Goal: Task Accomplishment & Management: Complete application form

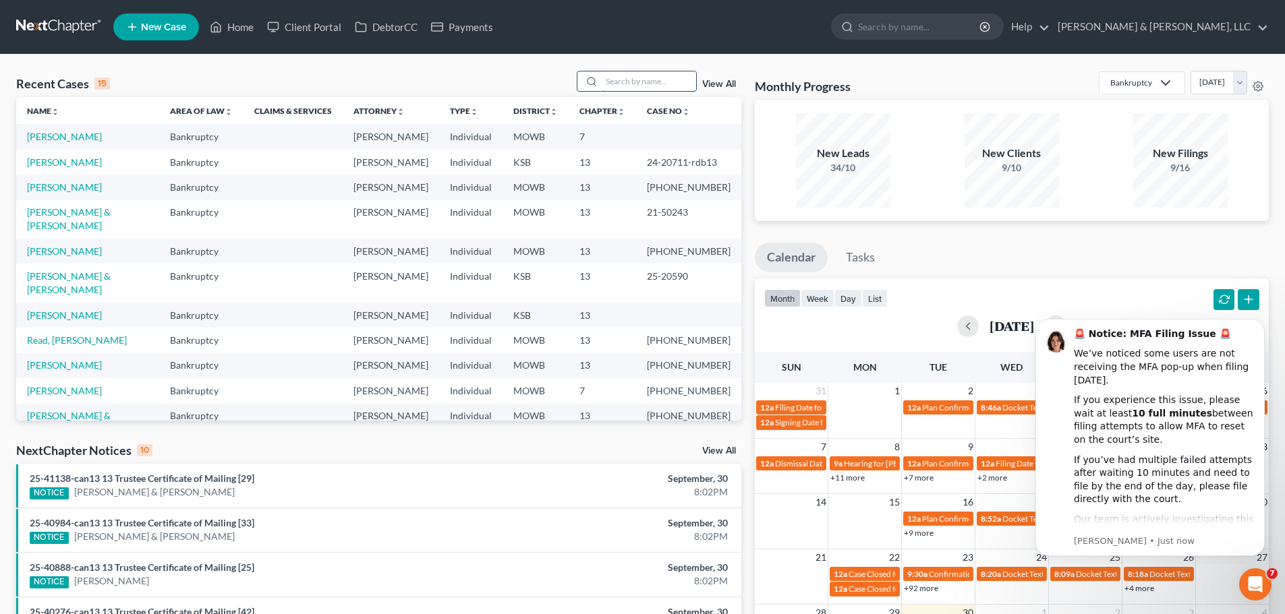
click at [635, 83] on input "search" at bounding box center [649, 81] width 94 height 20
type input "chamber"
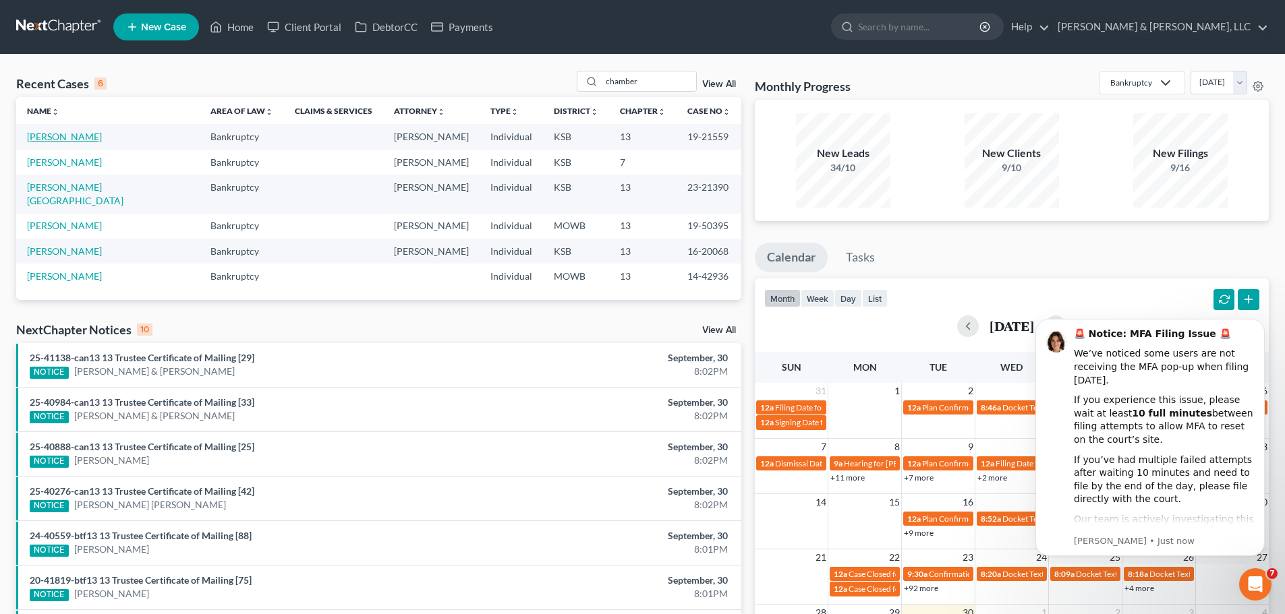
click at [95, 140] on link "[PERSON_NAME]" at bounding box center [64, 136] width 75 height 11
select select "2"
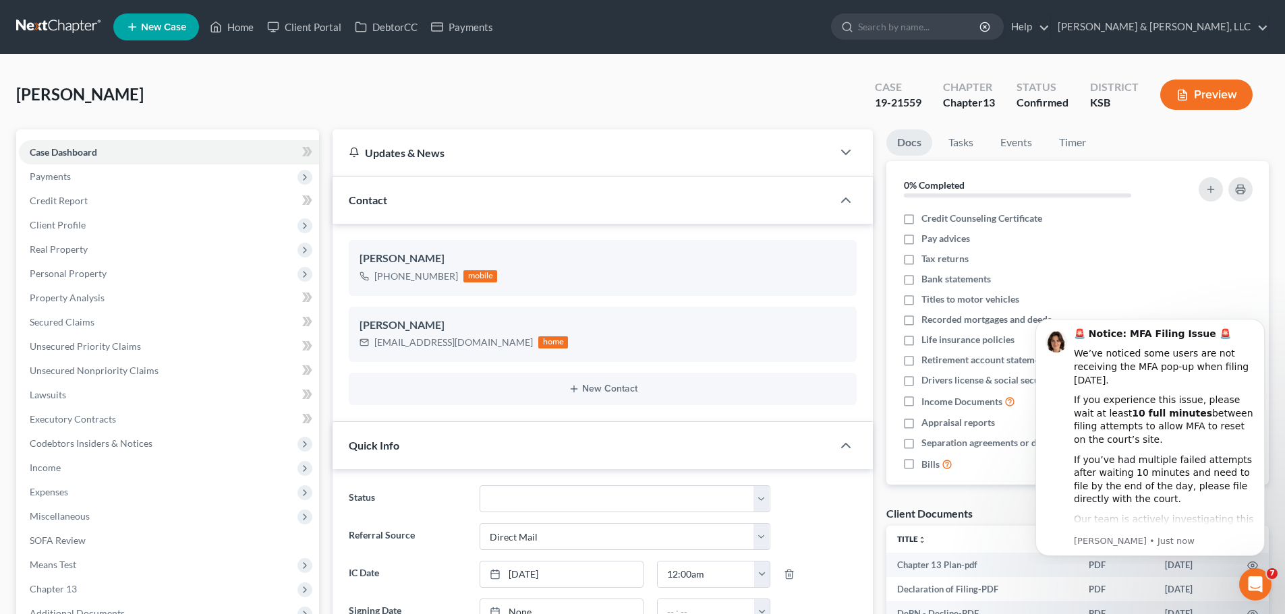
scroll to position [811, 0]
click at [1252, 571] on div "Open Intercom Messenger" at bounding box center [1253, 582] width 45 height 45
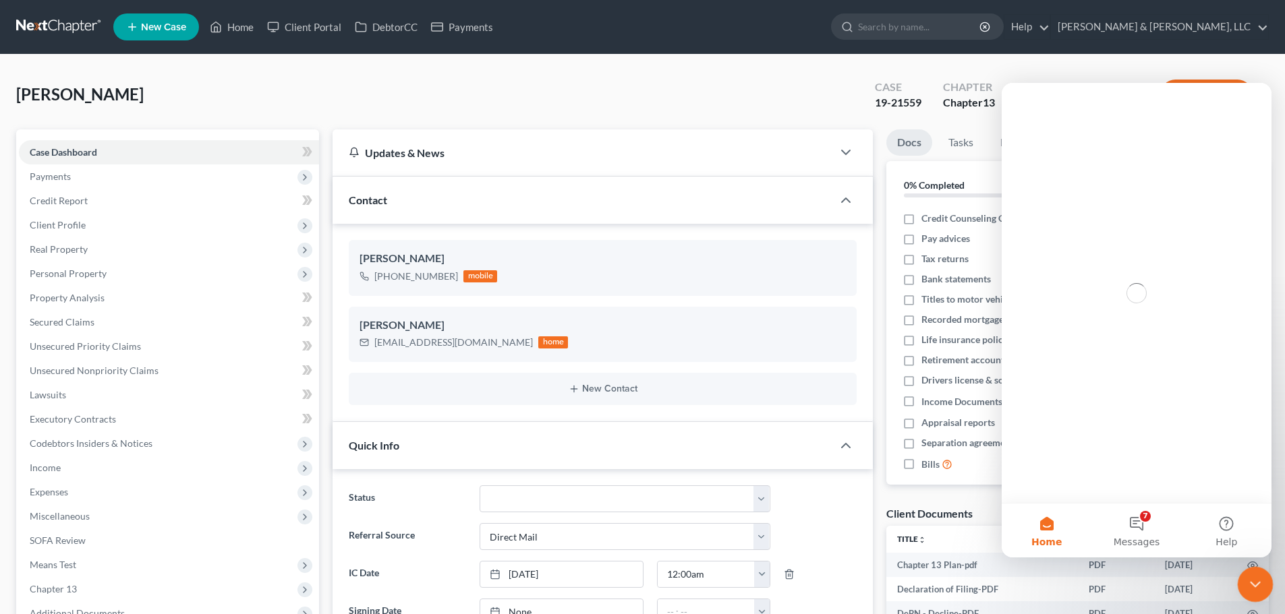
scroll to position [0, 0]
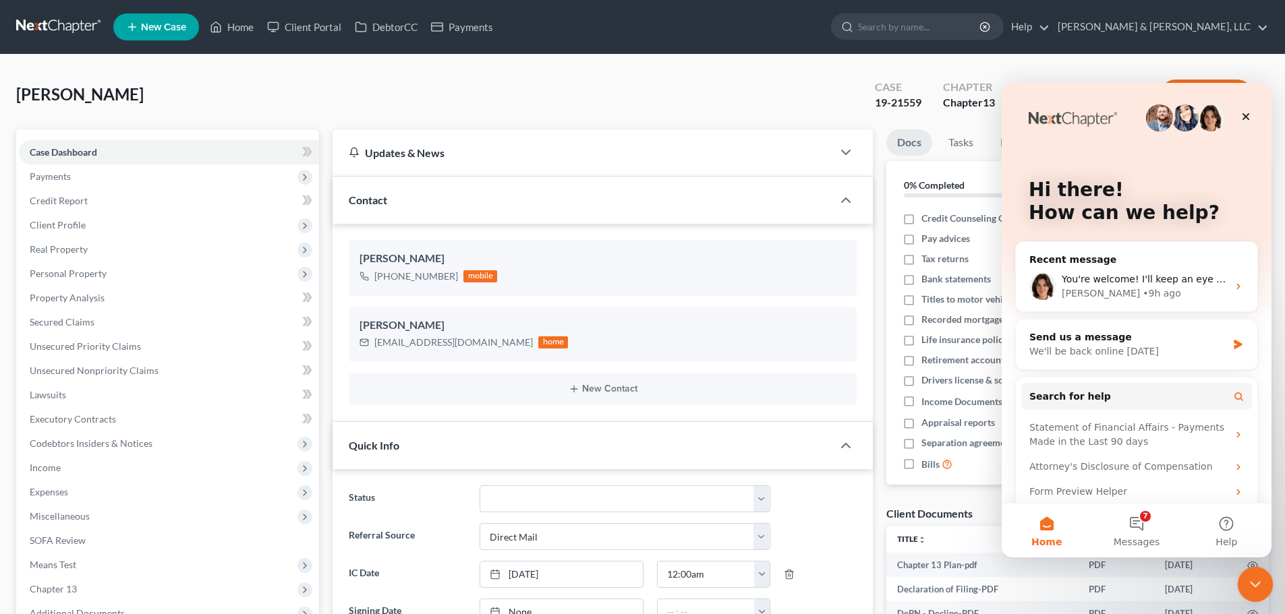
click at [1252, 572] on div "Close Intercom Messenger" at bounding box center [1253, 583] width 32 height 32
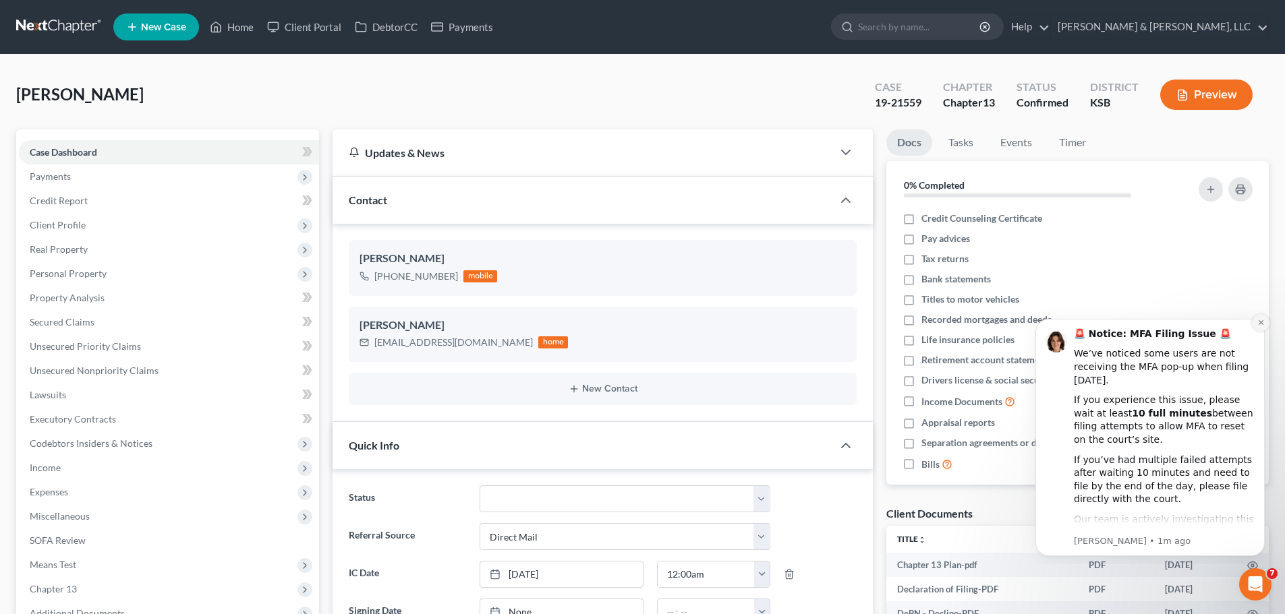
click at [1263, 321] on icon "Dismiss notification" at bounding box center [1260, 322] width 7 height 7
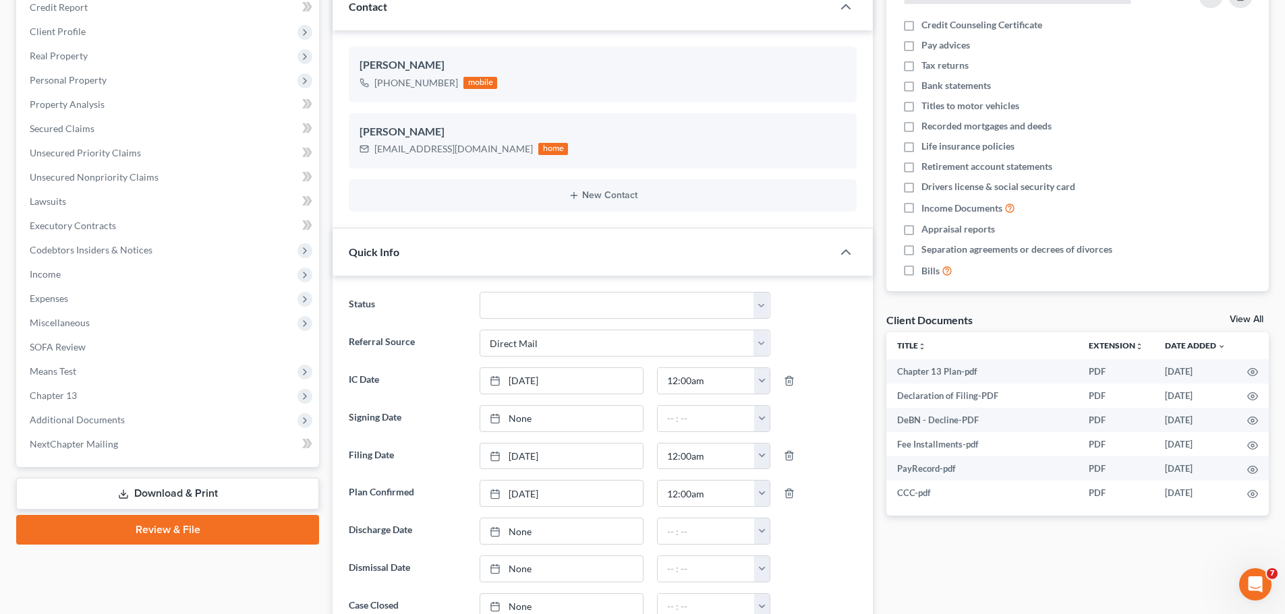
scroll to position [270, 0]
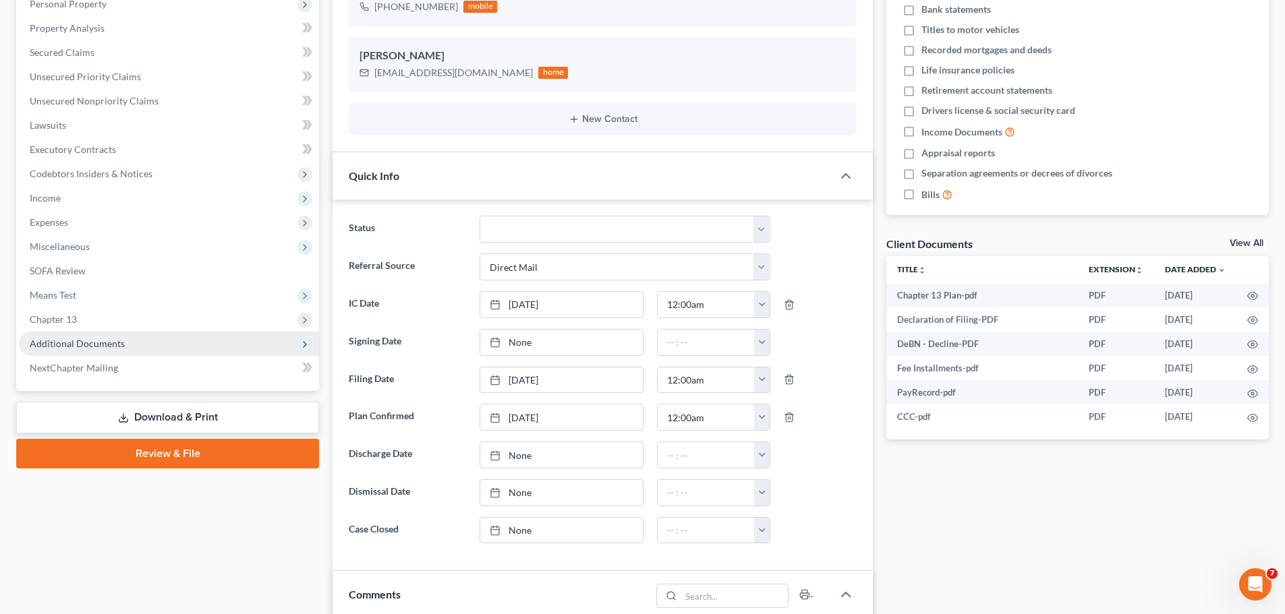
click at [110, 346] on span "Additional Documents" at bounding box center [77, 343] width 95 height 11
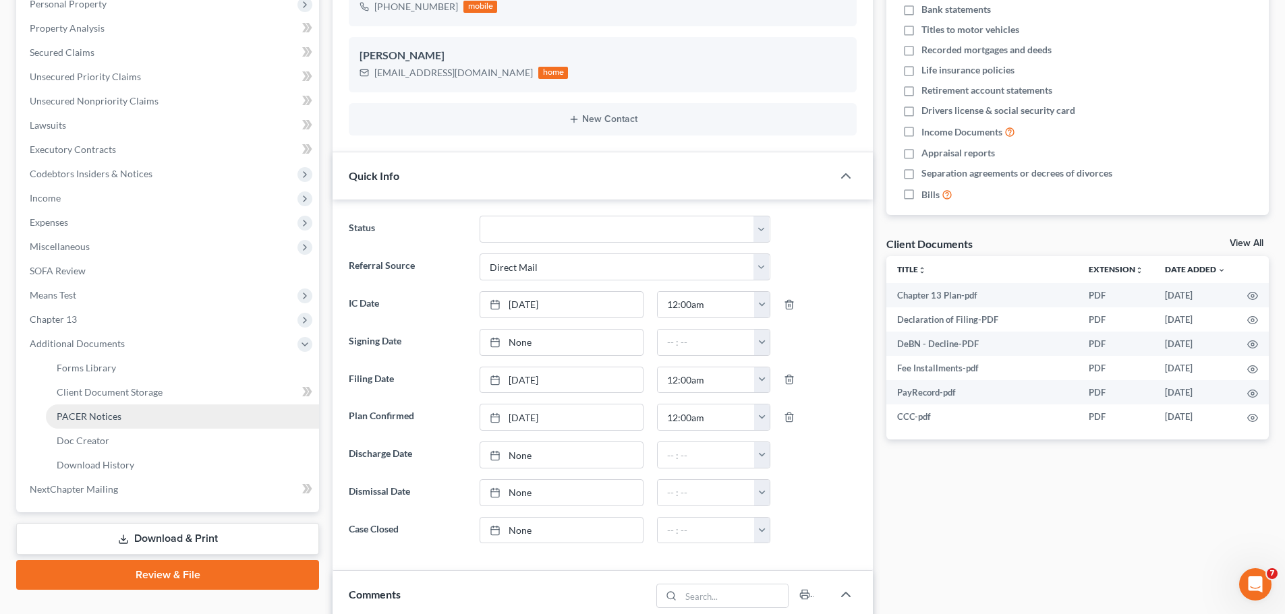
click at [111, 411] on span "PACER Notices" at bounding box center [89, 416] width 65 height 11
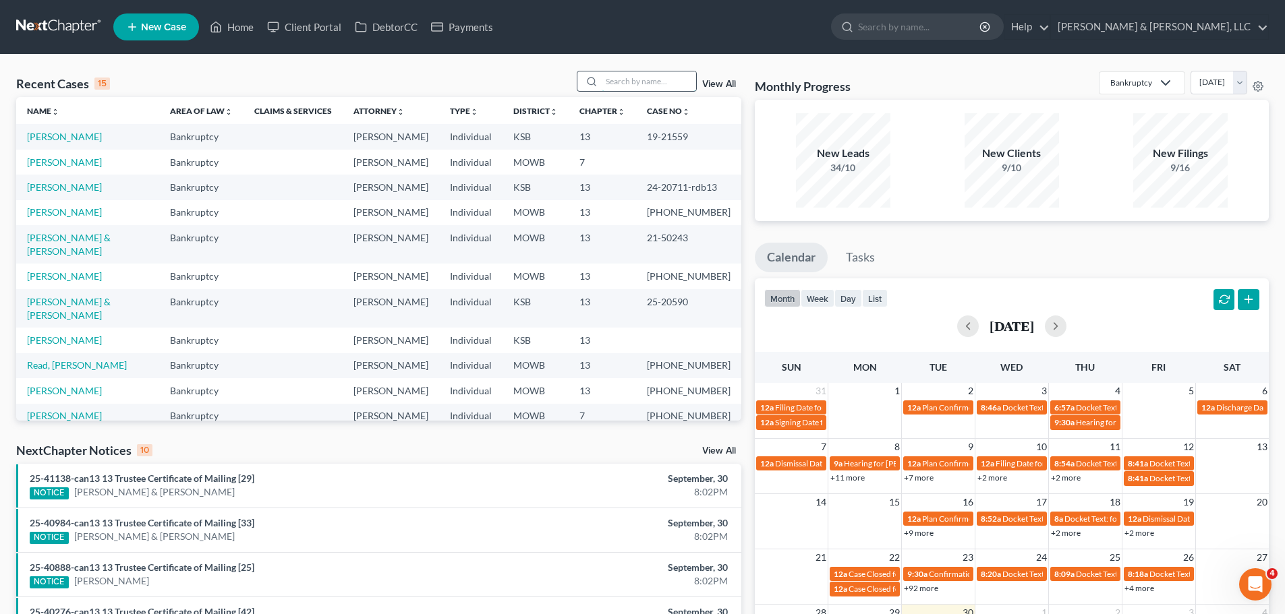
click at [639, 83] on input "search" at bounding box center [649, 81] width 94 height 20
type input "[PERSON_NAME]"
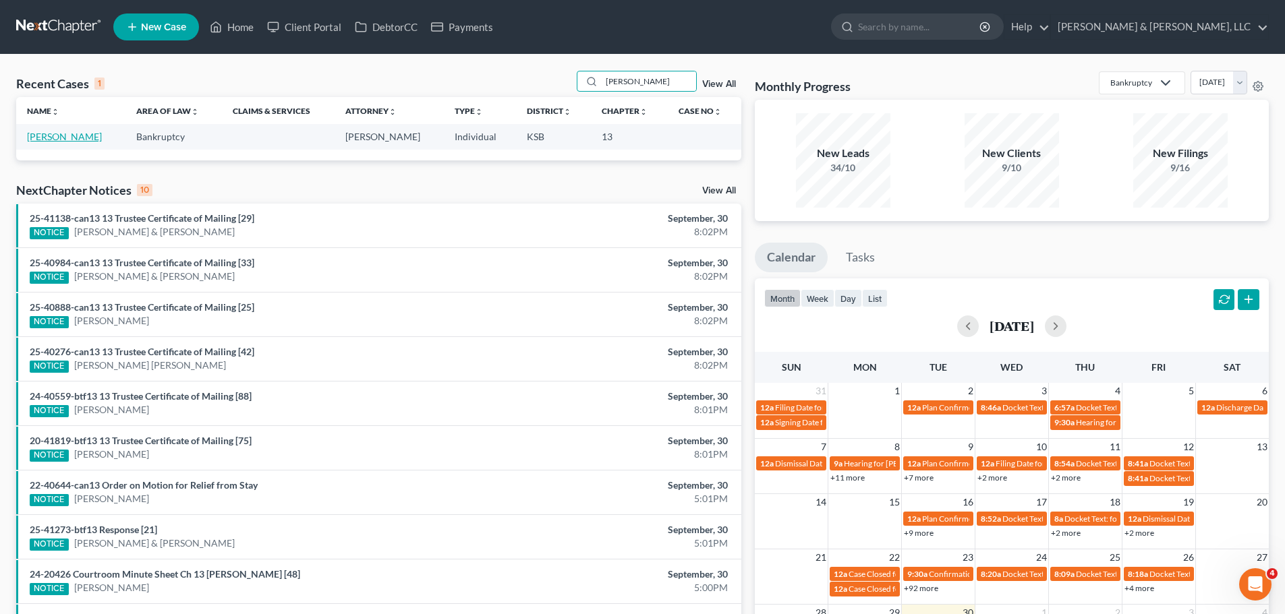
click at [99, 138] on link "[PERSON_NAME]" at bounding box center [64, 136] width 75 height 11
select select "2"
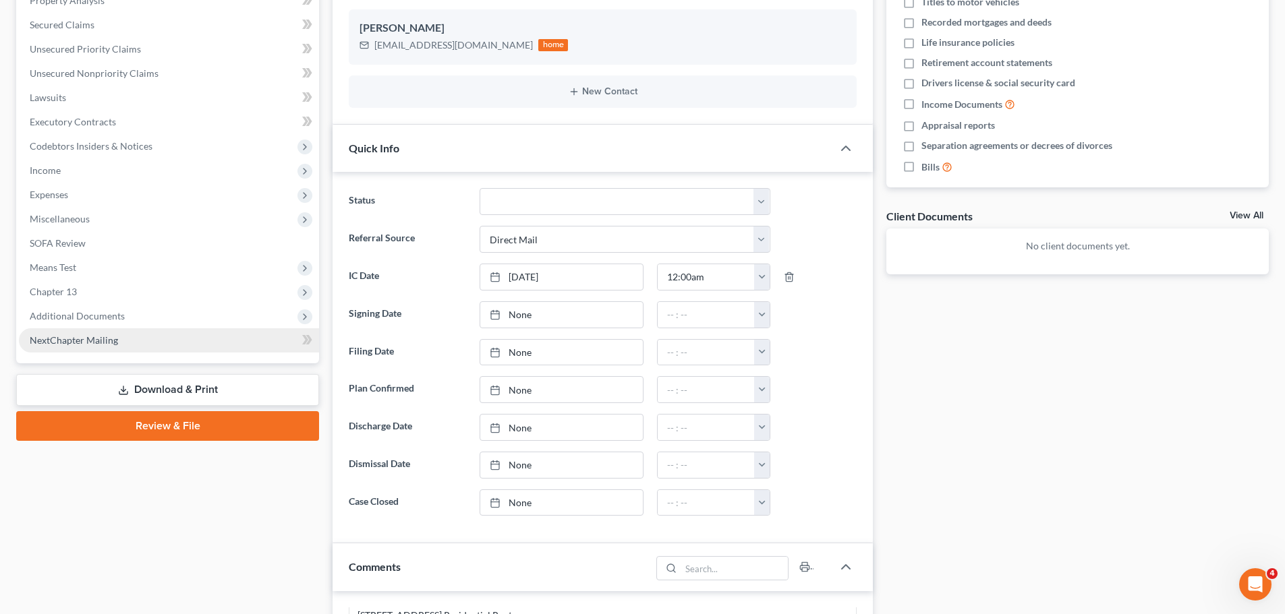
scroll to position [337, 0]
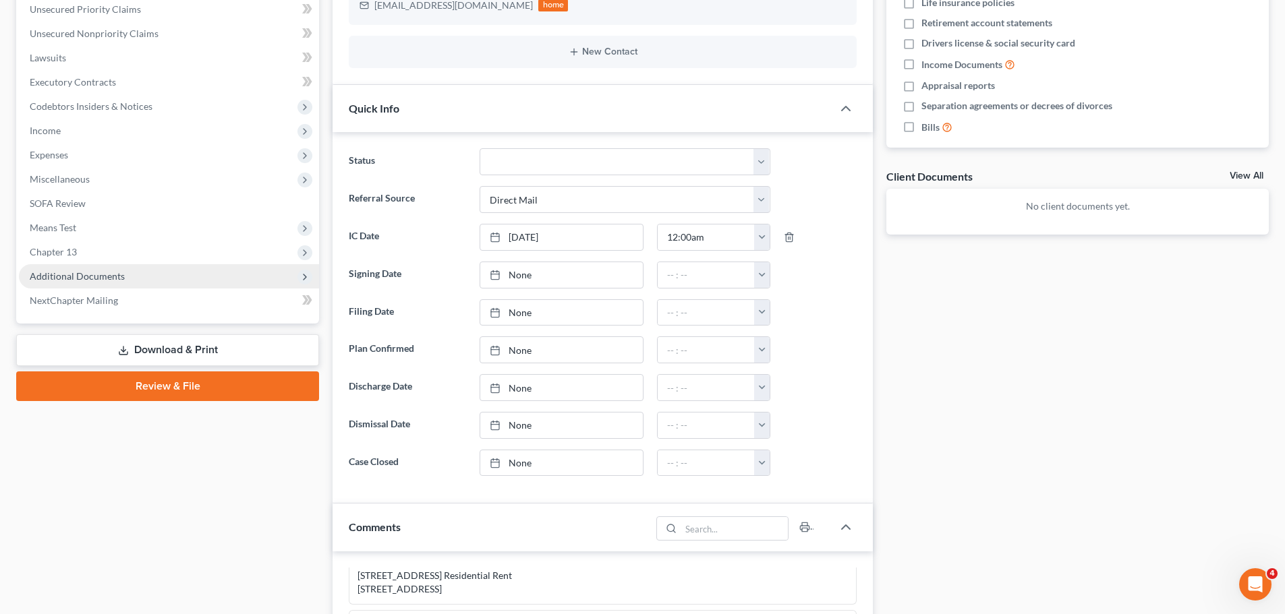
click at [87, 269] on span "Additional Documents" at bounding box center [169, 276] width 300 height 24
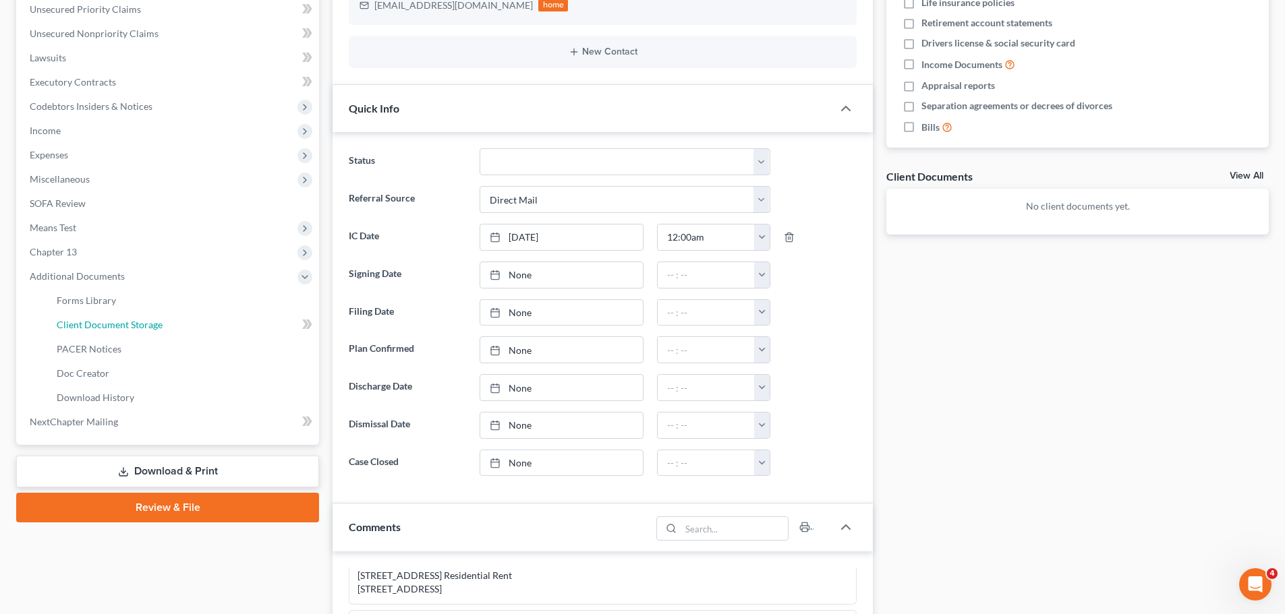
click at [103, 318] on link "Client Document Storage" at bounding box center [182, 325] width 273 height 24
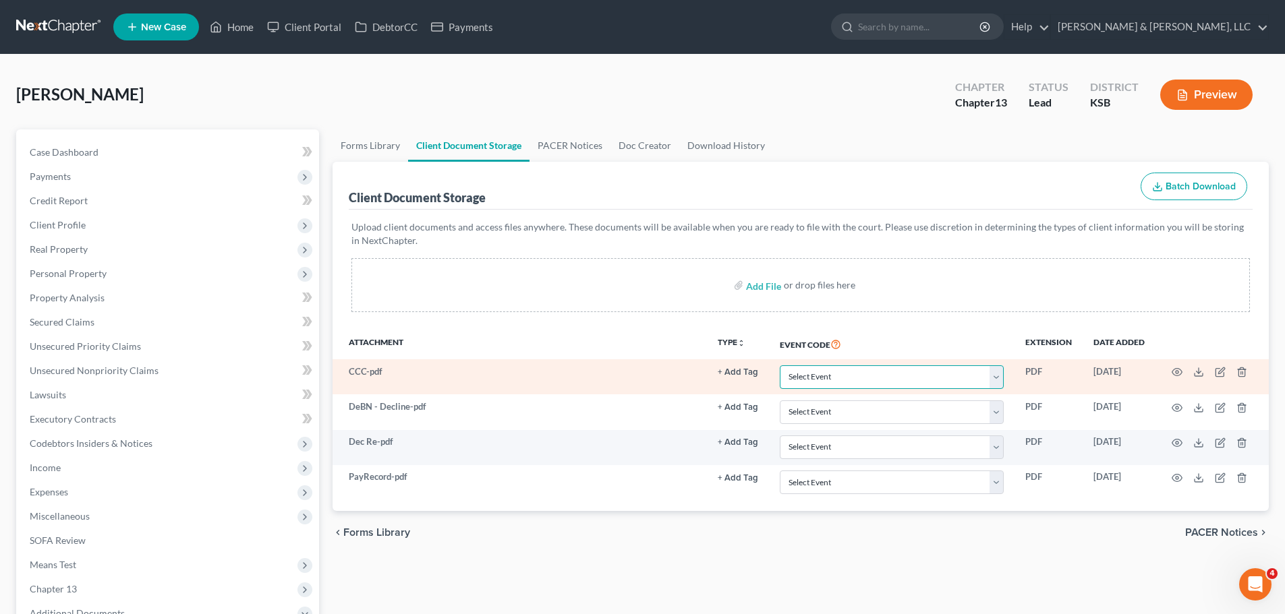
click at [868, 384] on select "Select Event Certificate of Credit Counseling Chapter 13 Plan DeBN Request Form…" at bounding box center [892, 378] width 224 height 24
select select "0"
click at [783, 366] on select "Select Event Certificate of Credit Counseling Chapter 13 Plan DeBN Request Form…" at bounding box center [892, 378] width 224 height 24
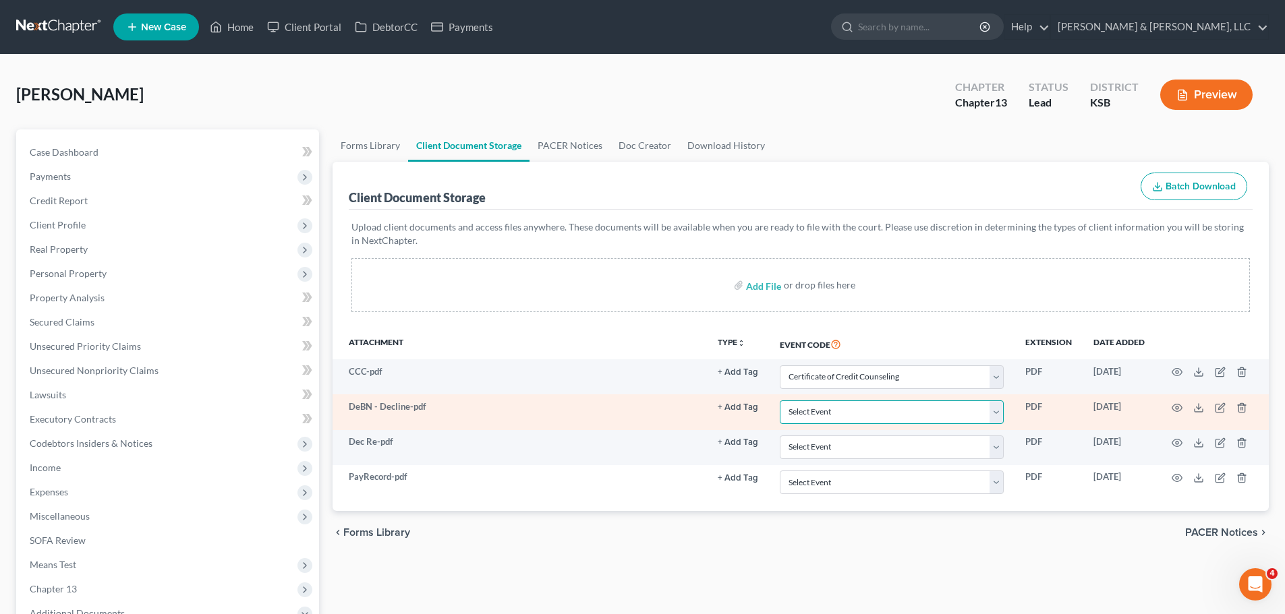
click at [837, 409] on select "Select Event Certificate of Credit Counseling Chapter 13 Plan DeBN Request Form…" at bounding box center [892, 413] width 224 height 24
select select "2"
click at [783, 401] on select "Select Event Certificate of Credit Counseling Chapter 13 Plan DeBN Request Form…" at bounding box center [892, 413] width 224 height 24
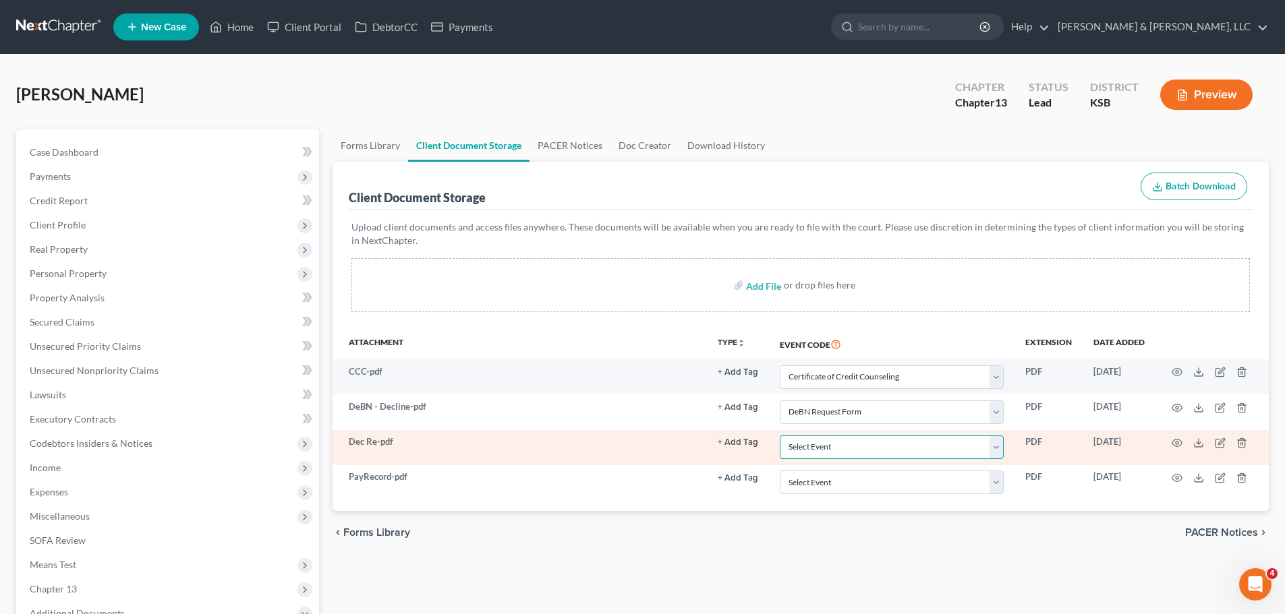
click at [819, 451] on select "Select Event Certificate of Credit Counseling Chapter 13 Plan DeBN Request Form…" at bounding box center [892, 448] width 224 height 24
select select "3"
click at [783, 436] on select "Select Event Certificate of Credit Counseling Chapter 13 Plan DeBN Request Form…" at bounding box center [892, 448] width 224 height 24
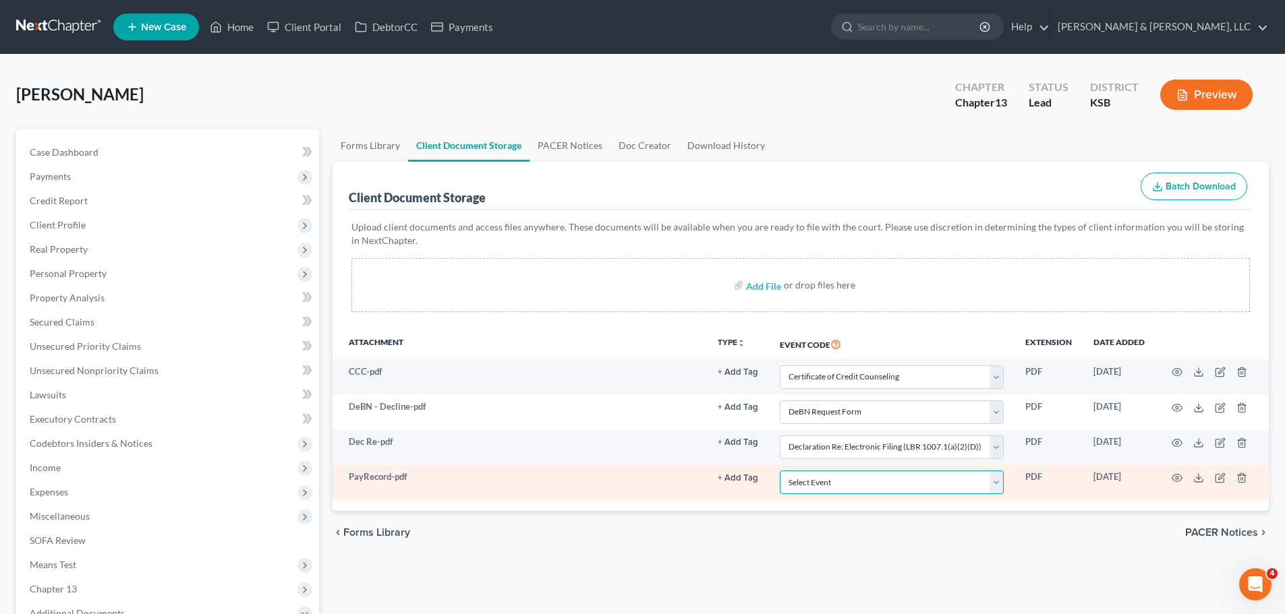
click at [826, 490] on select "Select Event Certificate of Credit Counseling Chapter 13 Plan DeBN Request Form…" at bounding box center [892, 483] width 224 height 24
select select "4"
click at [783, 471] on select "Select Event Certificate of Credit Counseling Chapter 13 Plan DeBN Request Form…" at bounding box center [892, 483] width 224 height 24
select select "0"
select select "2"
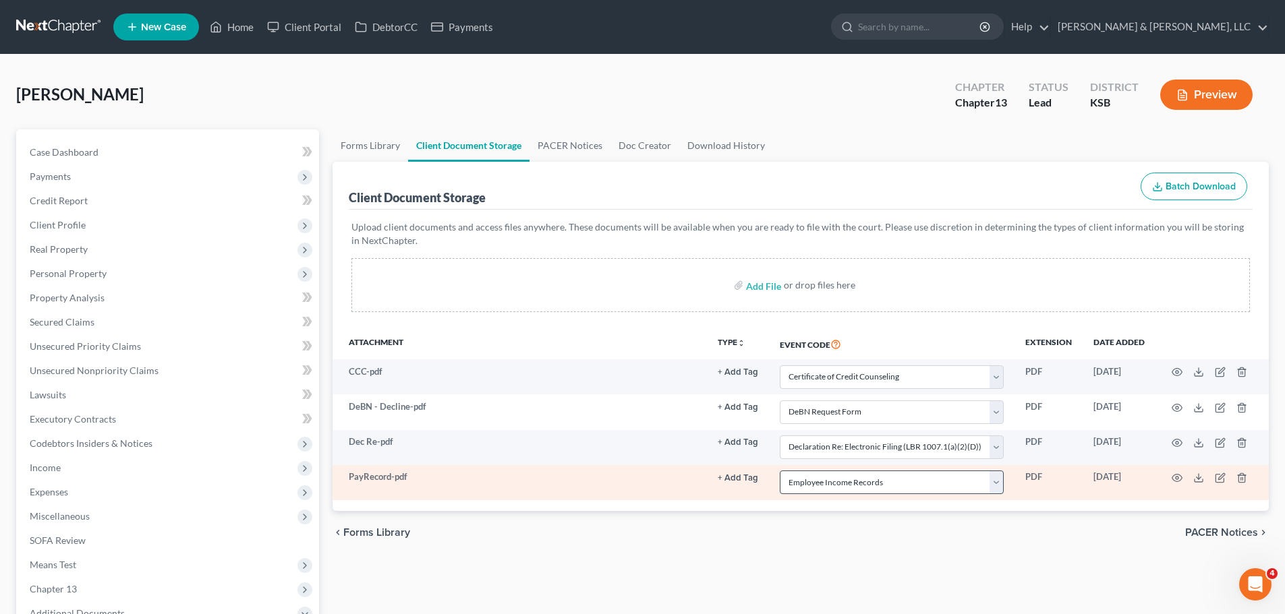
select select "3"
select select "4"
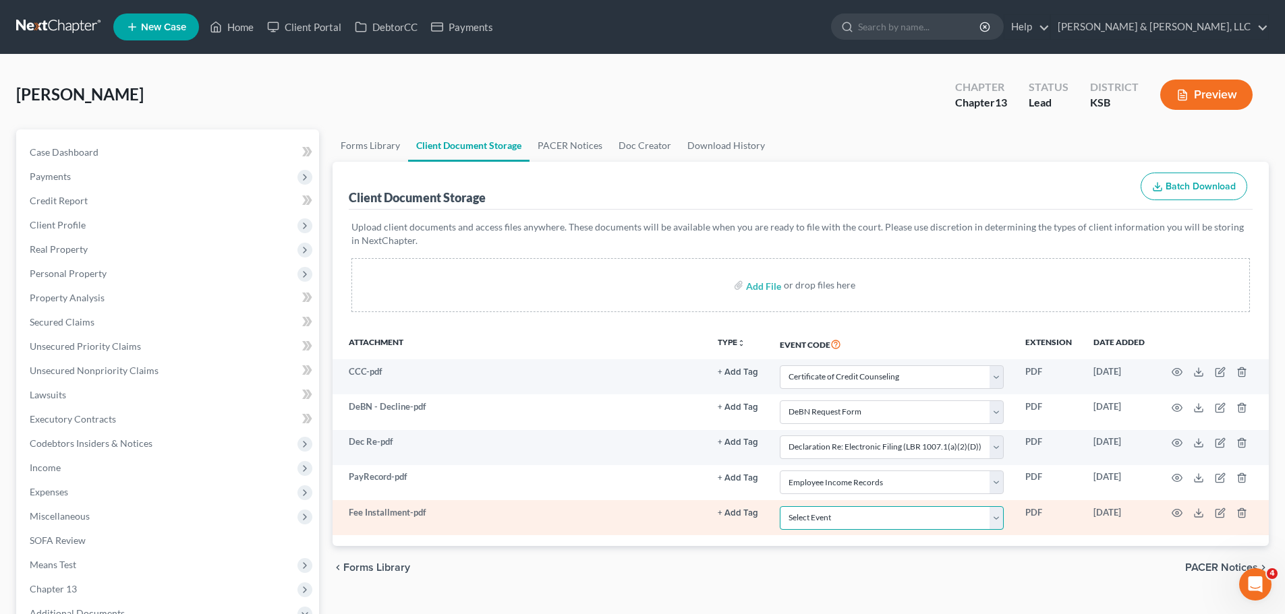
click at [819, 518] on select "Select Event Certificate of Credit Counseling Chapter 13 Plan DeBN Request Form…" at bounding box center [892, 519] width 224 height 24
select select "5"
click at [783, 507] on select "Select Event Certificate of Credit Counseling Chapter 13 Plan DeBN Request Form…" at bounding box center [892, 519] width 224 height 24
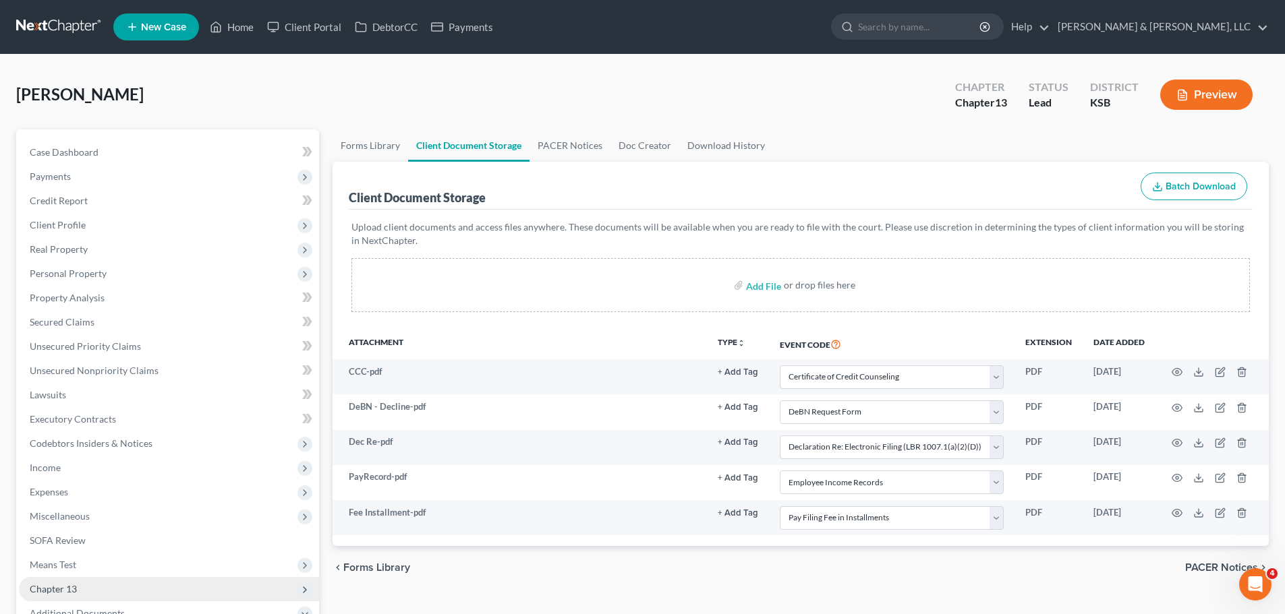
click at [78, 588] on span "Chapter 13" at bounding box center [169, 589] width 300 height 24
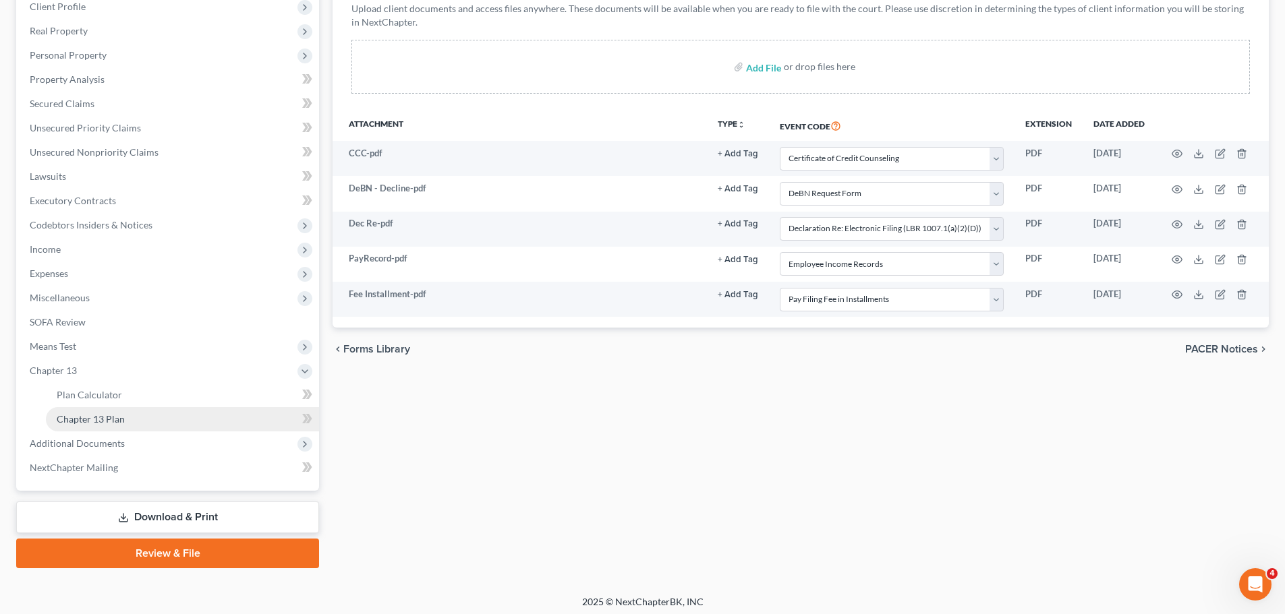
scroll to position [224, 0]
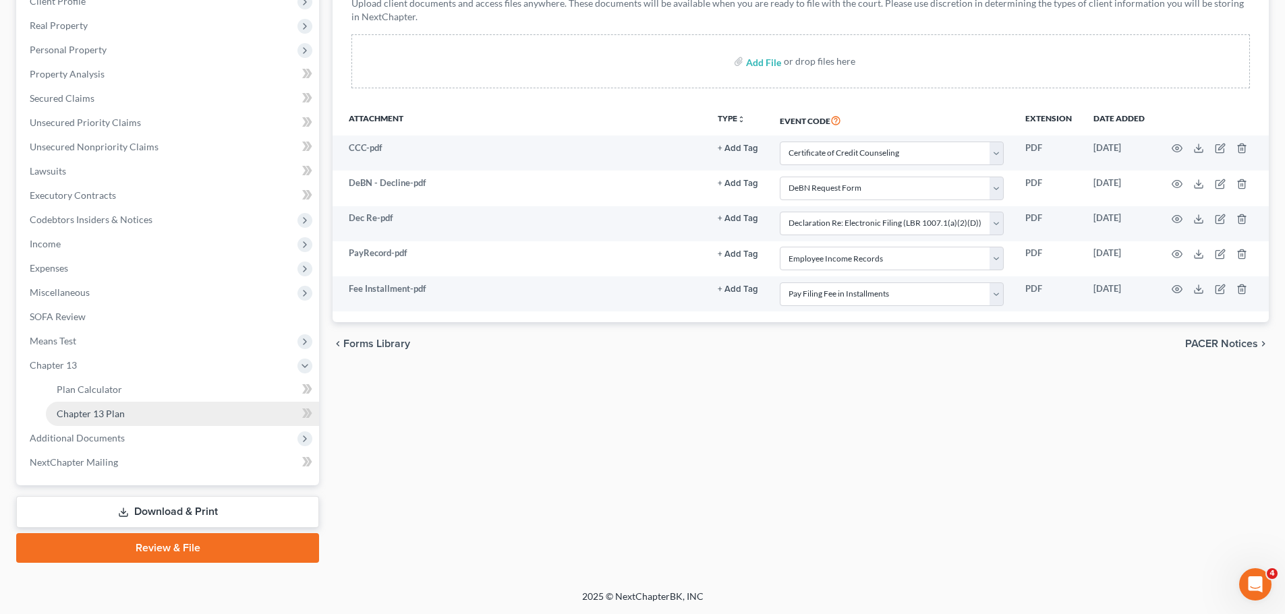
click at [98, 415] on span "Chapter 13 Plan" at bounding box center [91, 413] width 68 height 11
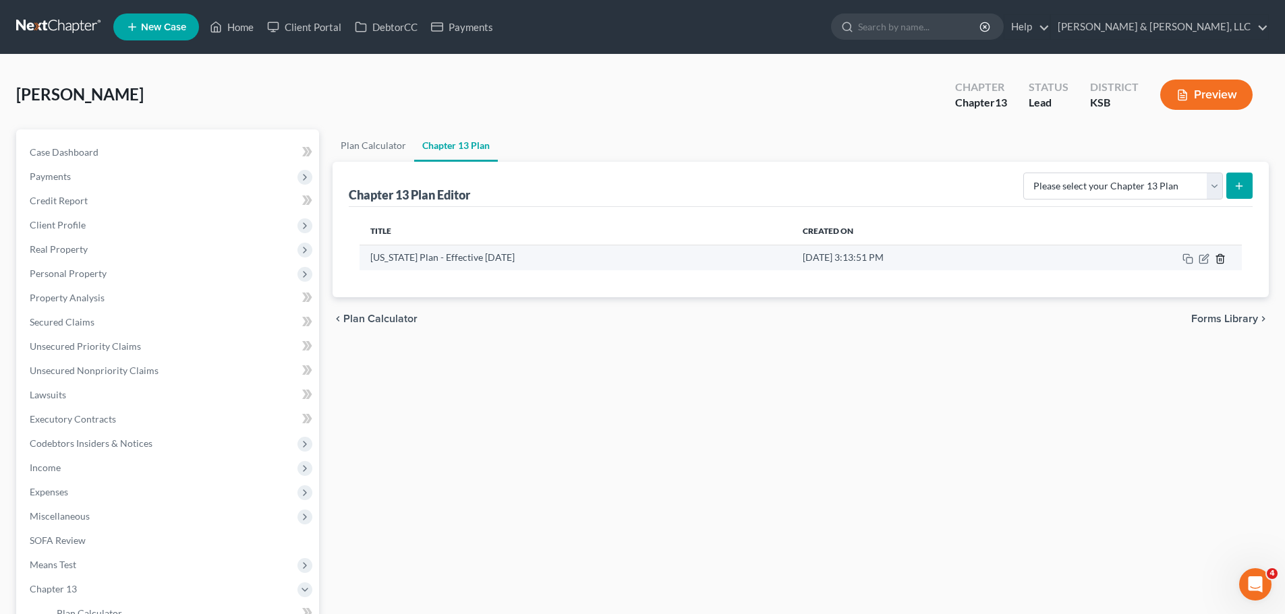
click at [1222, 260] on icon "button" at bounding box center [1220, 259] width 11 height 11
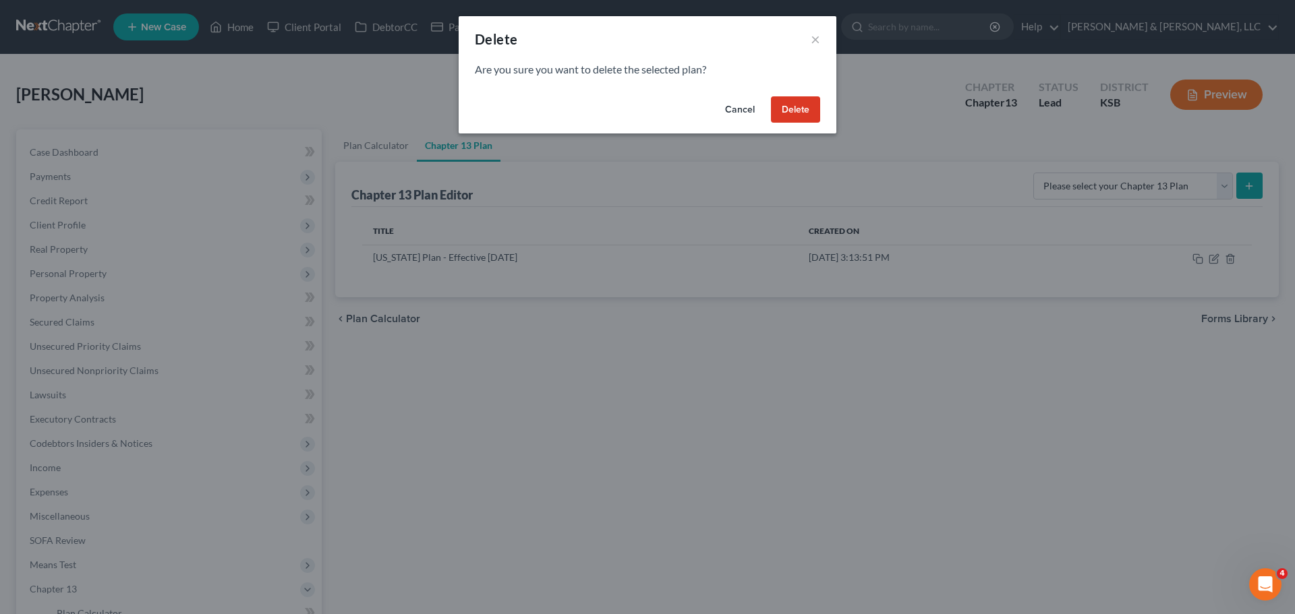
click at [800, 112] on button "Delete" at bounding box center [795, 109] width 49 height 27
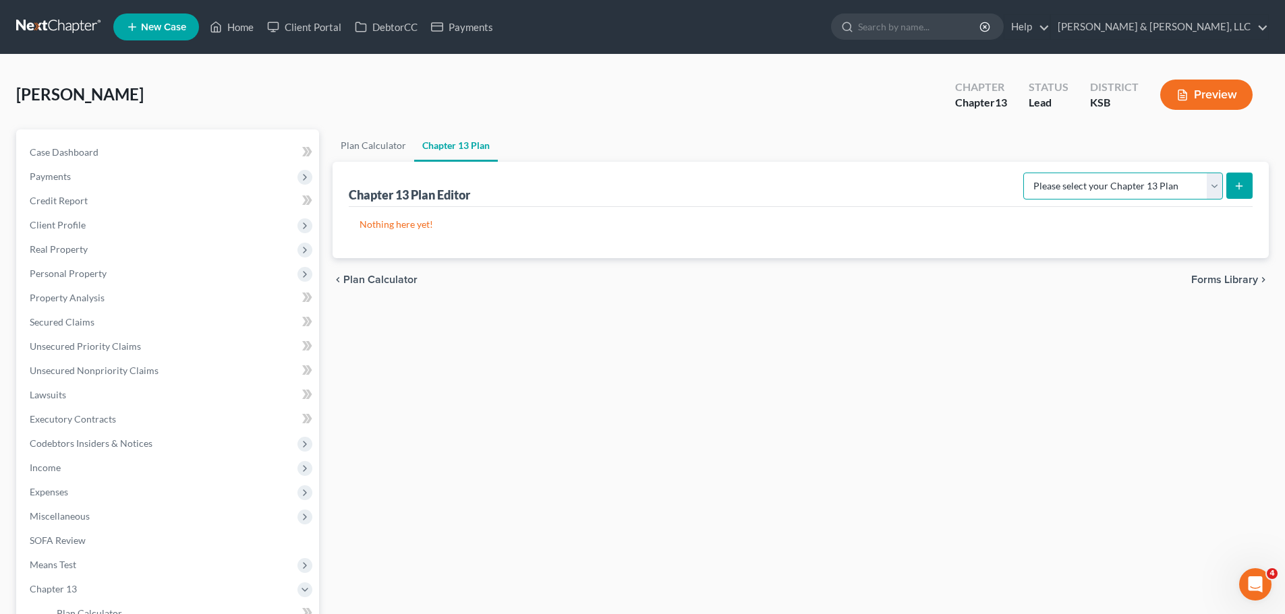
click at [1068, 194] on select "Please select your Chapter 13 Plan [US_STATE] Plan - Effective [DATE] [US_STATE…" at bounding box center [1123, 186] width 200 height 27
select select "1"
click at [1028, 173] on select "Please select your Chapter 13 Plan [US_STATE] Plan - Effective [DATE] [US_STATE…" at bounding box center [1123, 186] width 200 height 27
click at [1240, 190] on icon "submit" at bounding box center [1239, 186] width 11 height 11
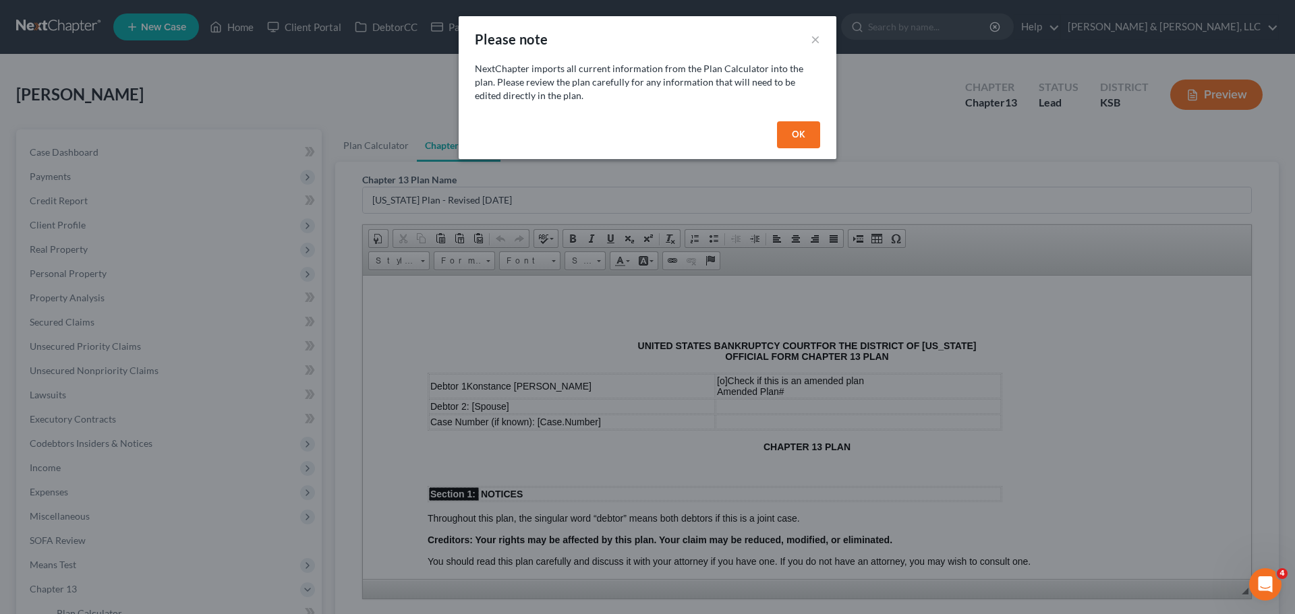
click at [786, 136] on button "OK" at bounding box center [798, 134] width 43 height 27
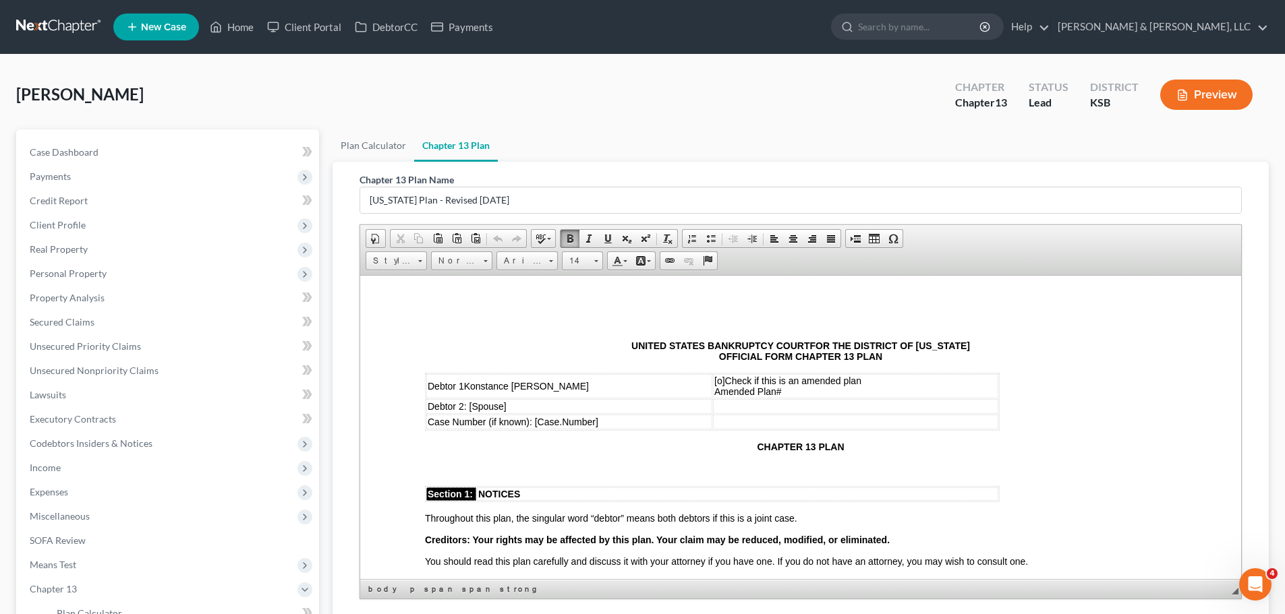
click at [539, 407] on td "Debtor 2: [ Spouse]" at bounding box center [569, 406] width 286 height 15
click at [606, 421] on td "Case Number (if known): [ Case.Number]" at bounding box center [569, 421] width 286 height 15
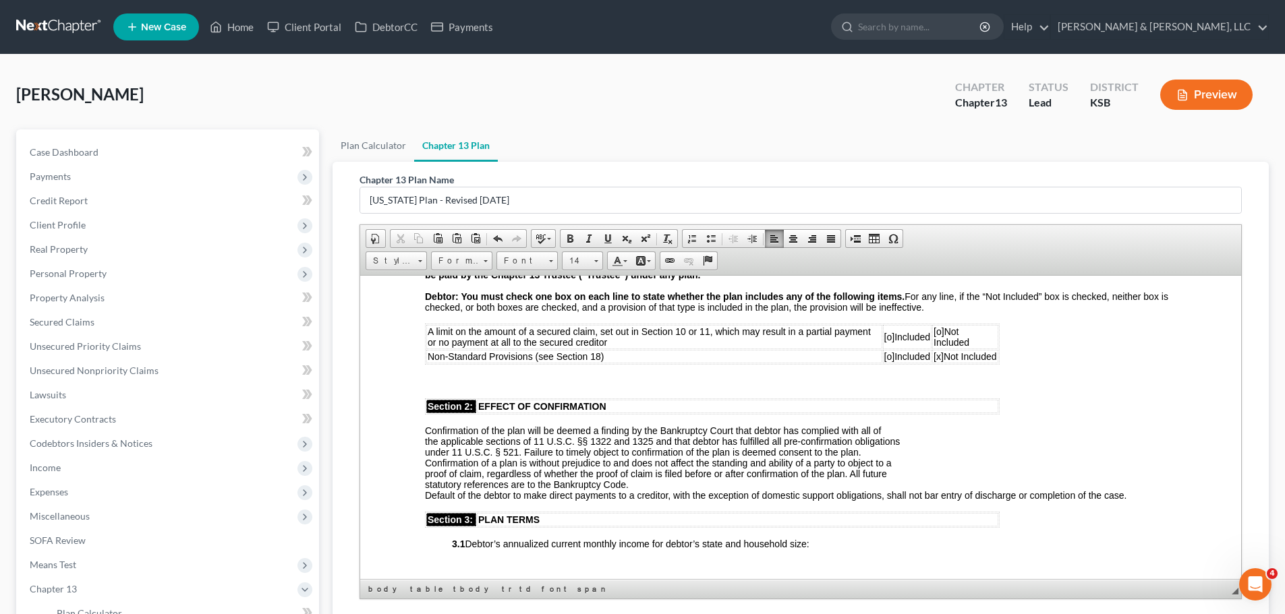
scroll to position [337, 0]
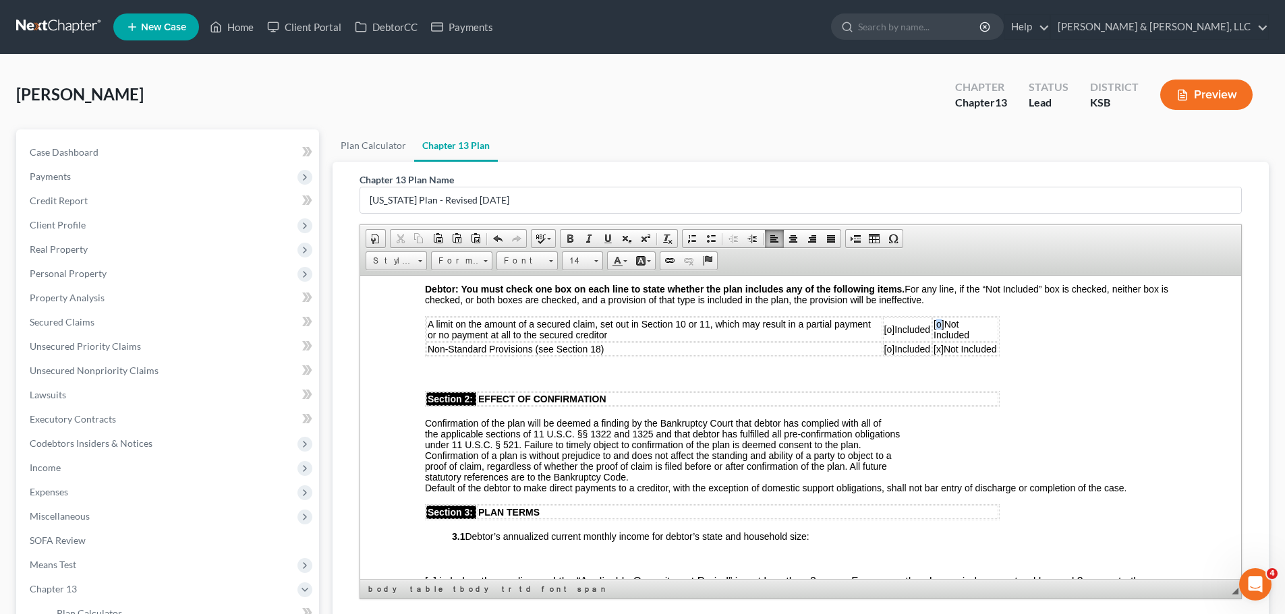
click at [935, 322] on span "[o]" at bounding box center [938, 323] width 11 height 11
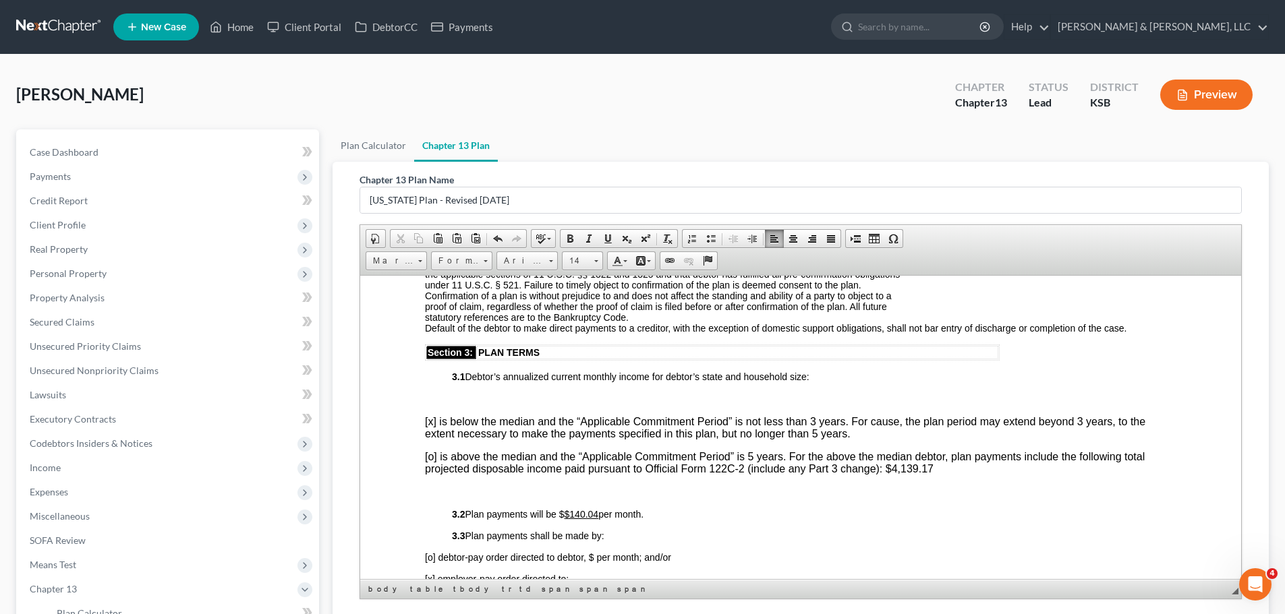
scroll to position [540, 0]
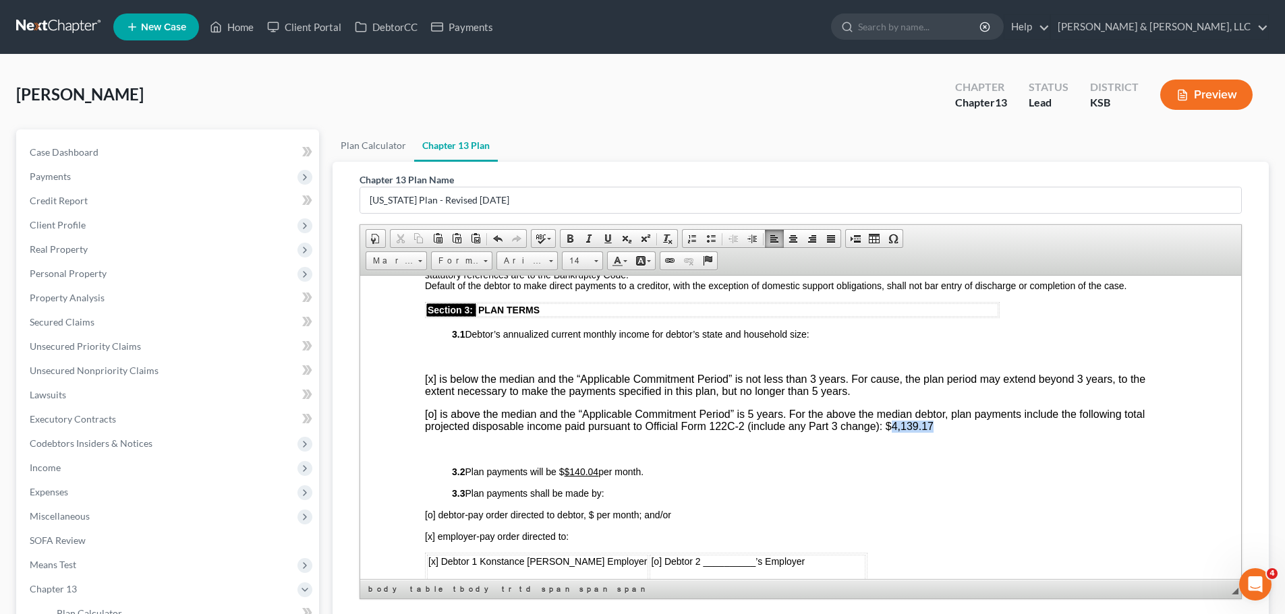
drag, startPoint x: 890, startPoint y: 426, endPoint x: 932, endPoint y: 425, distance: 41.8
click at [932, 425] on font "[o] is above the median and the “Applicable Commitment Period” is 5 years. For …" at bounding box center [785, 420] width 720 height 24
click at [599, 475] on u "$140.04" at bounding box center [582, 471] width 34 height 11
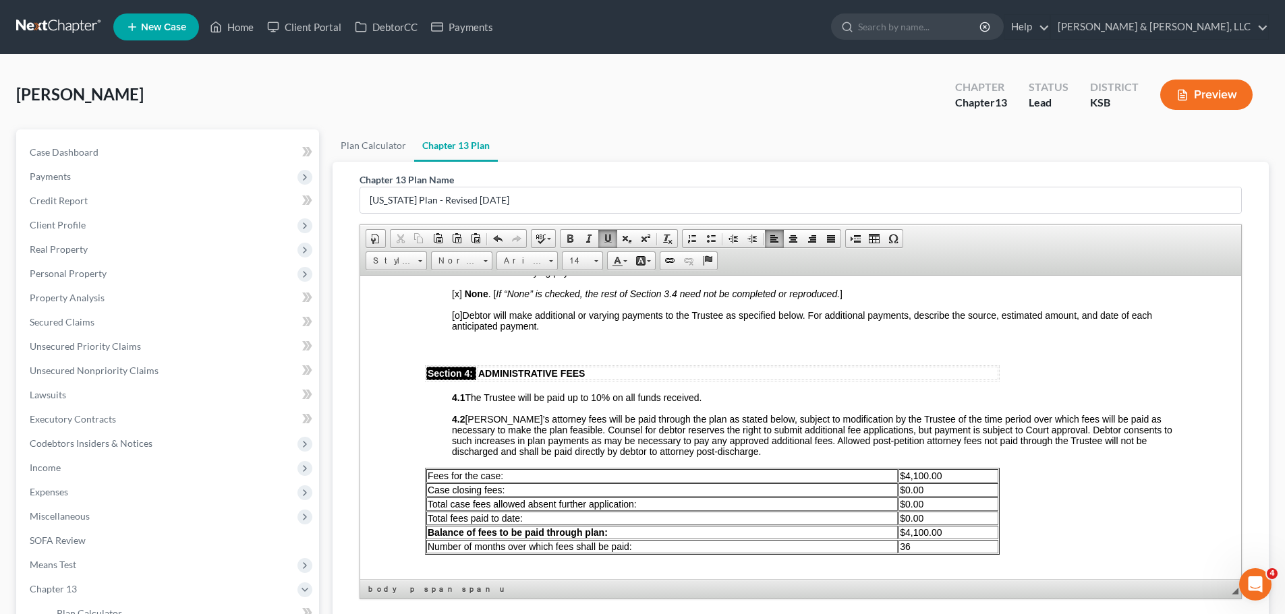
scroll to position [1012, 0]
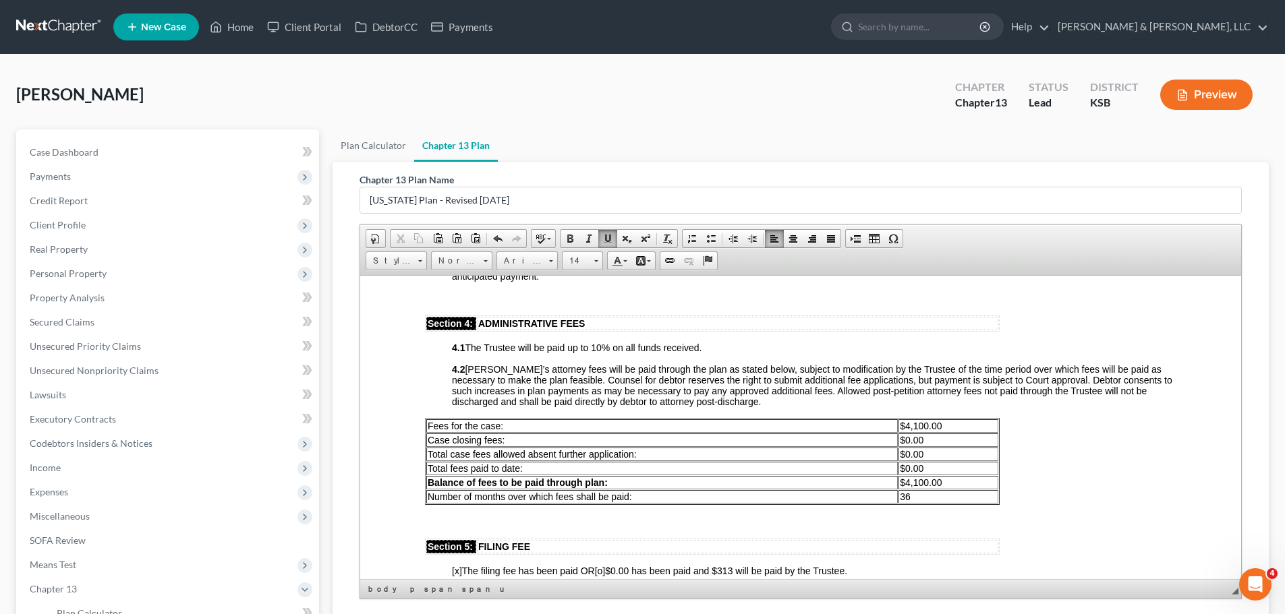
click at [906, 455] on span "$0.00" at bounding box center [912, 454] width 24 height 11
click at [921, 492] on td "36" at bounding box center [948, 496] width 100 height 13
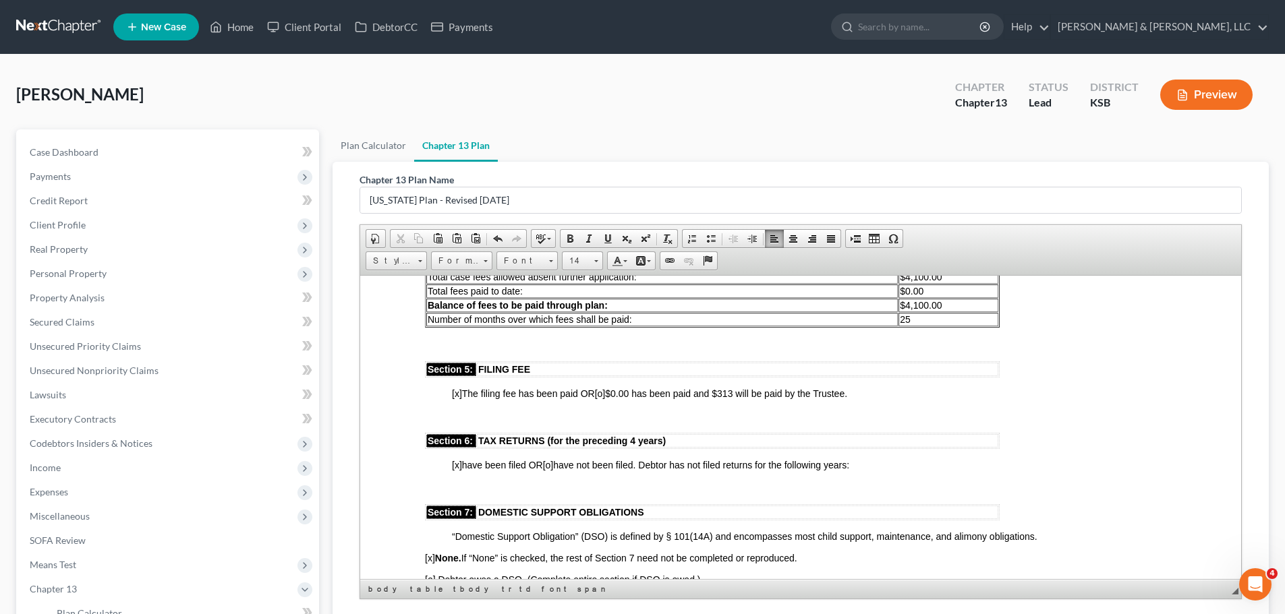
scroll to position [1214, 0]
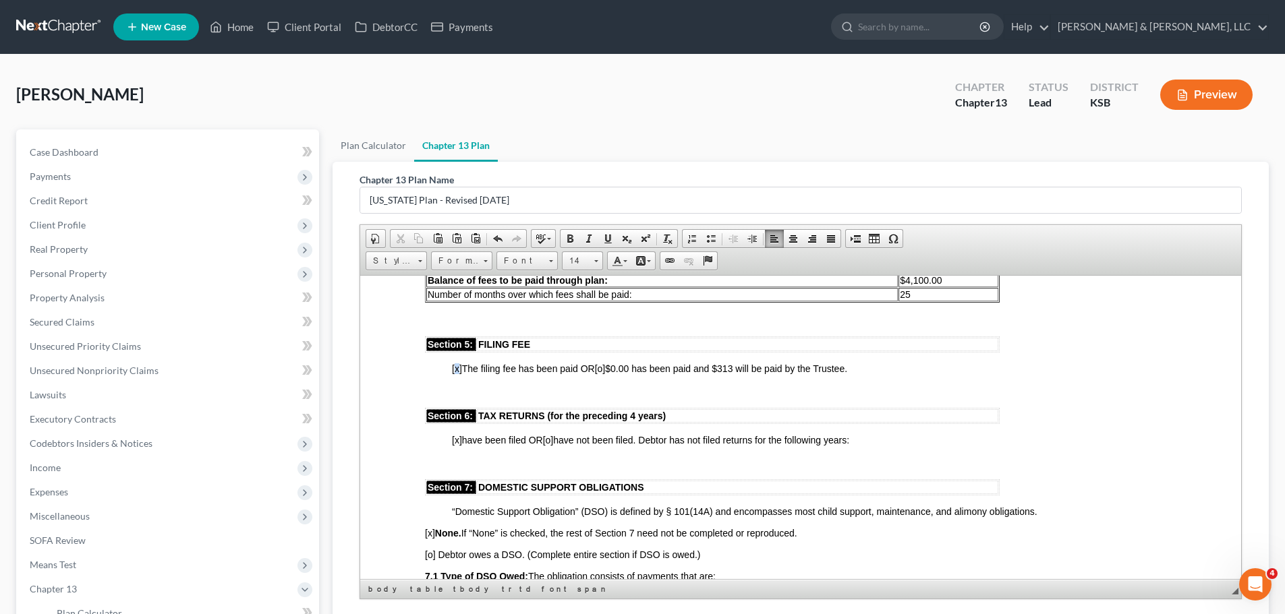
click at [456, 369] on span "[x]" at bounding box center [457, 368] width 10 height 11
click at [605, 370] on span "[o]" at bounding box center [600, 368] width 11 height 11
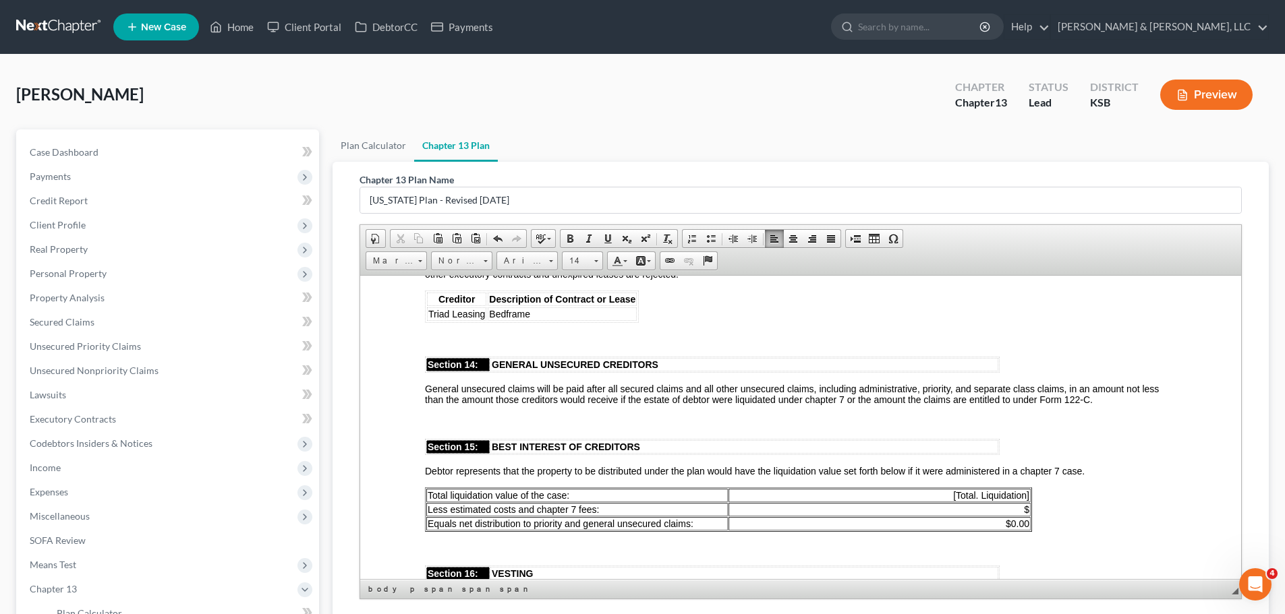
scroll to position [2630, 0]
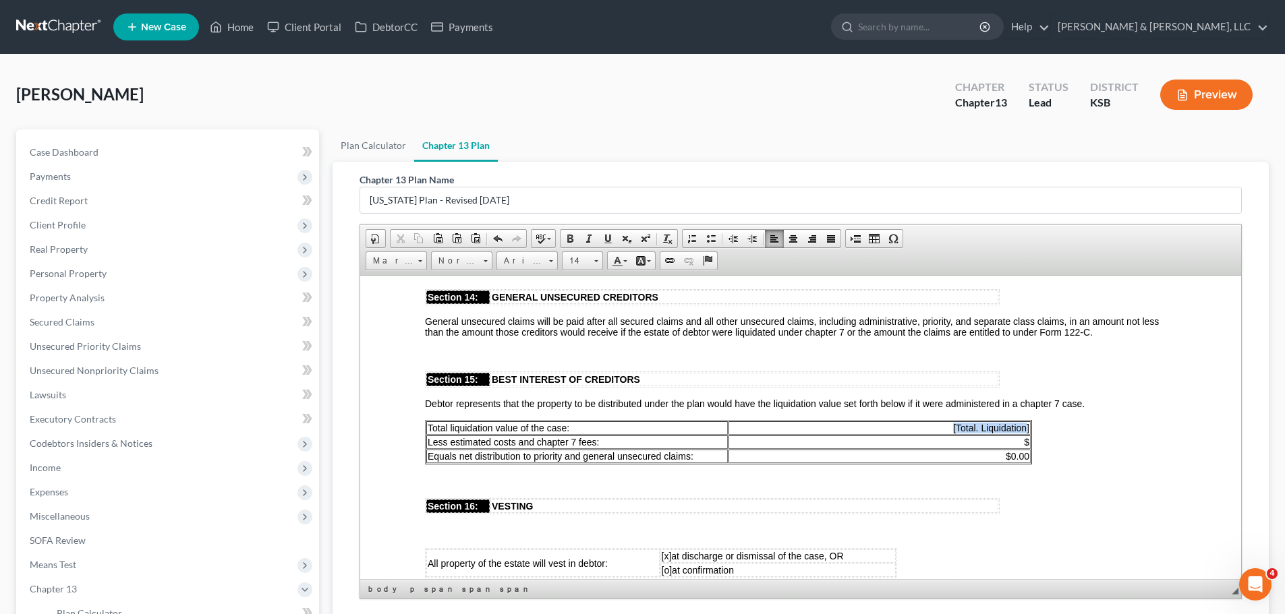
drag, startPoint x: 949, startPoint y: 426, endPoint x: 1027, endPoint y: 426, distance: 78.2
click at [1027, 426] on td "[Total. Liquidation]" at bounding box center [879, 427] width 302 height 13
click at [1028, 443] on span "$" at bounding box center [1026, 441] width 5 height 11
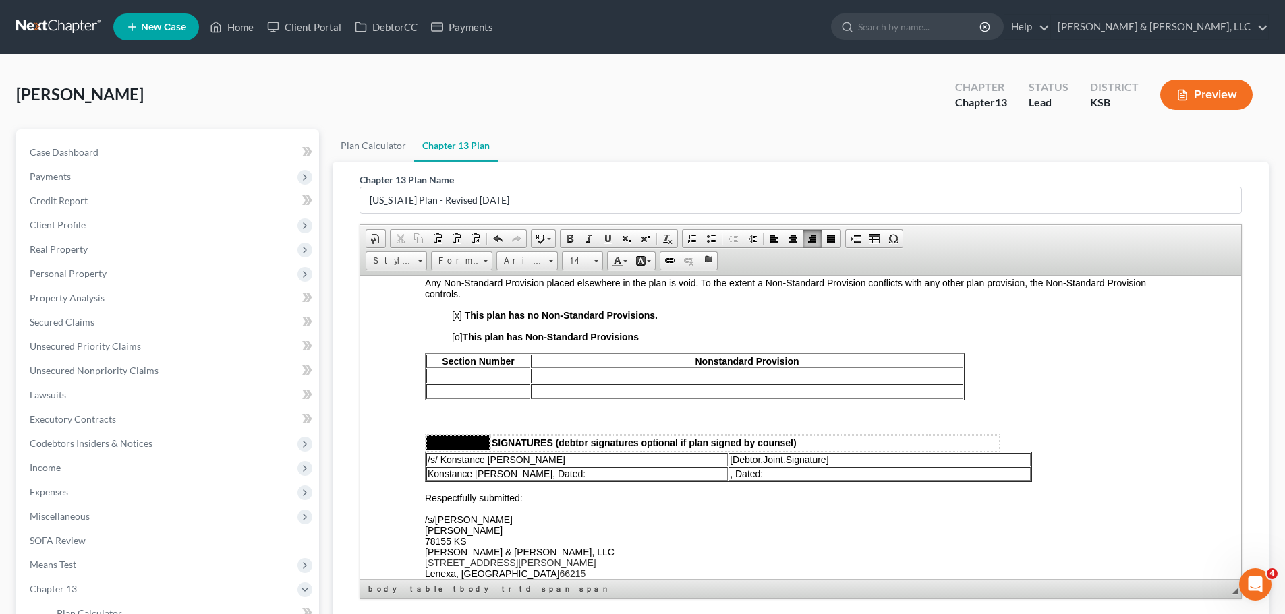
scroll to position [3170, 0]
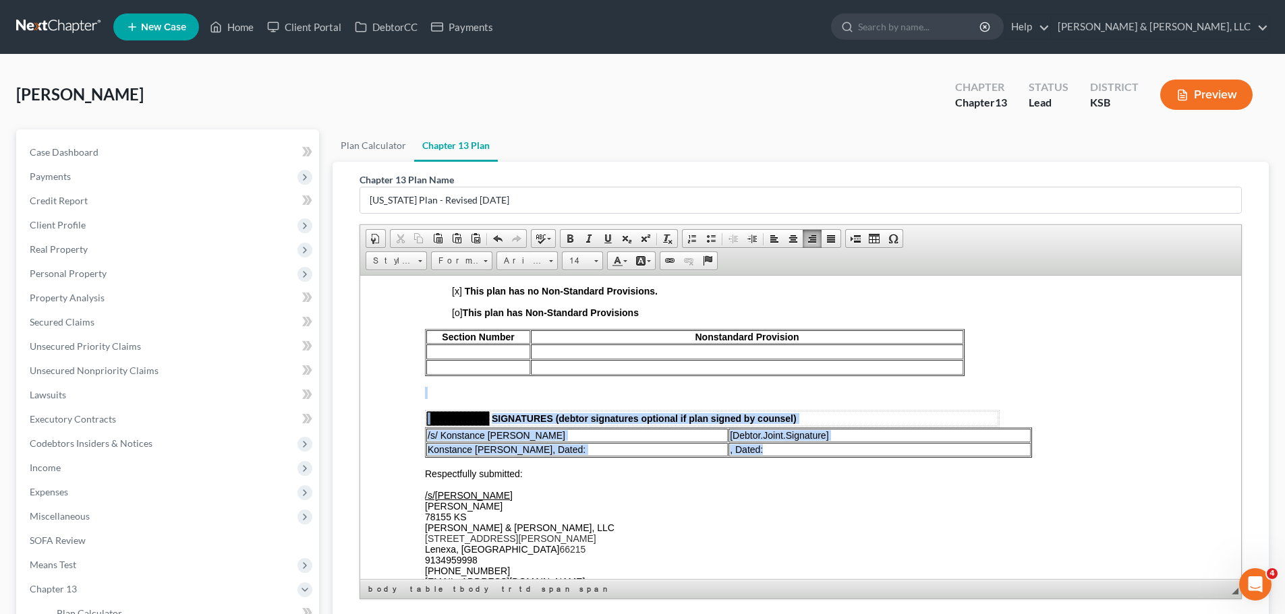
drag, startPoint x: 434, startPoint y: 386, endPoint x: 964, endPoint y: 451, distance: 534.1
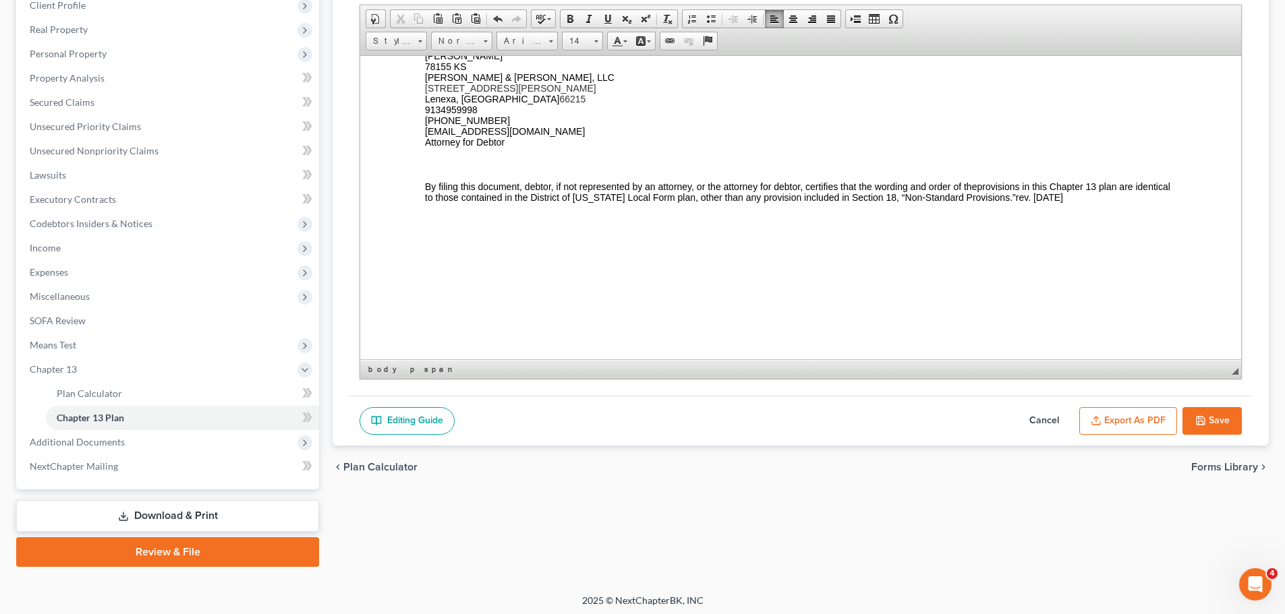
scroll to position [224, 0]
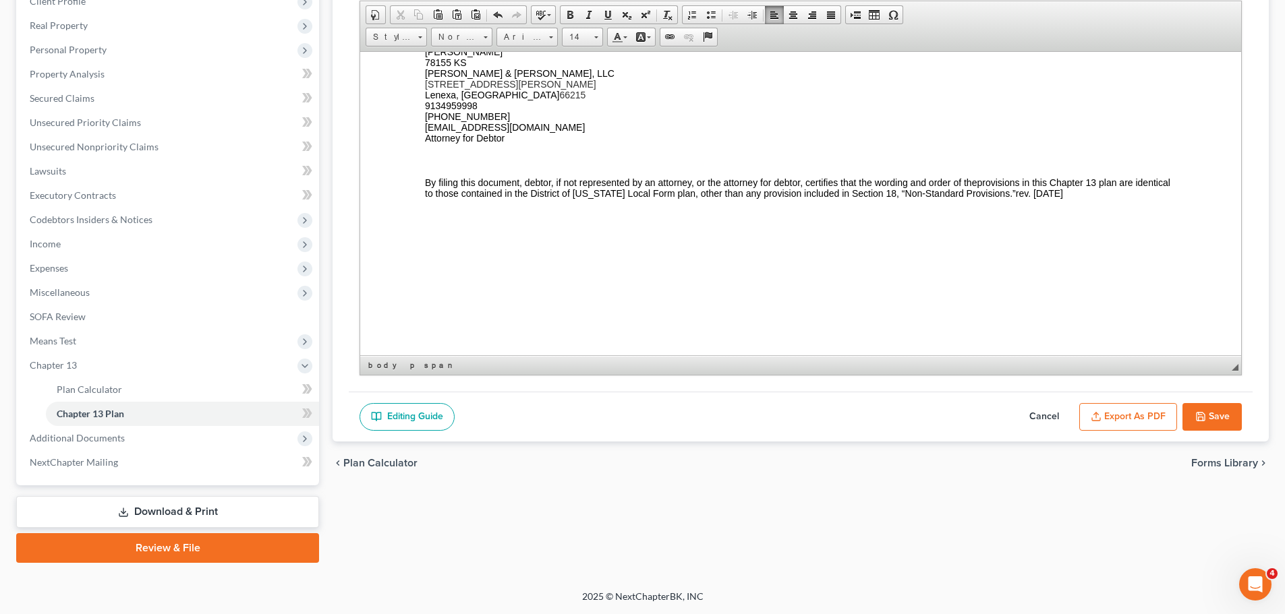
click at [1204, 411] on icon "button" at bounding box center [1200, 416] width 11 height 11
select select "1"
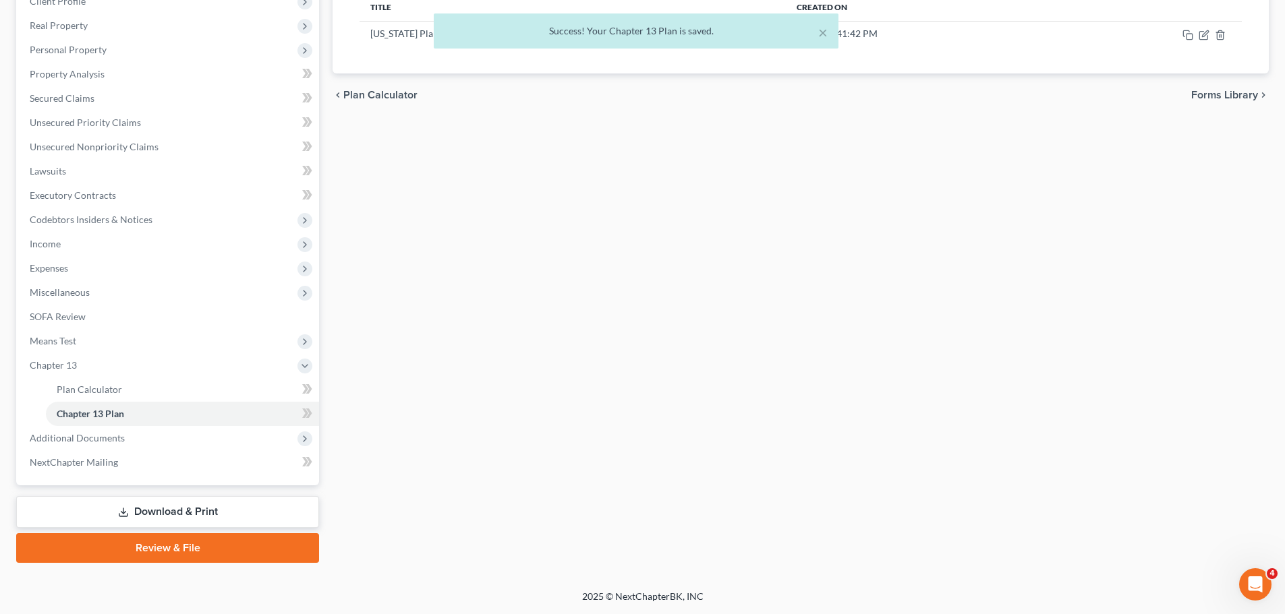
click at [1198, 138] on div "Plan Calculator Chapter 13 Plan Chapter 13 Plan Editor Please select your Chapt…" at bounding box center [801, 235] width 950 height 658
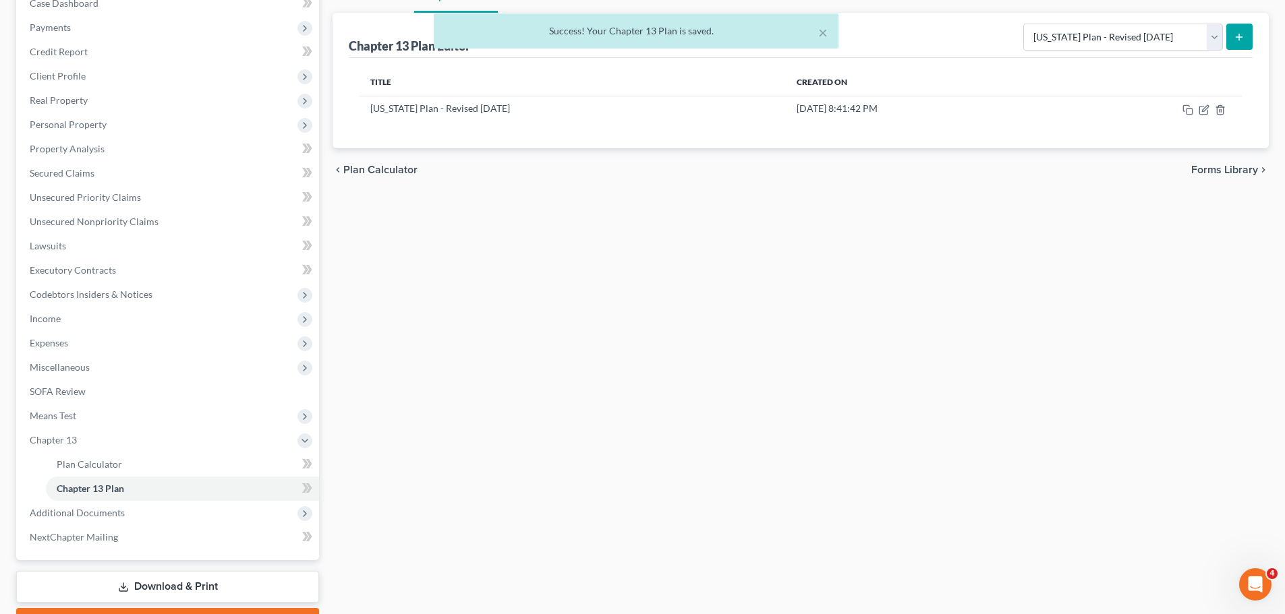
scroll to position [156, 0]
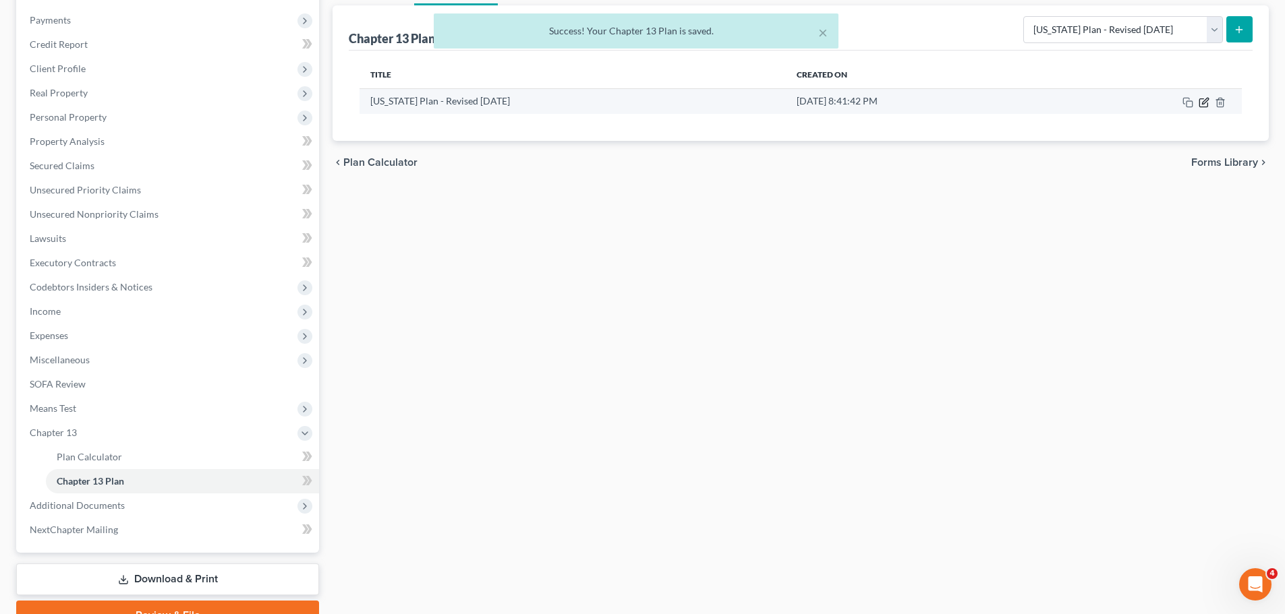
click at [1205, 105] on icon "button" at bounding box center [1204, 102] width 11 height 11
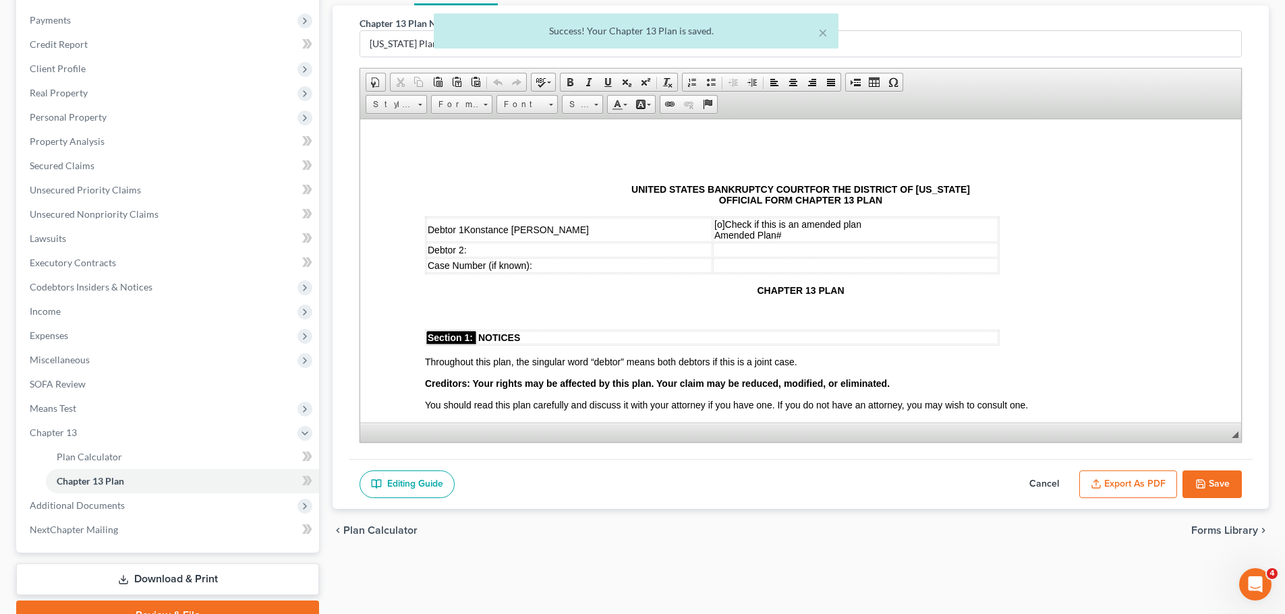
scroll to position [0, 0]
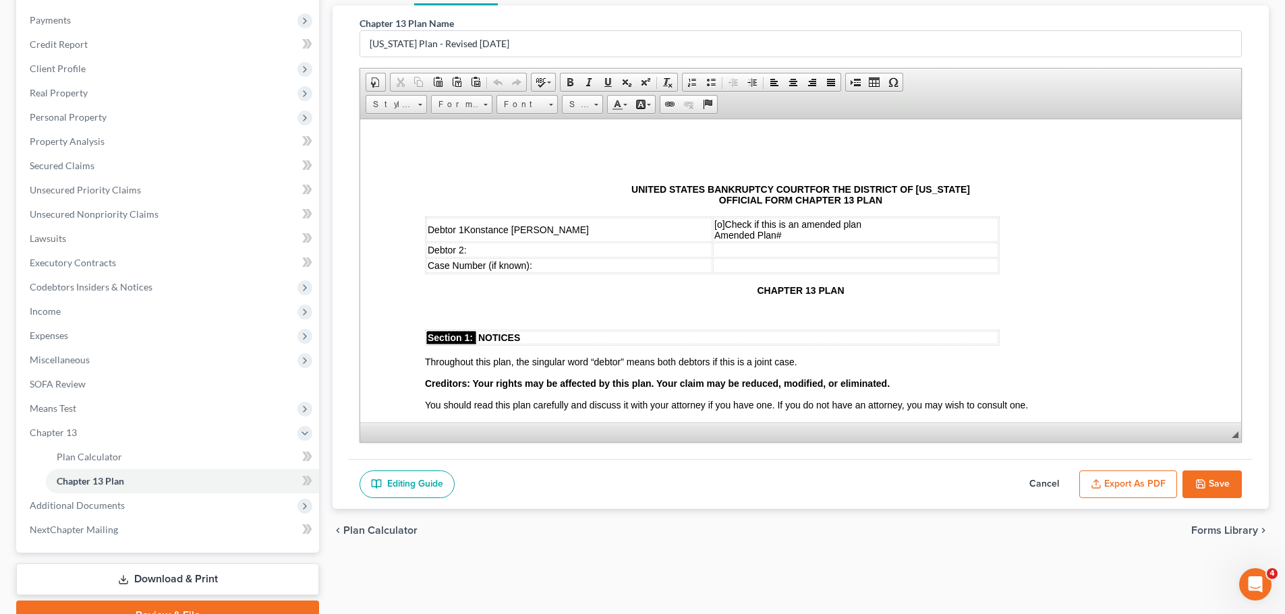
click at [1112, 478] on button "Export as PDF" at bounding box center [1128, 485] width 98 height 28
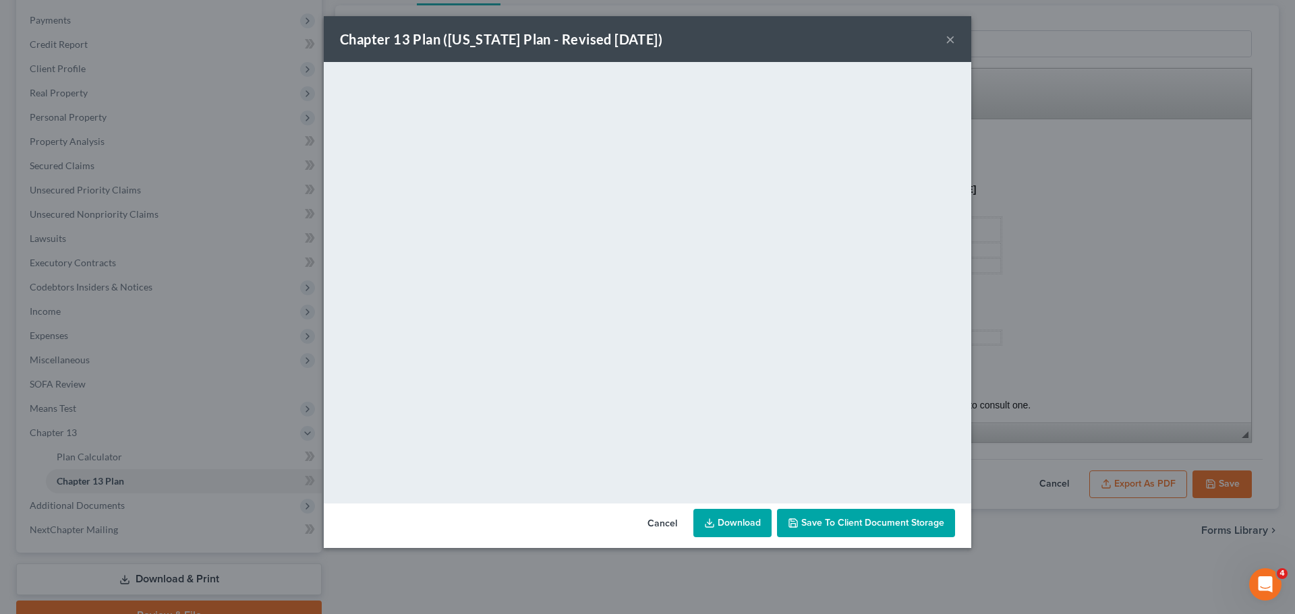
click at [948, 38] on button "×" at bounding box center [950, 39] width 9 height 16
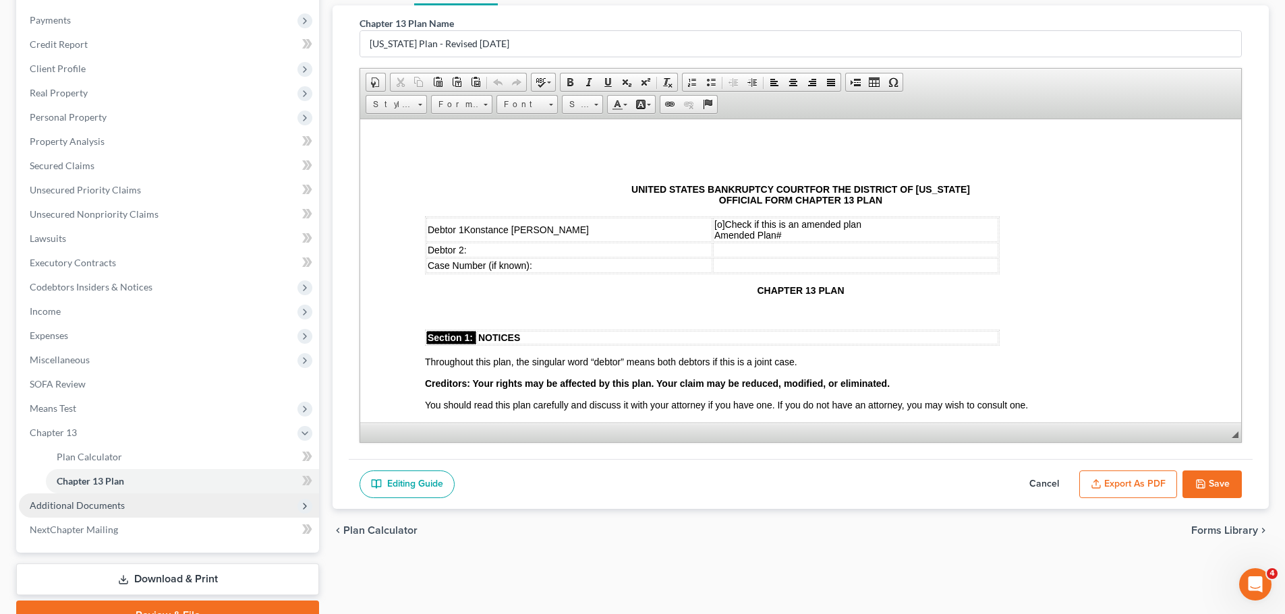
click at [111, 502] on span "Additional Documents" at bounding box center [77, 505] width 95 height 11
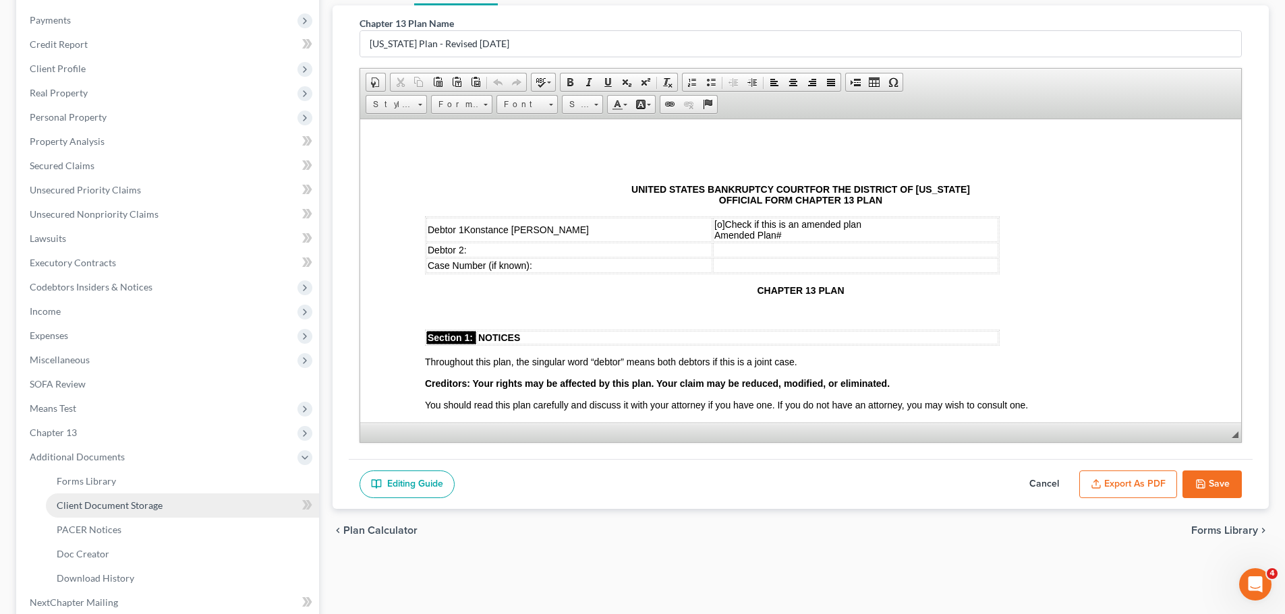
click at [138, 507] on span "Client Document Storage" at bounding box center [110, 505] width 106 height 11
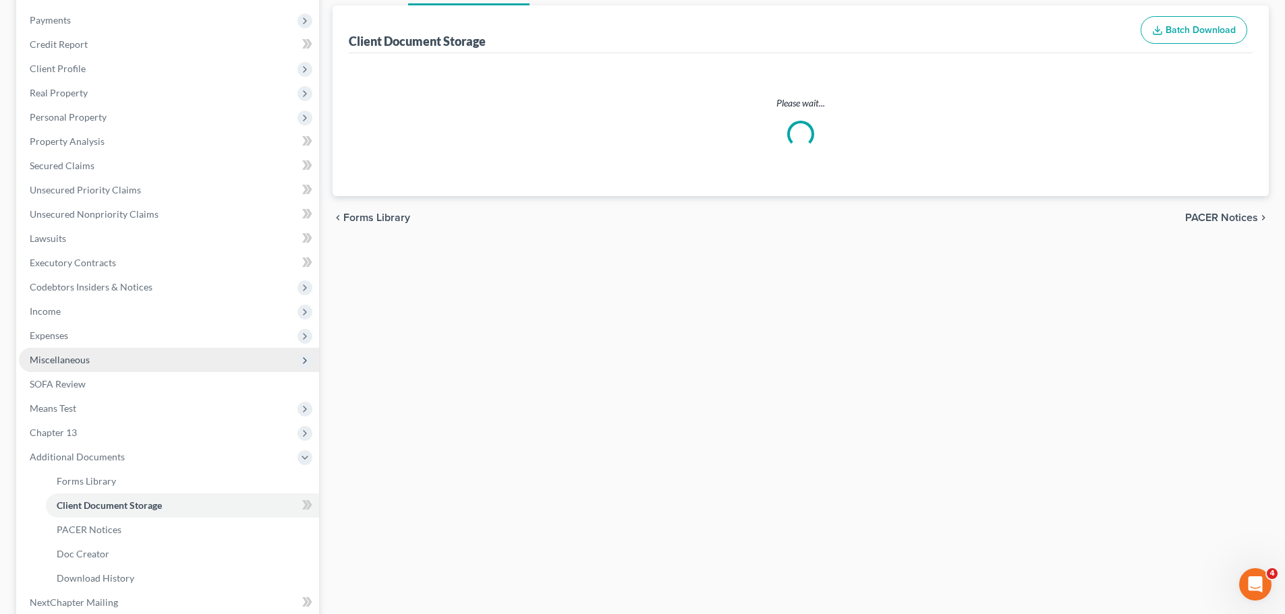
scroll to position [154, 0]
select select "0"
select select "2"
select select "3"
select select "4"
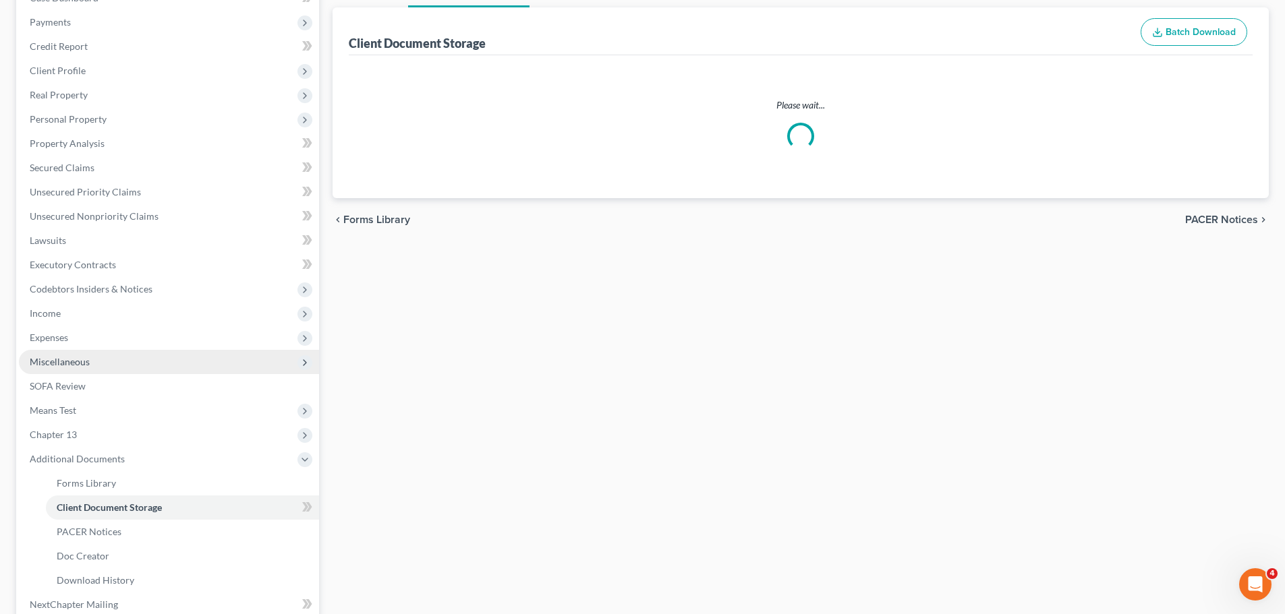
select select "5"
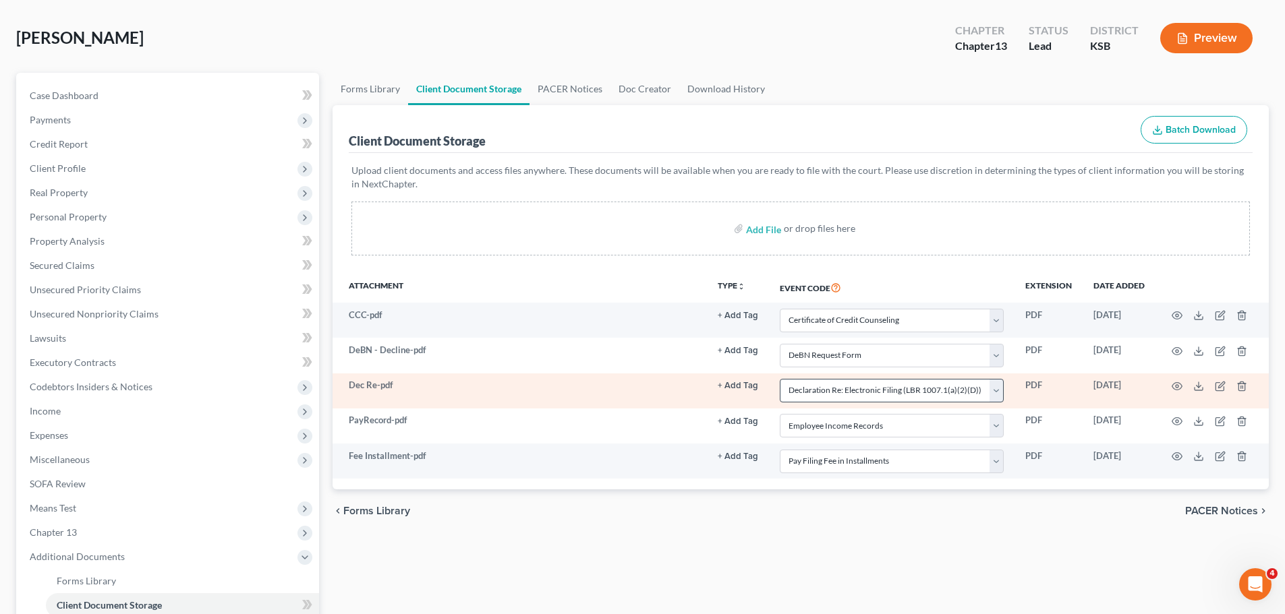
scroll to position [135, 0]
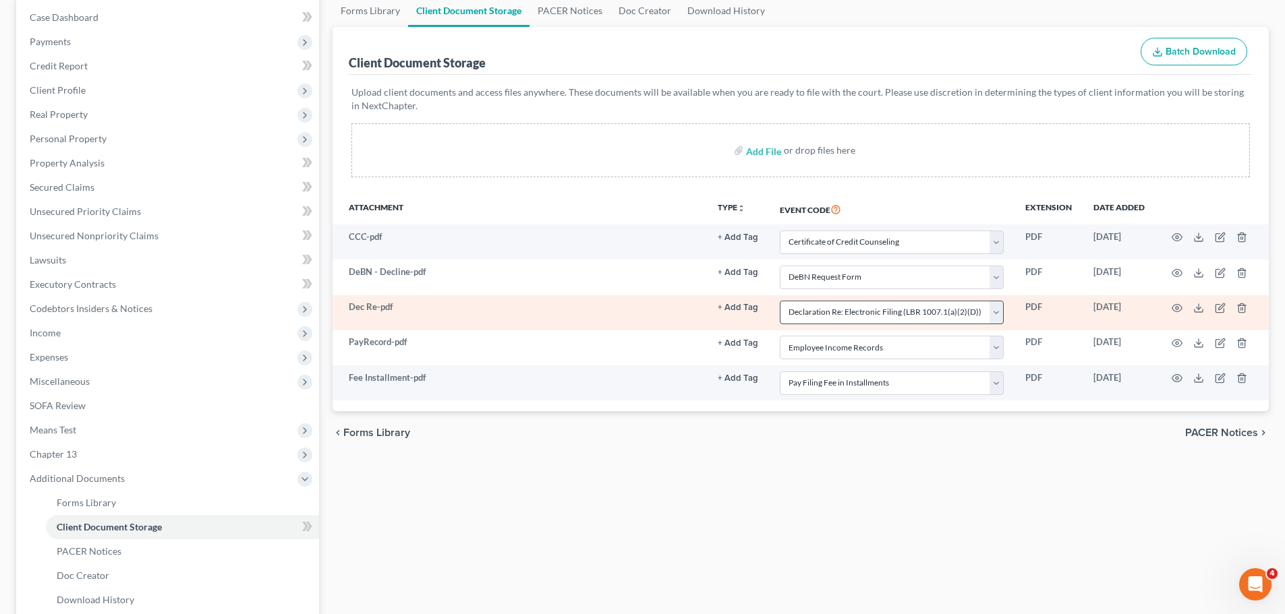
select select "0"
select select "2"
select select "3"
select select "4"
select select "5"
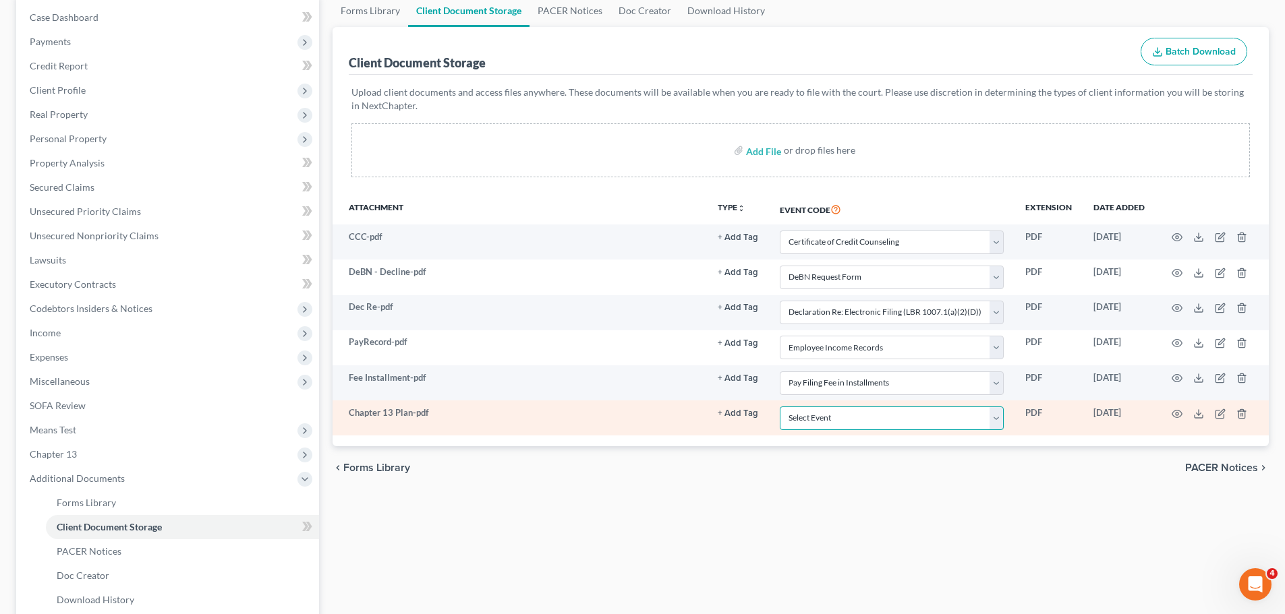
click at [828, 428] on select "Select Event Certificate of Credit Counseling Chapter 13 Plan DeBN Request Form…" at bounding box center [892, 419] width 224 height 24
select select "1"
click at [783, 407] on select "Select Event Certificate of Credit Counseling Chapter 13 Plan DeBN Request Form…" at bounding box center [892, 419] width 224 height 24
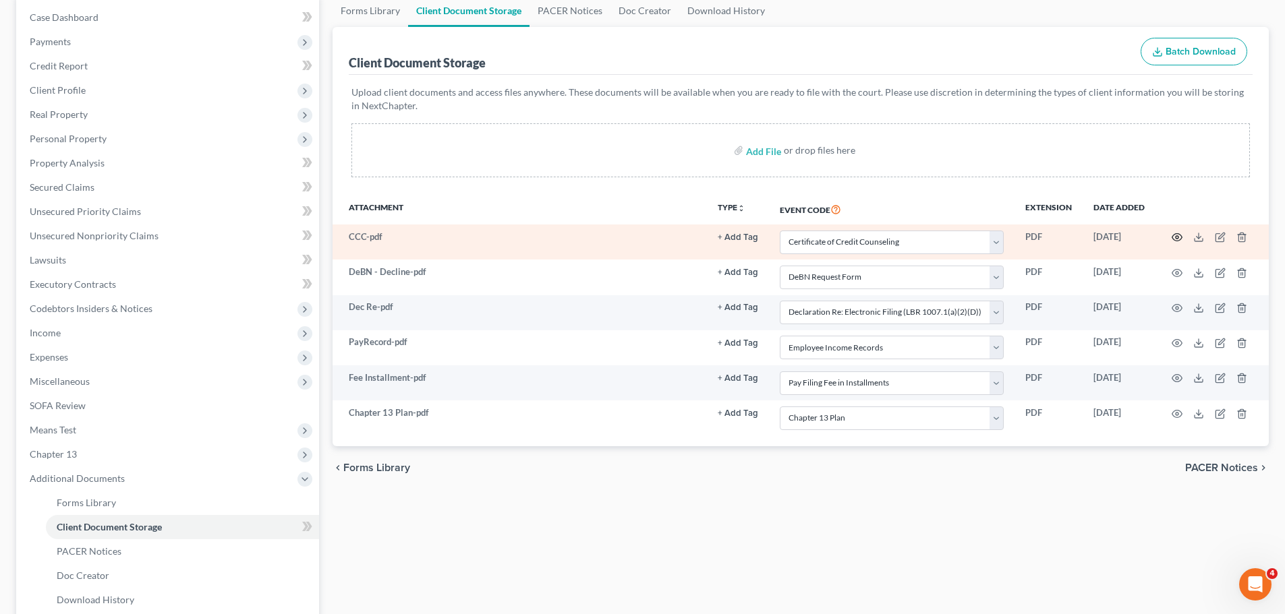
click at [1175, 235] on icon "button" at bounding box center [1177, 237] width 10 height 7
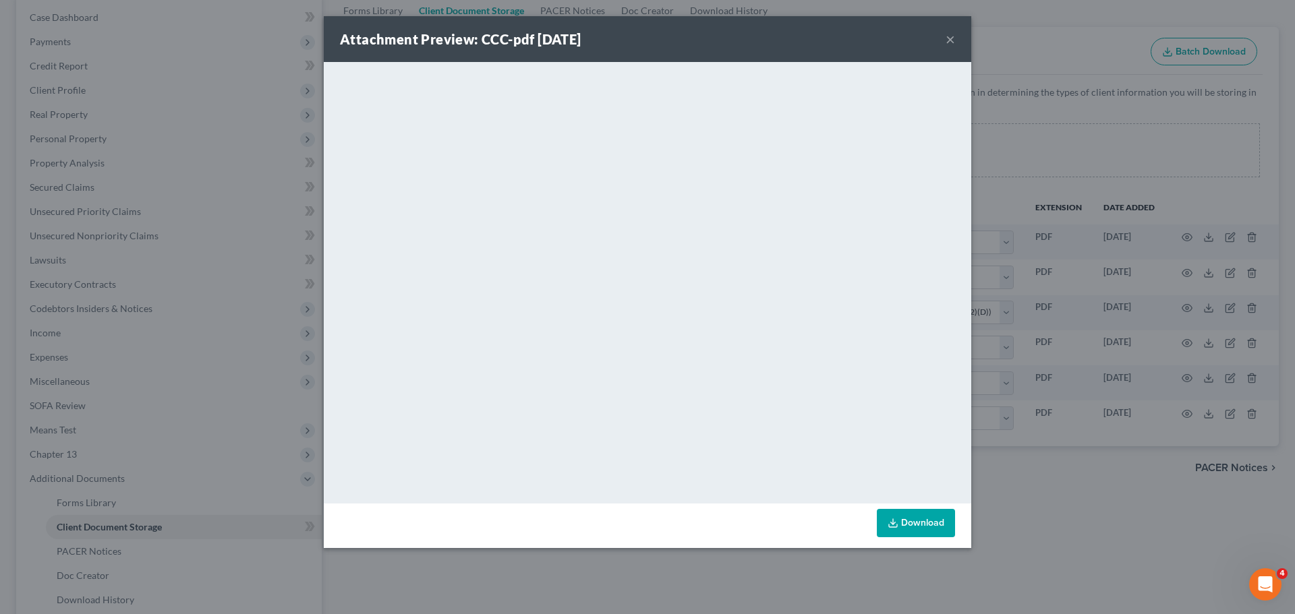
click at [948, 40] on button "×" at bounding box center [950, 39] width 9 height 16
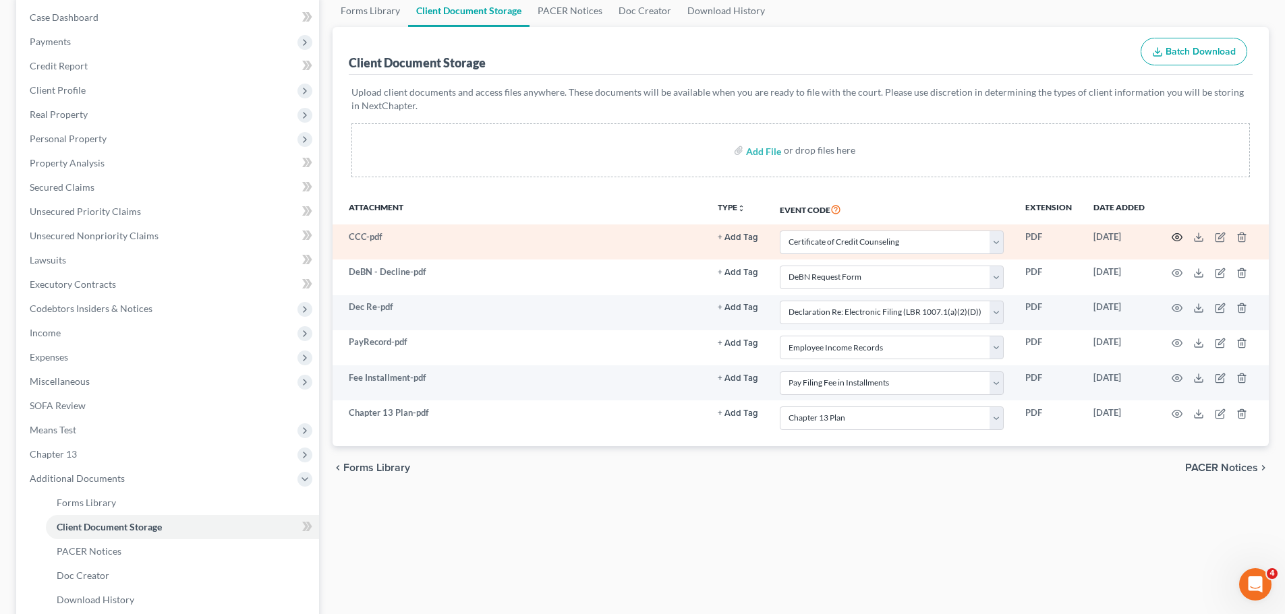
click at [1175, 237] on icon "button" at bounding box center [1177, 237] width 11 height 11
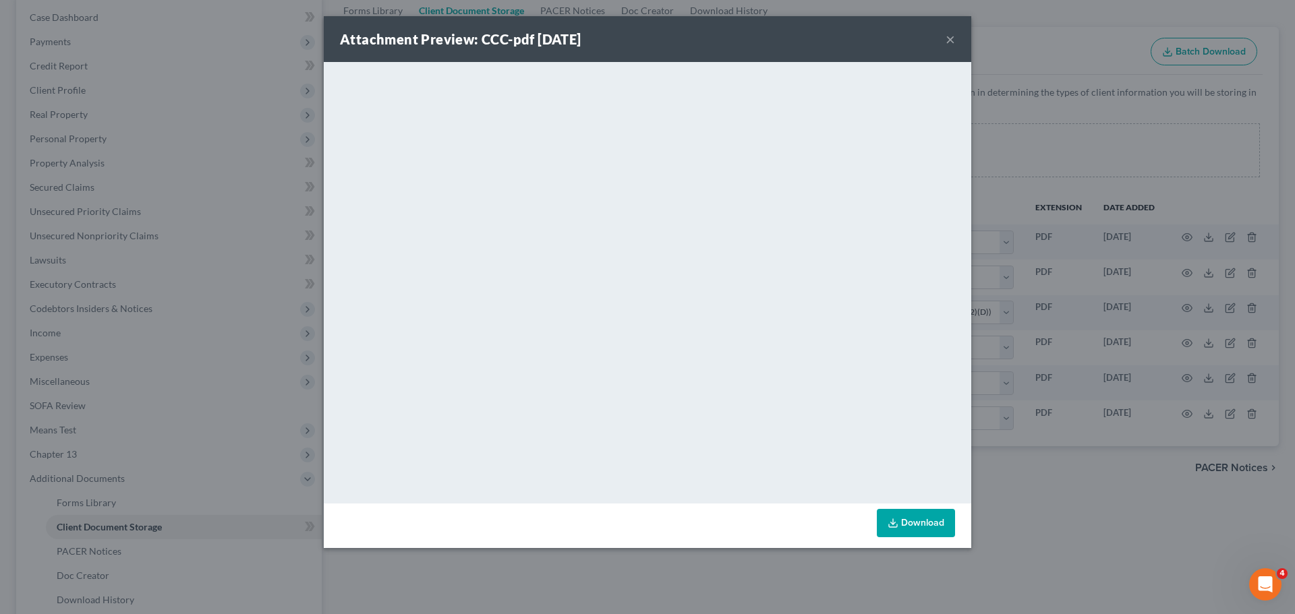
click at [953, 39] on button "×" at bounding box center [950, 39] width 9 height 16
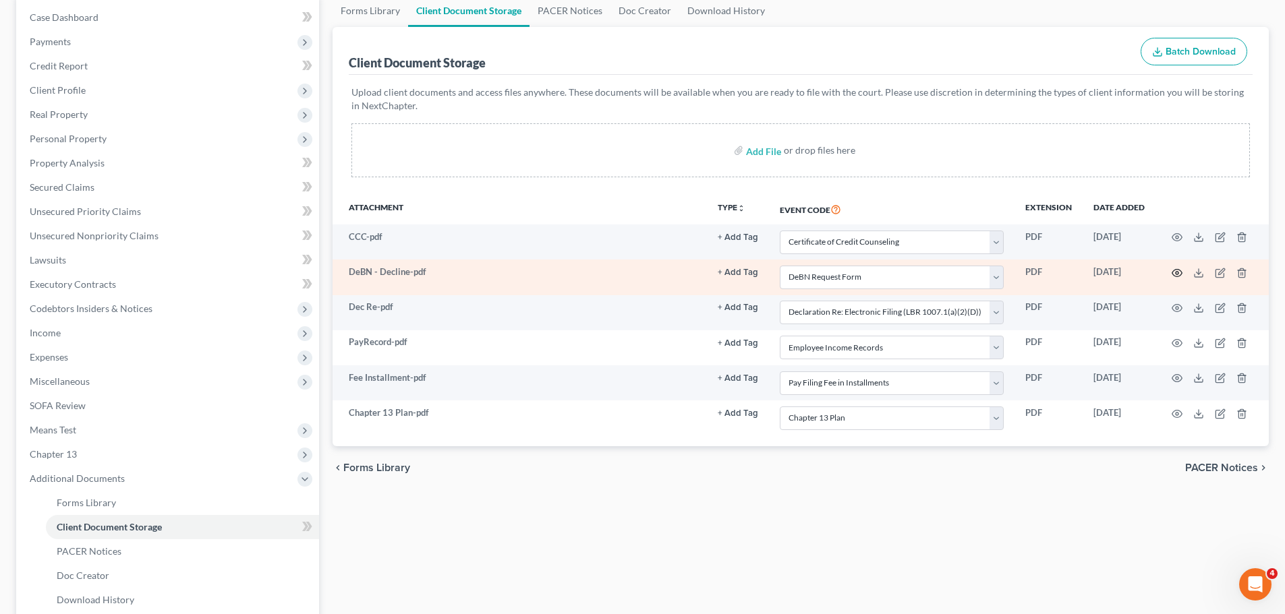
click at [1176, 274] on circle "button" at bounding box center [1177, 273] width 3 height 3
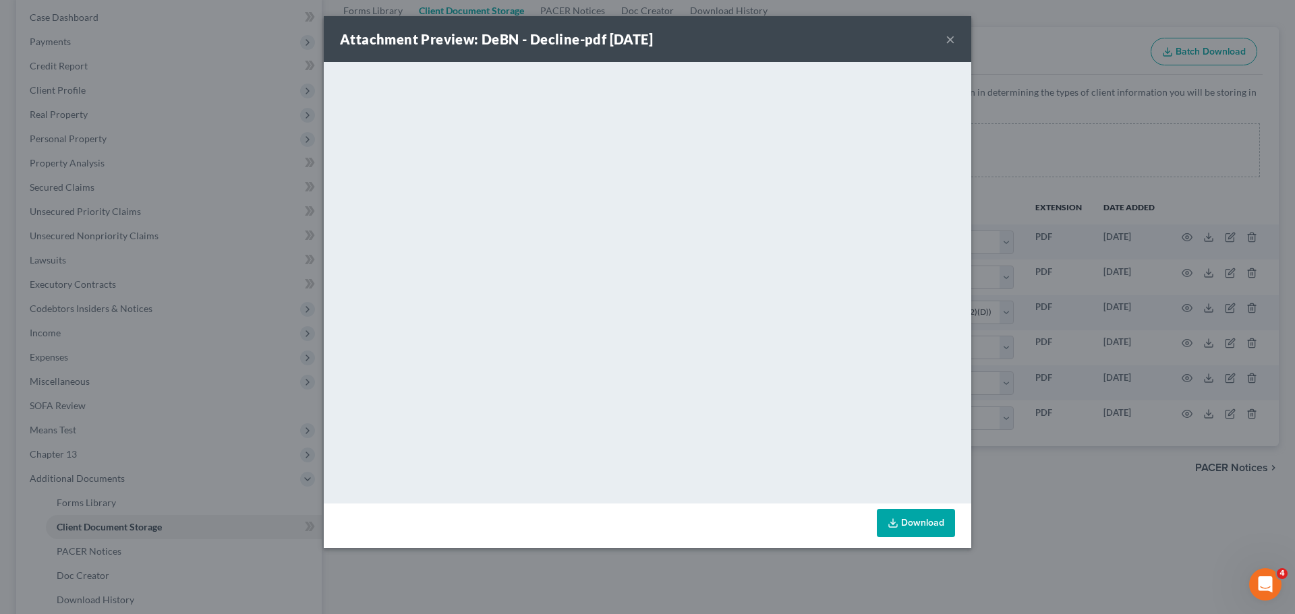
click at [950, 41] on button "×" at bounding box center [950, 39] width 9 height 16
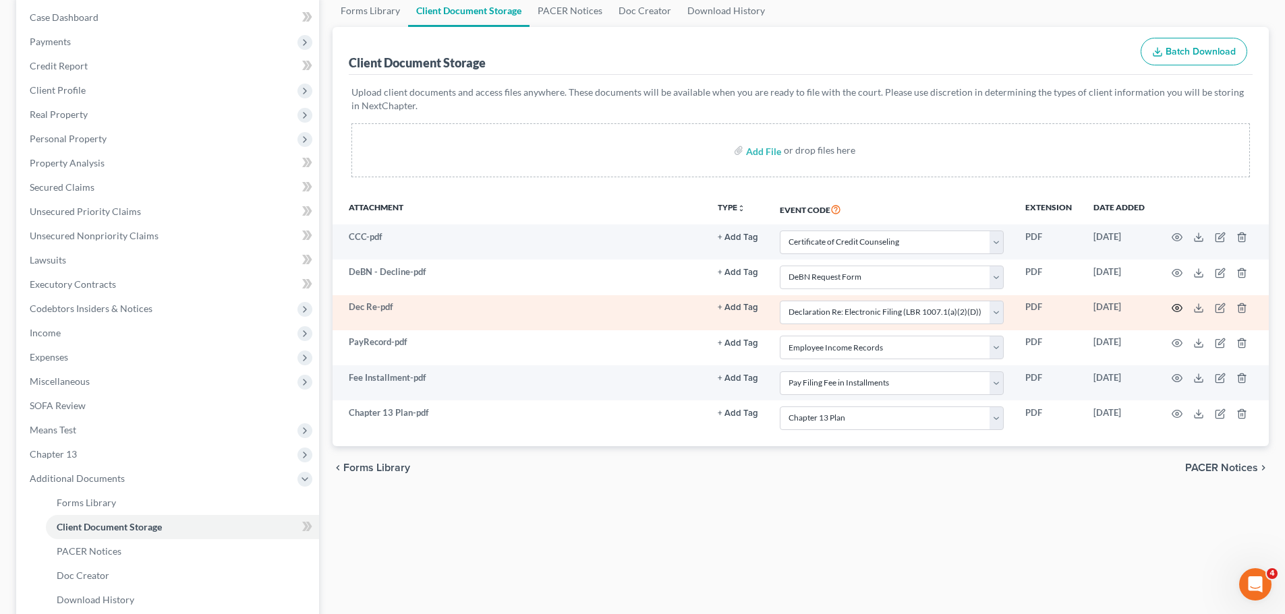
click at [1180, 308] on icon "button" at bounding box center [1177, 308] width 11 height 11
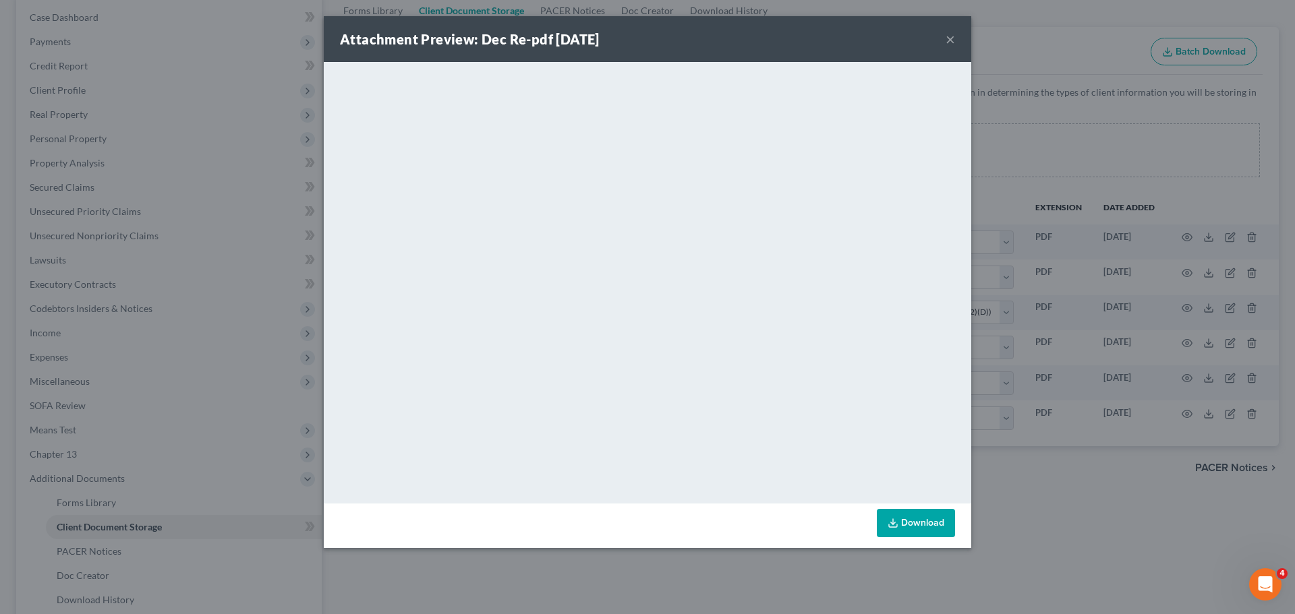
click at [951, 40] on button "×" at bounding box center [950, 39] width 9 height 16
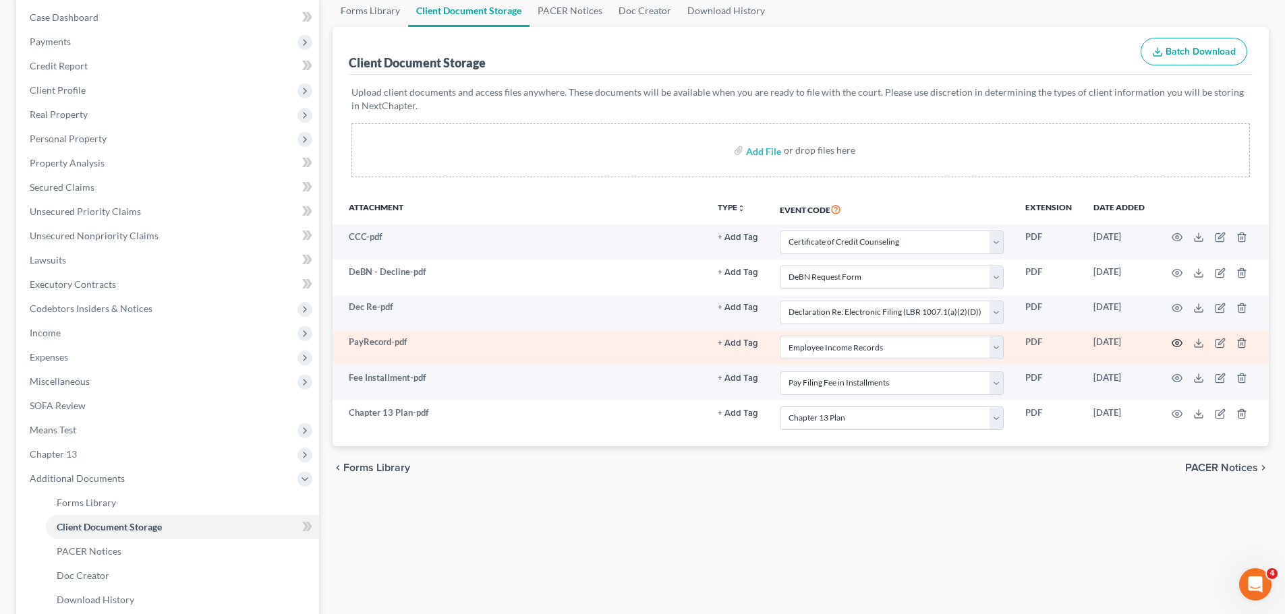
click at [1176, 342] on circle "button" at bounding box center [1177, 343] width 3 height 3
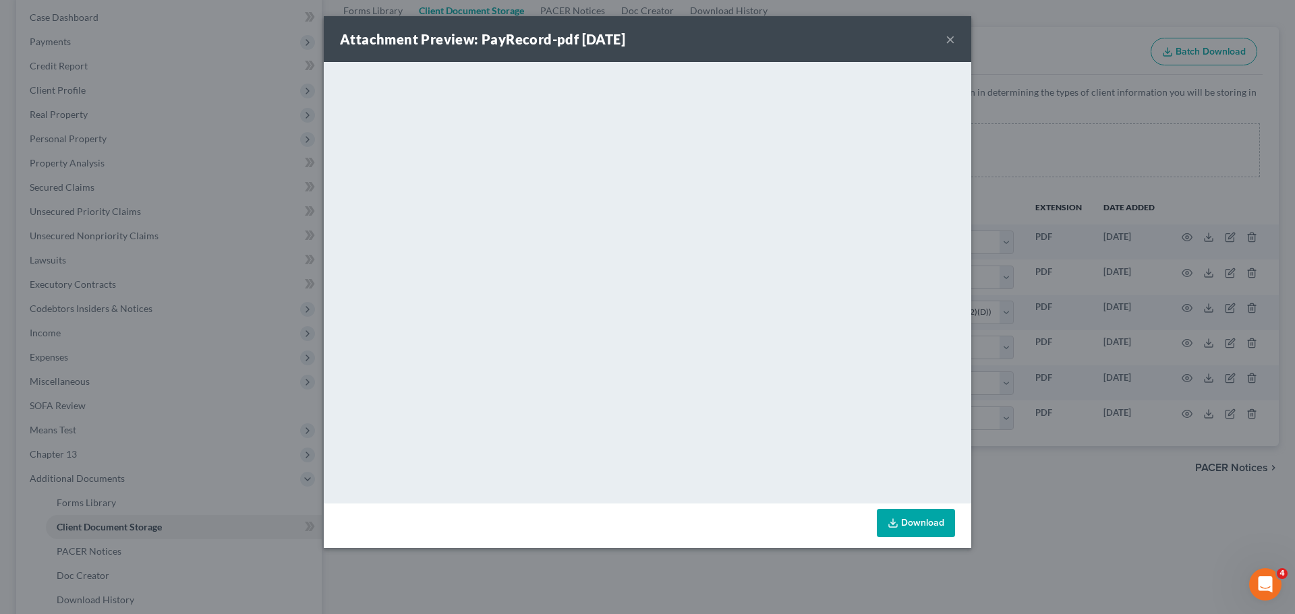
click at [951, 38] on button "×" at bounding box center [950, 39] width 9 height 16
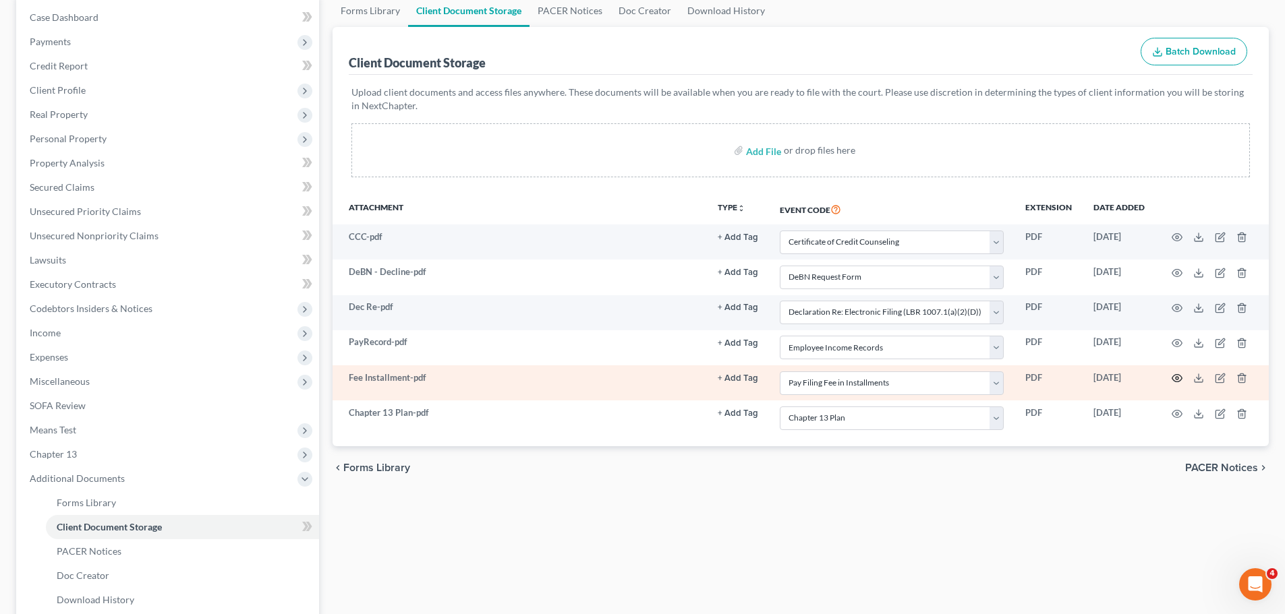
click at [1178, 377] on icon "button" at bounding box center [1177, 378] width 11 height 11
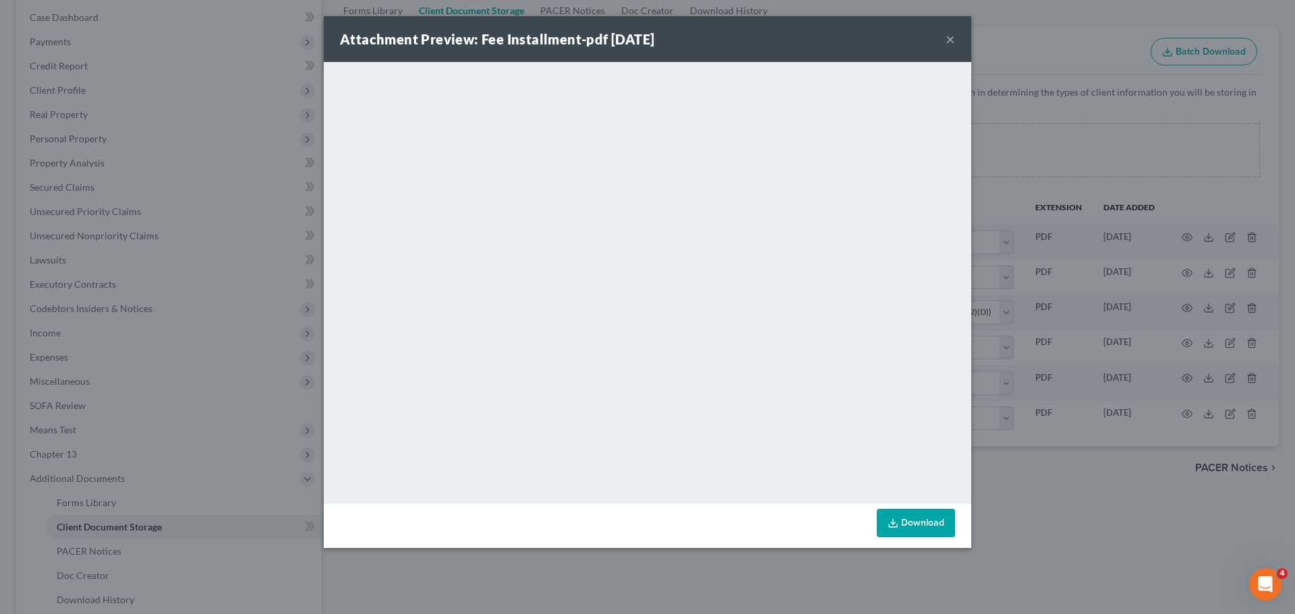
click at [952, 34] on button "×" at bounding box center [950, 39] width 9 height 16
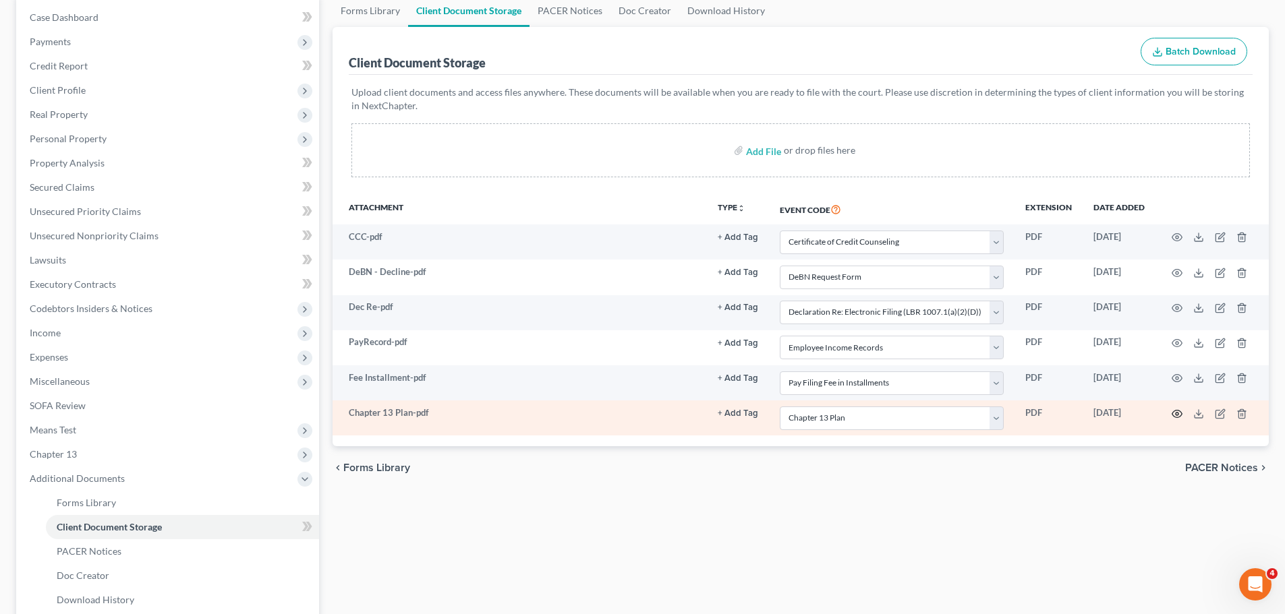
click at [1173, 411] on icon "button" at bounding box center [1177, 414] width 11 height 11
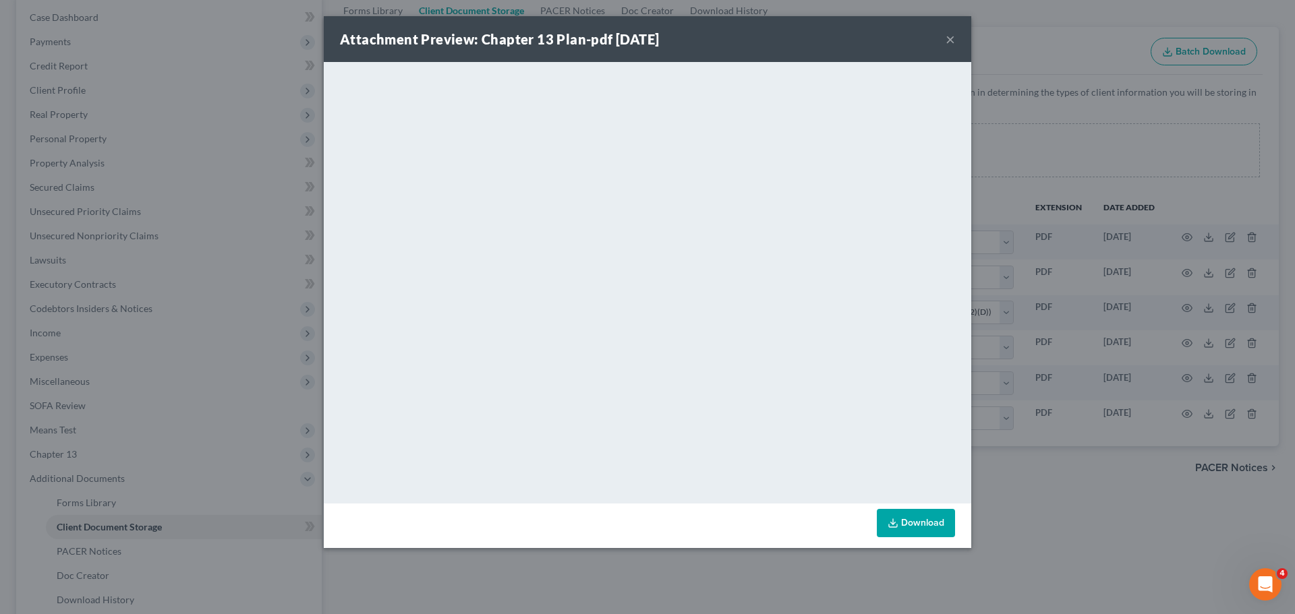
click at [947, 40] on button "×" at bounding box center [950, 39] width 9 height 16
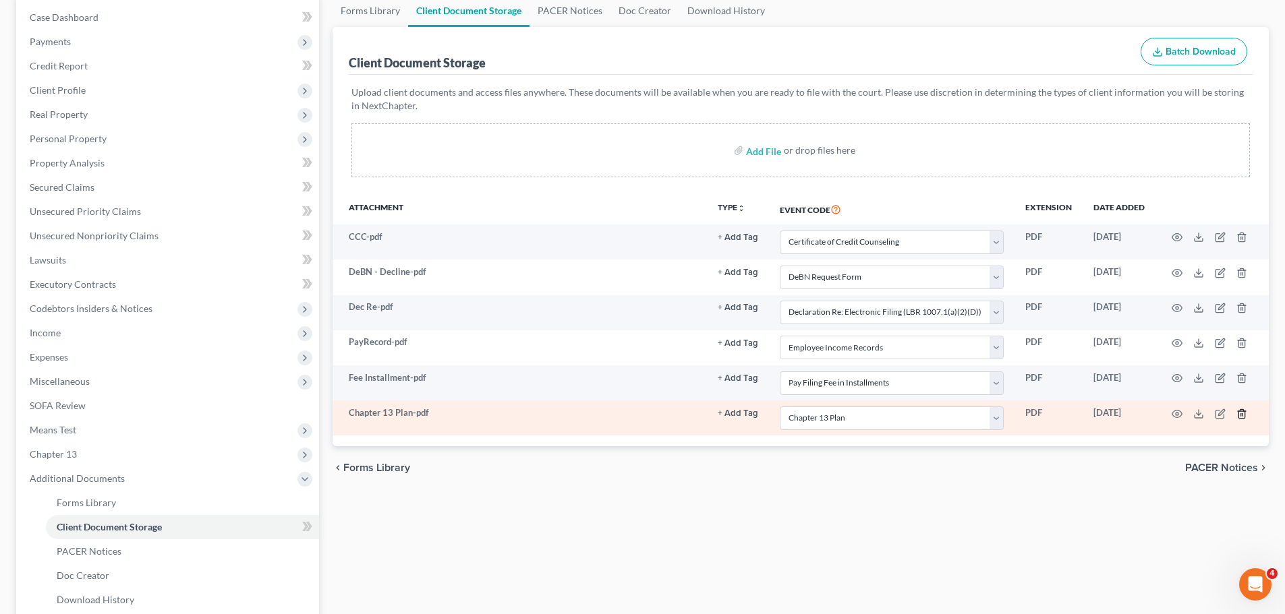
click at [1246, 417] on icon "button" at bounding box center [1241, 414] width 11 height 11
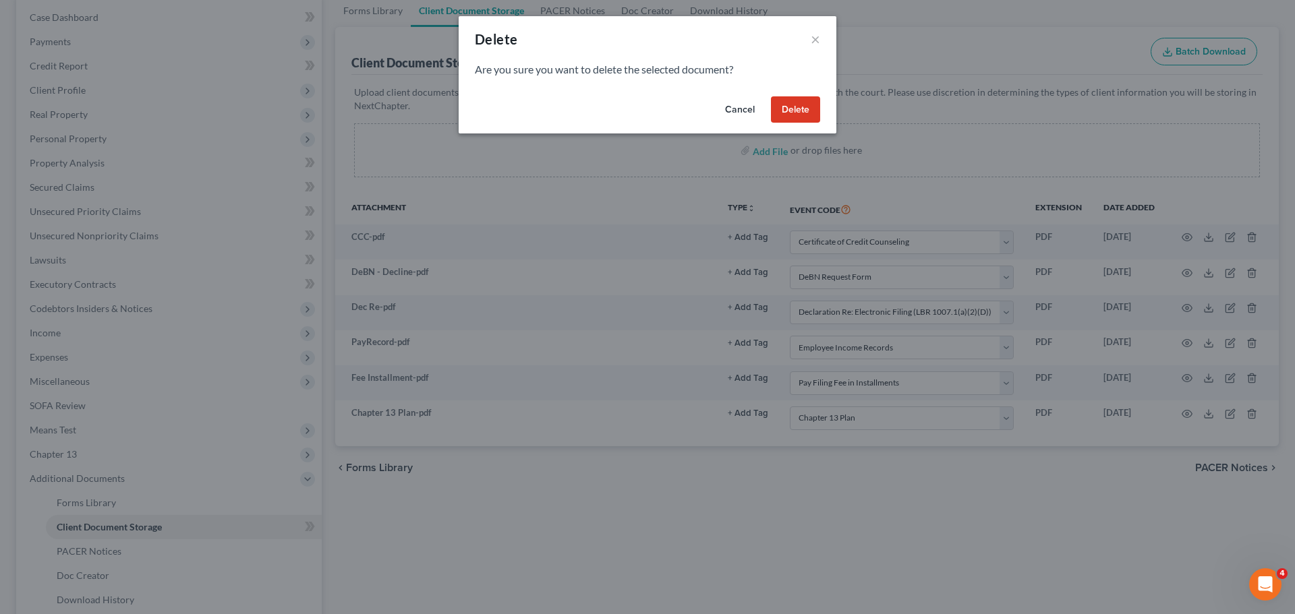
click at [812, 112] on button "Delete" at bounding box center [795, 109] width 49 height 27
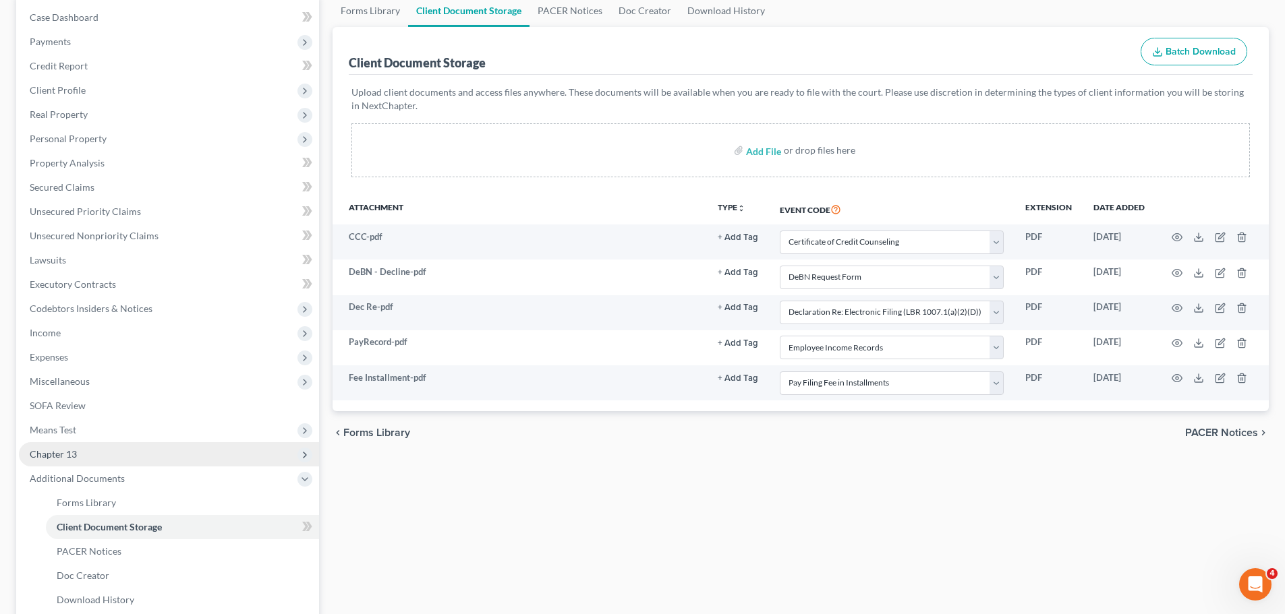
click at [78, 452] on span "Chapter 13" at bounding box center [169, 454] width 300 height 24
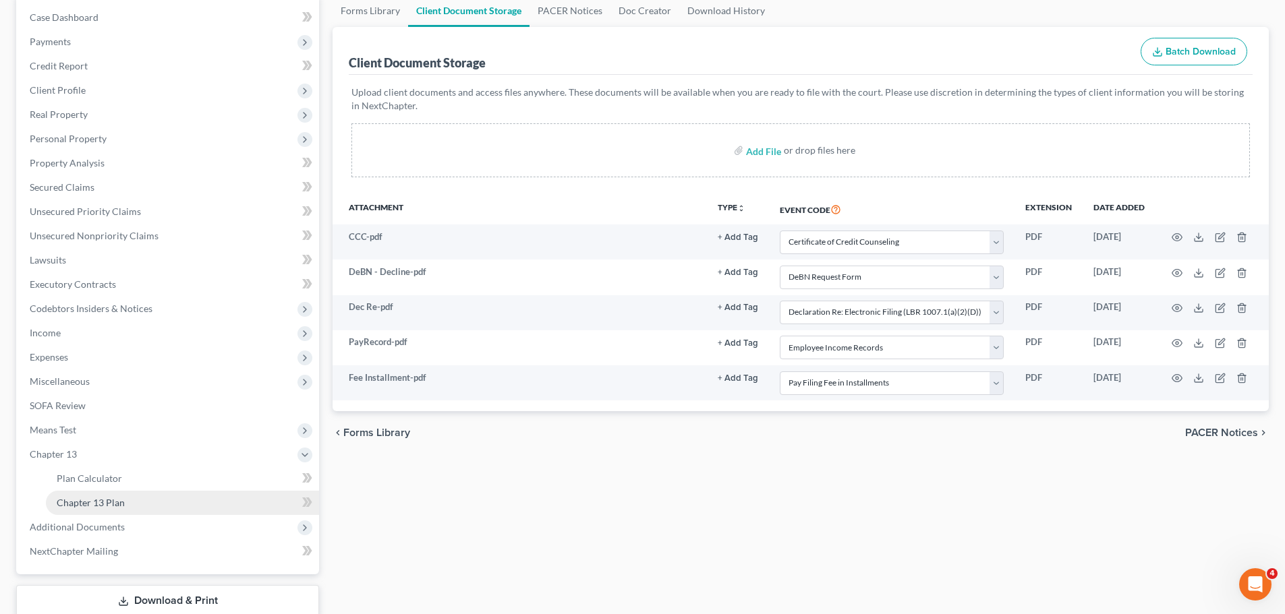
click at [97, 496] on link "Chapter 13 Plan" at bounding box center [182, 503] width 273 height 24
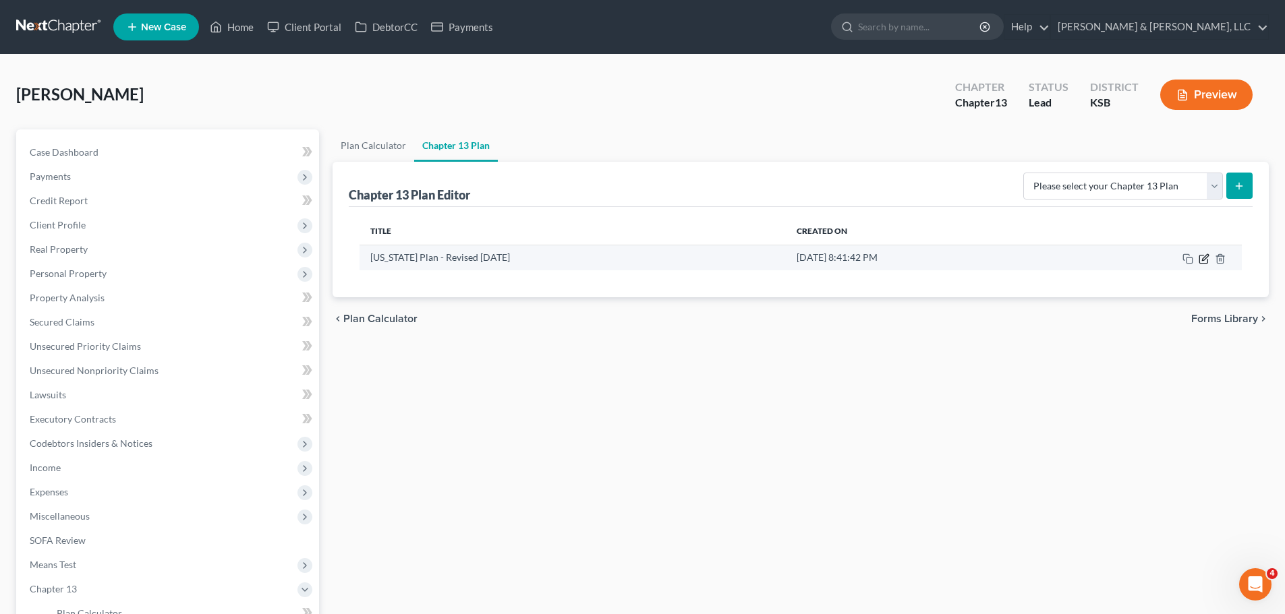
click at [1203, 258] on icon "button" at bounding box center [1205, 257] width 6 height 6
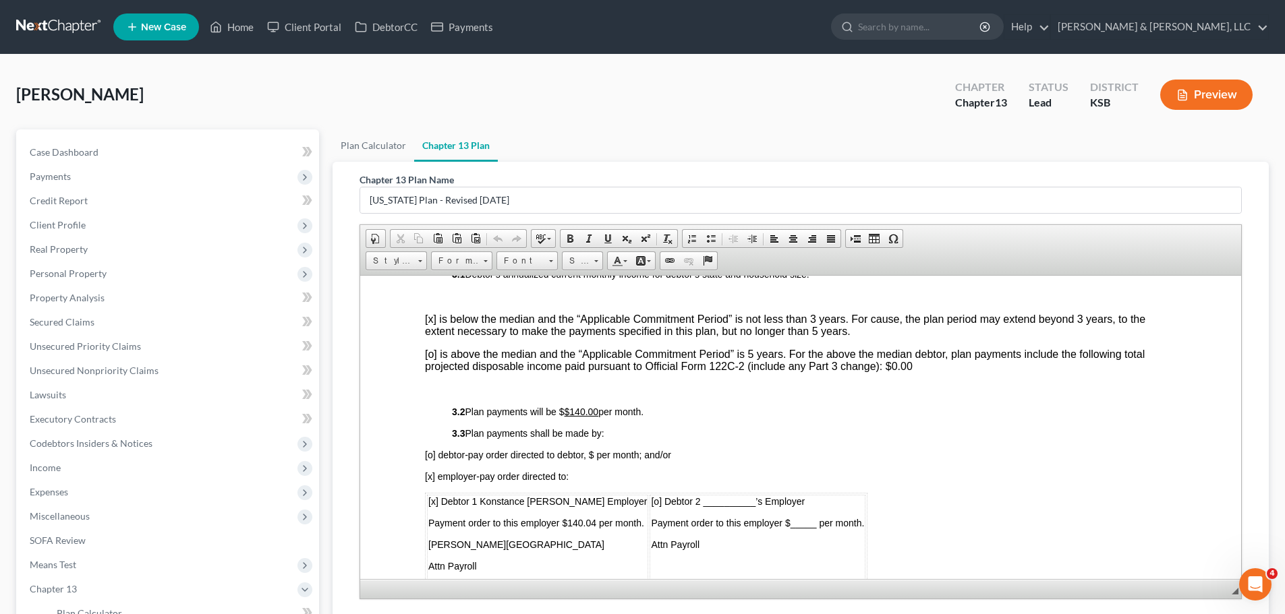
scroll to position [607, 0]
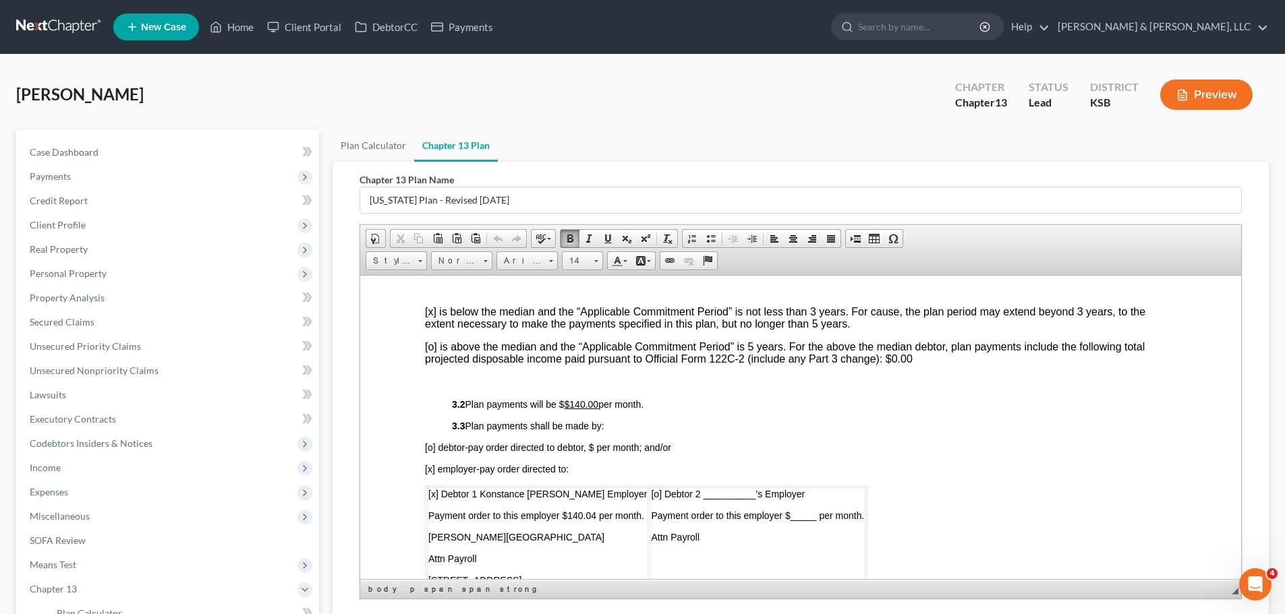
click at [594, 511] on span "Payment order to this employer $140.04 per month." at bounding box center [536, 515] width 216 height 11
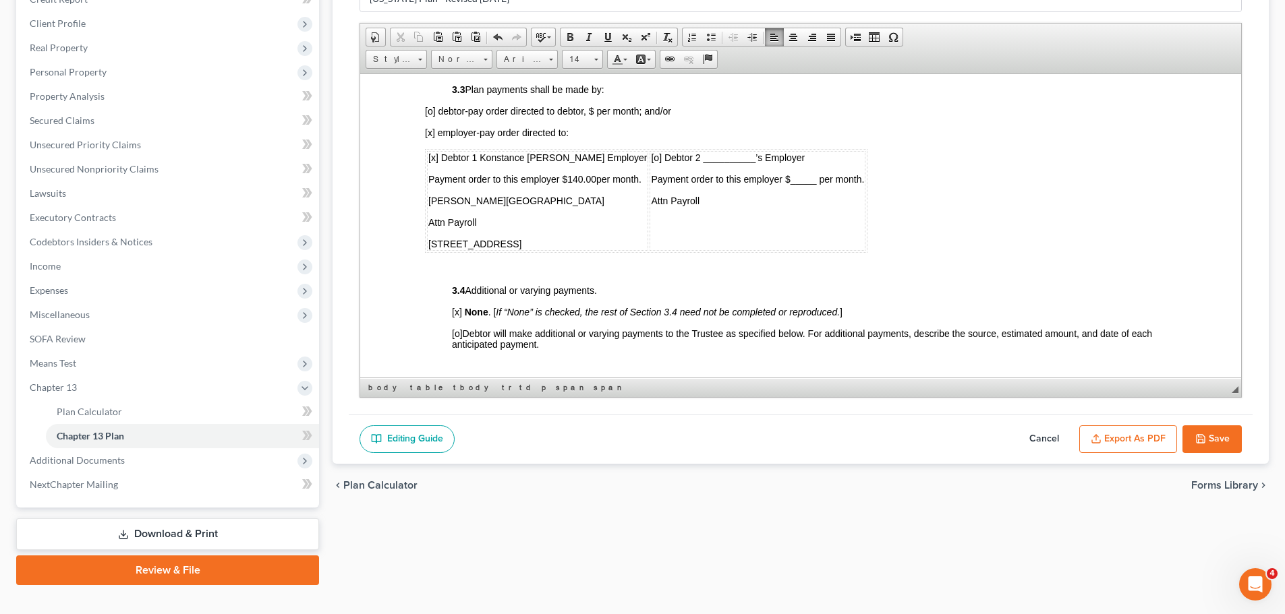
scroll to position [224, 0]
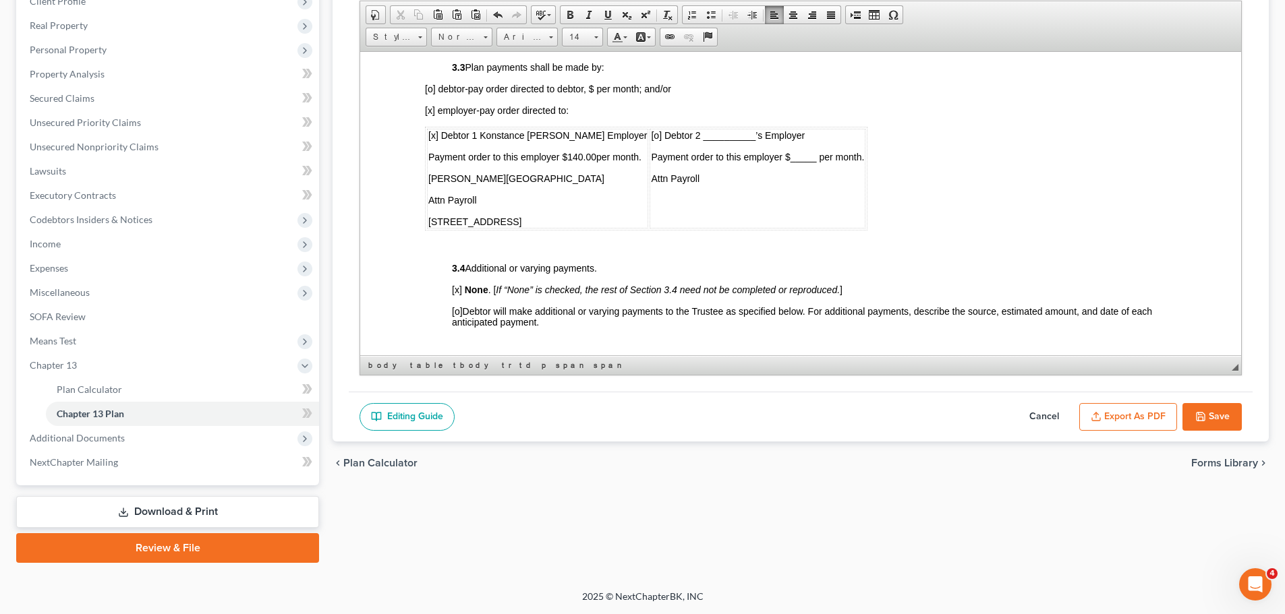
click at [1201, 426] on button "Save" at bounding box center [1211, 417] width 59 height 28
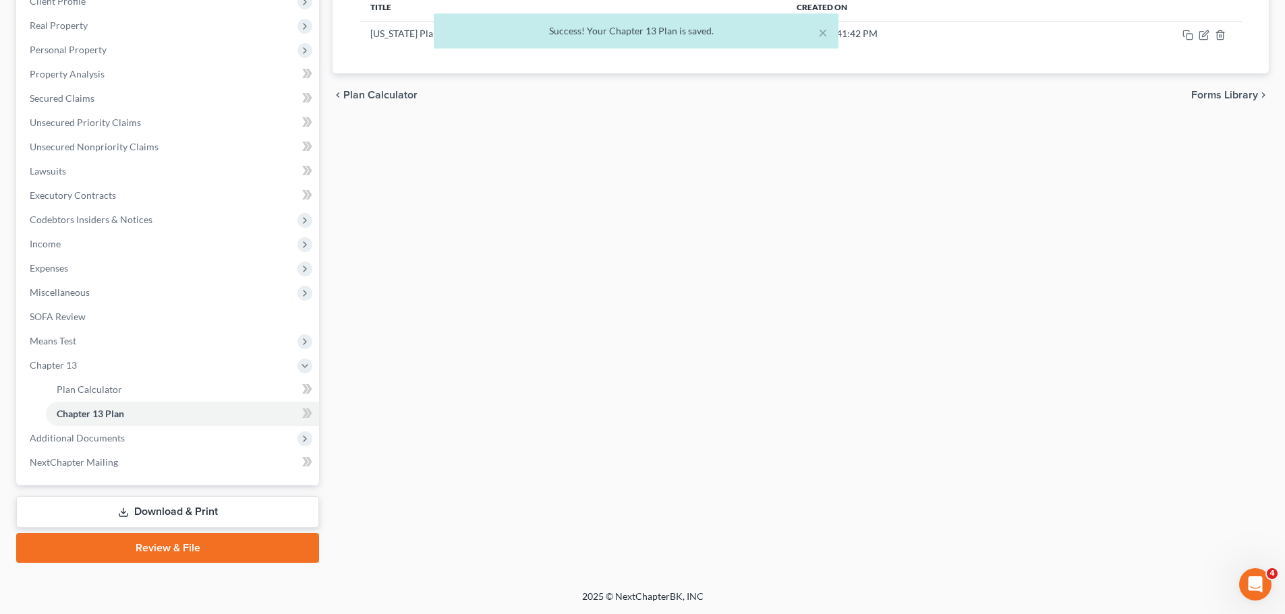
click at [1199, 30] on div "× Success! Your Chapter 13 Plan is saved." at bounding box center [635, 34] width 1285 height 42
click at [1202, 36] on div "× Success! Your Chapter 13 Plan is saved." at bounding box center [635, 34] width 1285 height 42
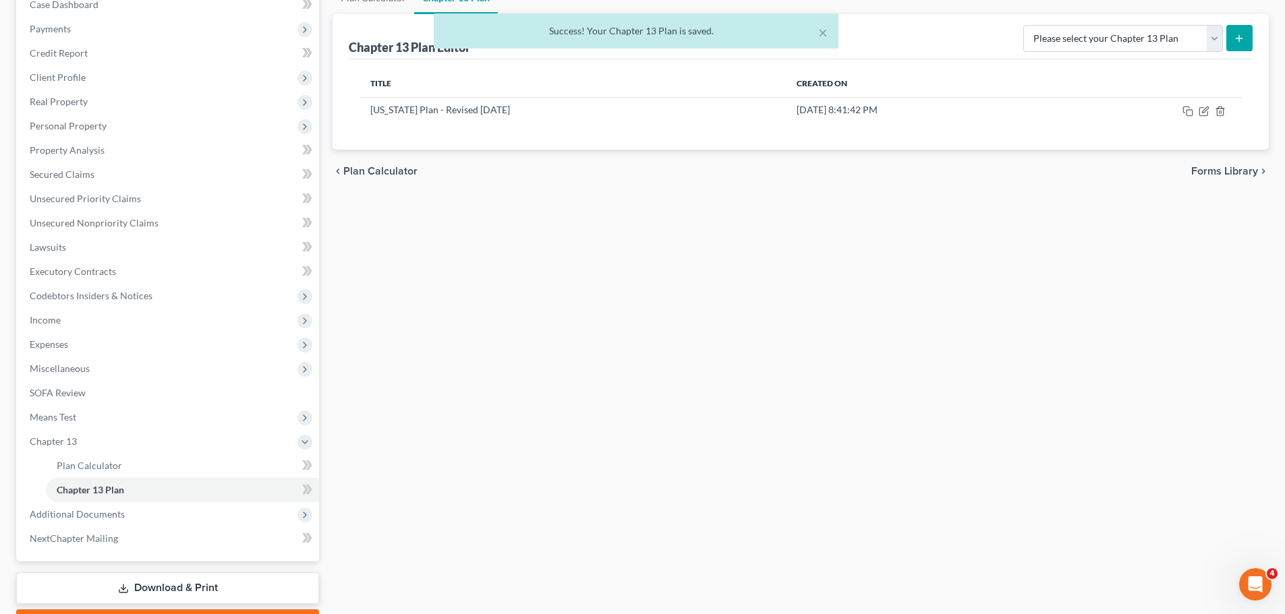
scroll to position [89, 0]
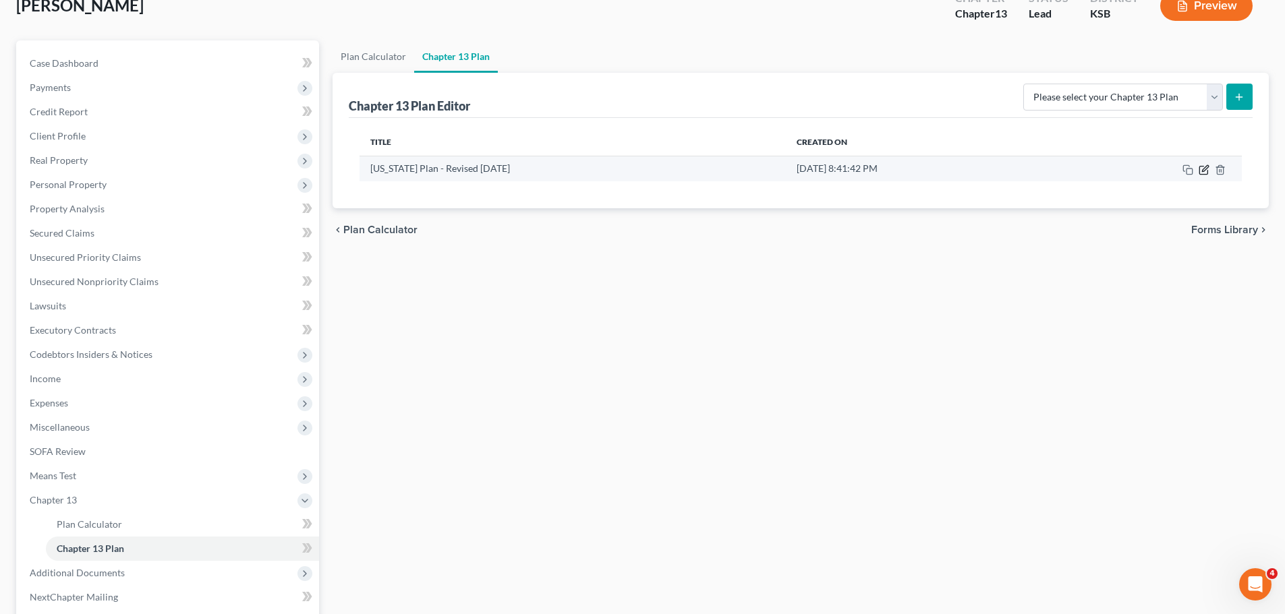
click at [1204, 171] on icon "button" at bounding box center [1205, 168] width 6 height 6
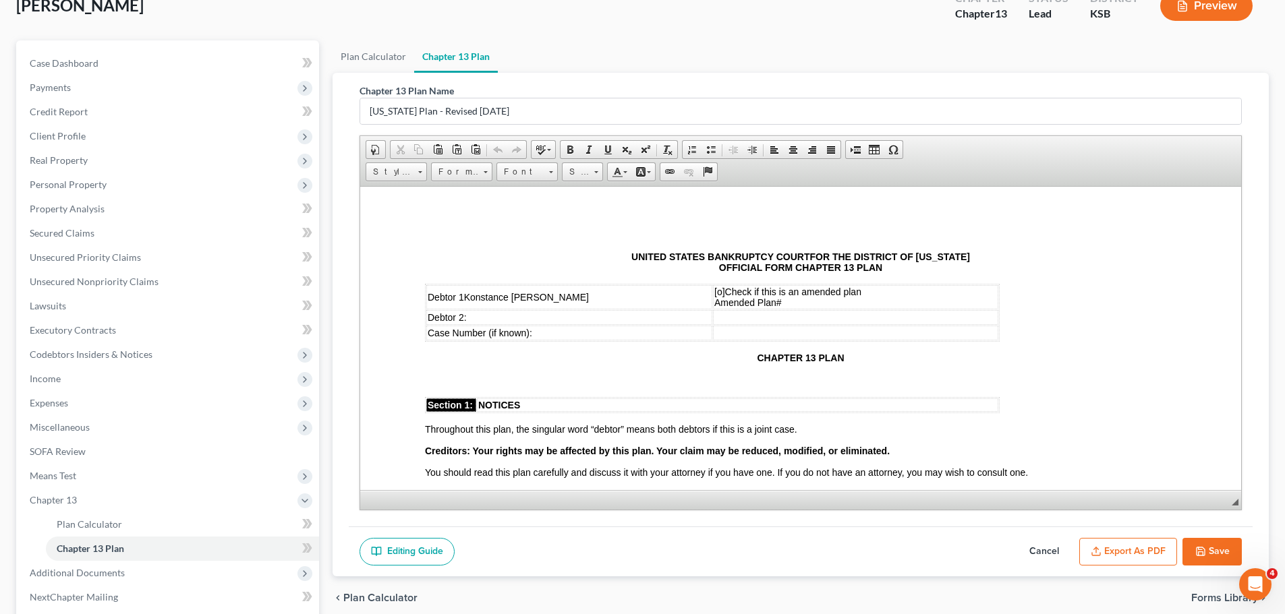
scroll to position [0, 0]
click at [1112, 560] on button "Export as PDF" at bounding box center [1128, 552] width 98 height 28
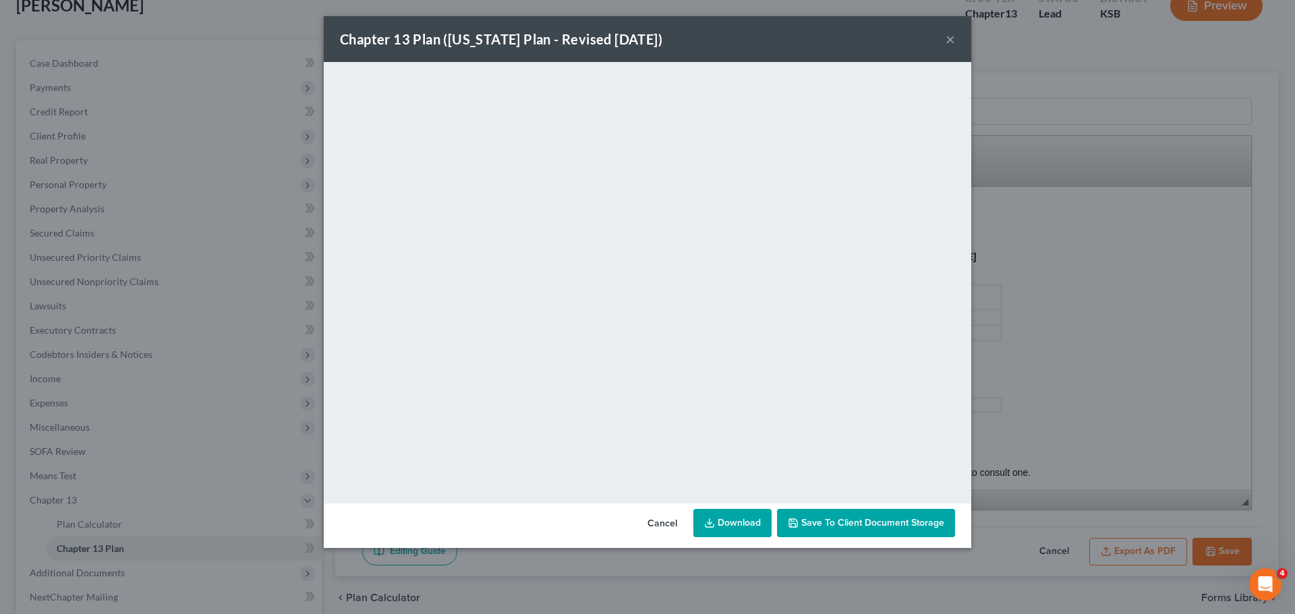
click at [950, 40] on button "×" at bounding box center [950, 39] width 9 height 16
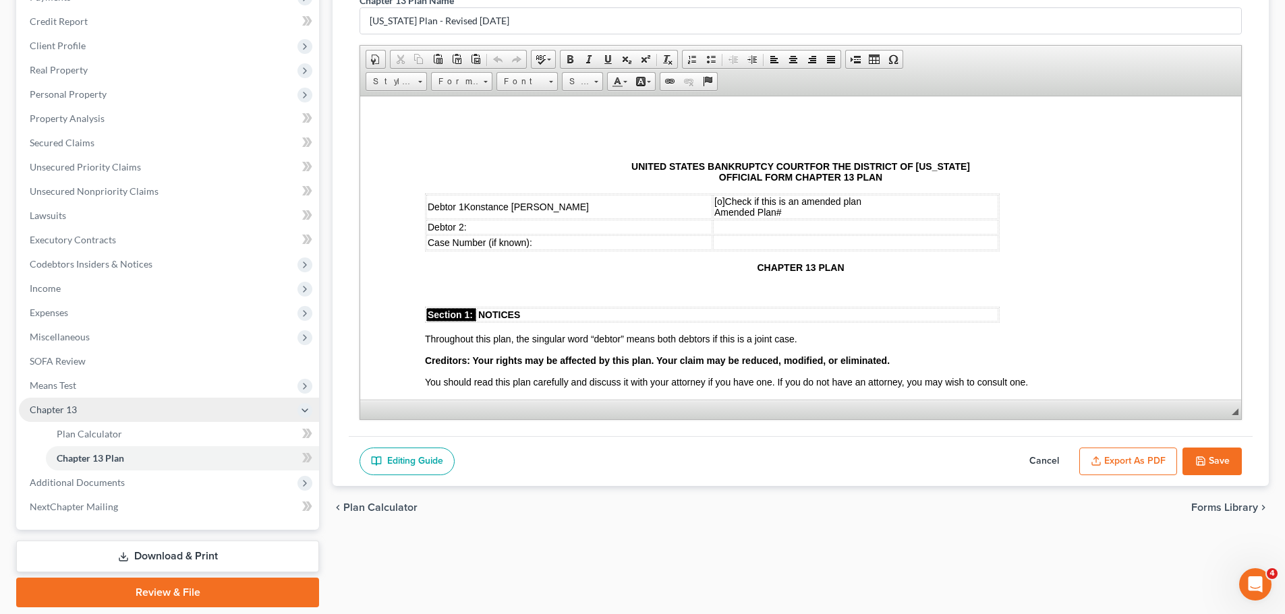
scroll to position [156, 0]
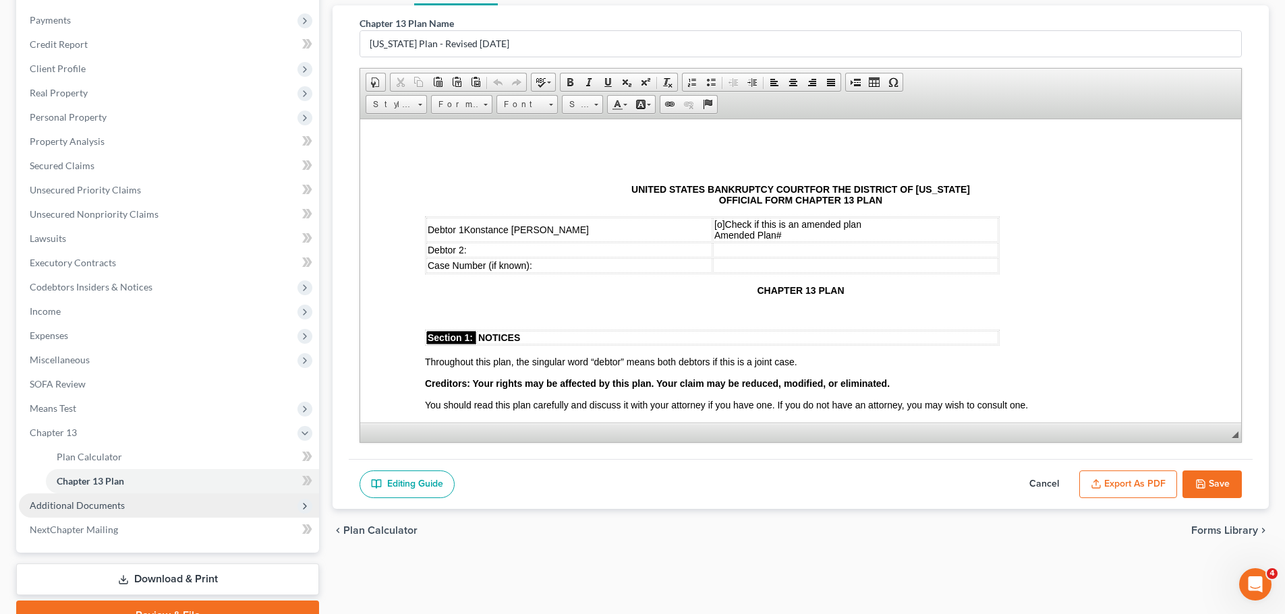
click at [119, 505] on span "Additional Documents" at bounding box center [77, 505] width 95 height 11
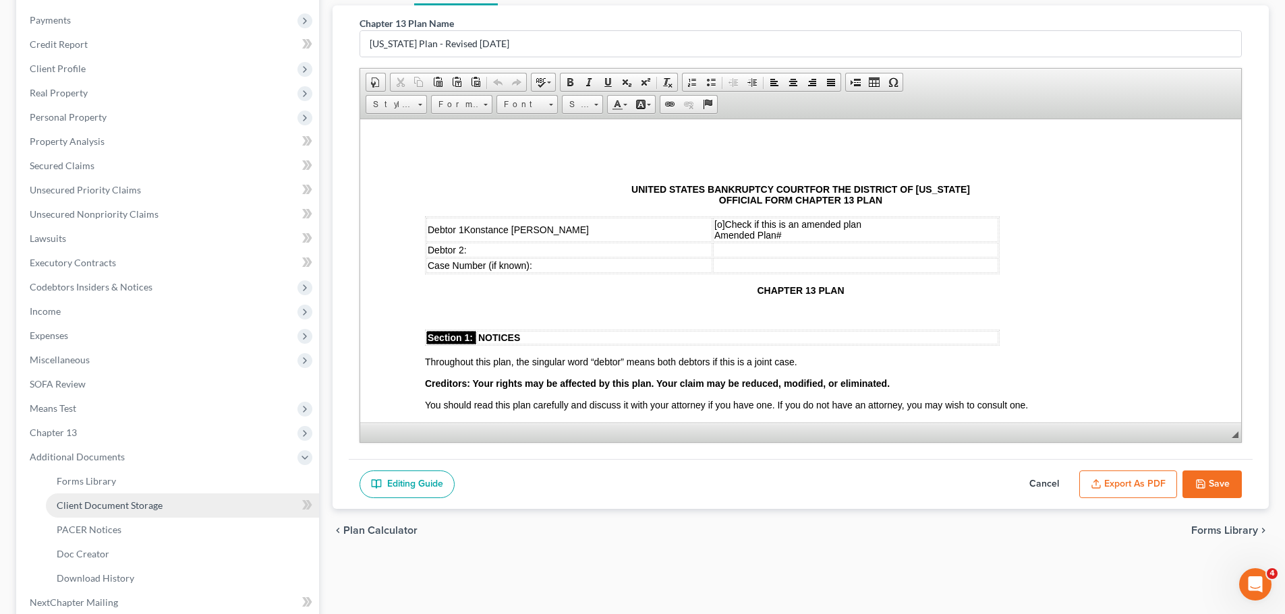
click at [120, 508] on span "Client Document Storage" at bounding box center [110, 505] width 106 height 11
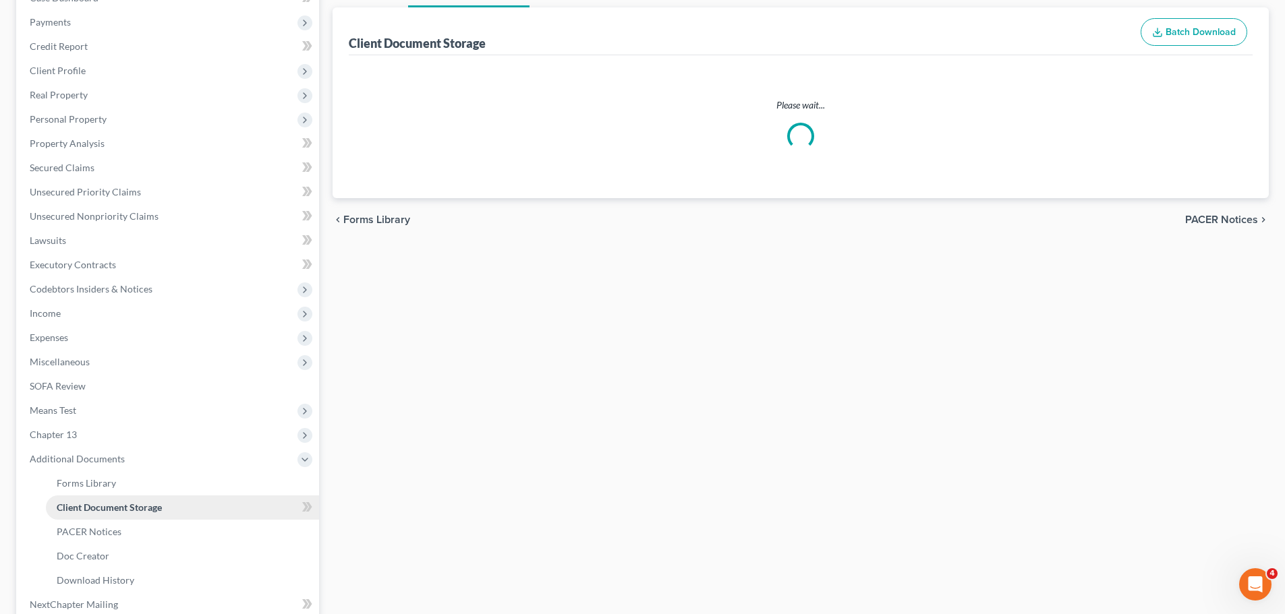
scroll to position [8, 0]
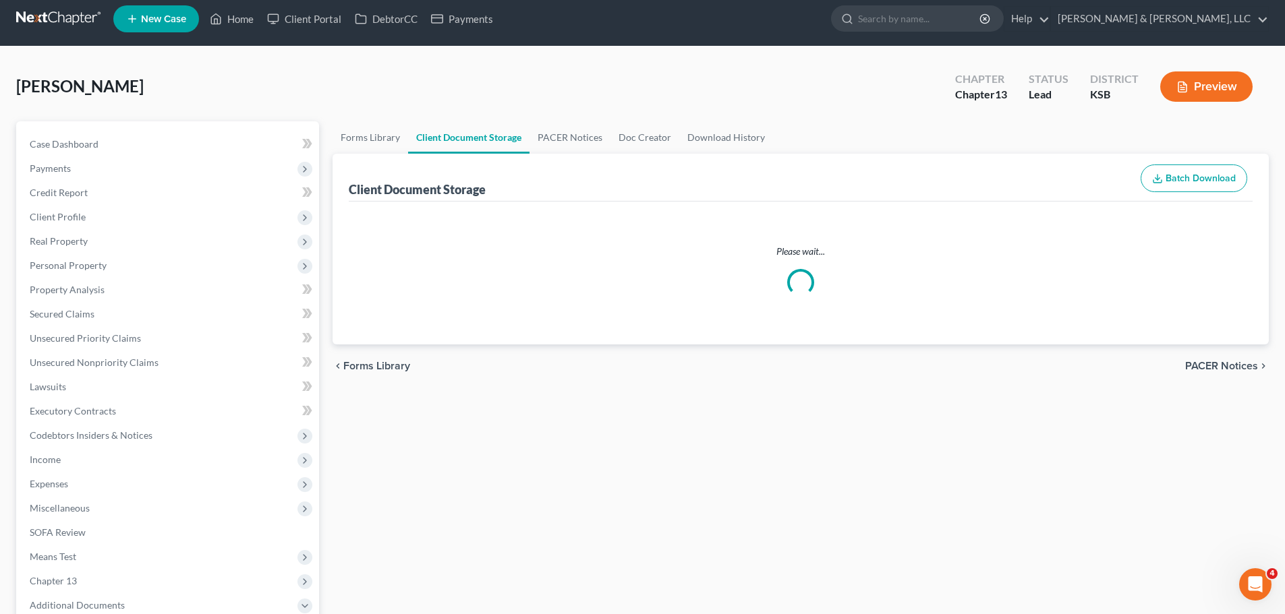
select select "0"
select select "2"
select select "3"
select select "4"
select select "5"
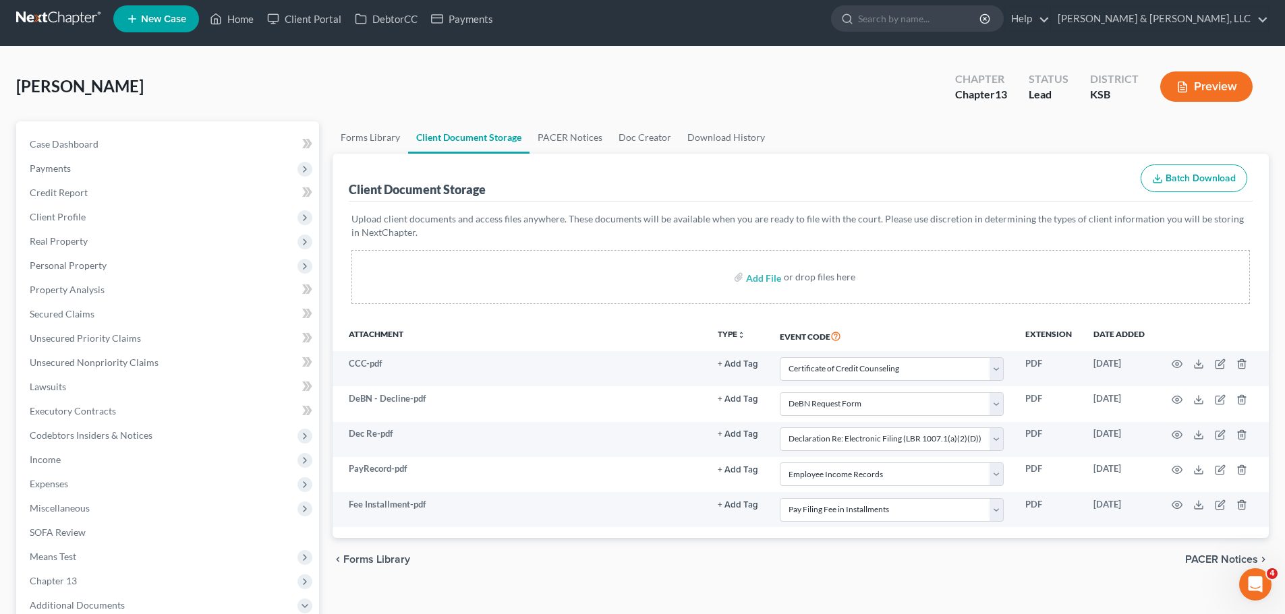
scroll to position [0, 0]
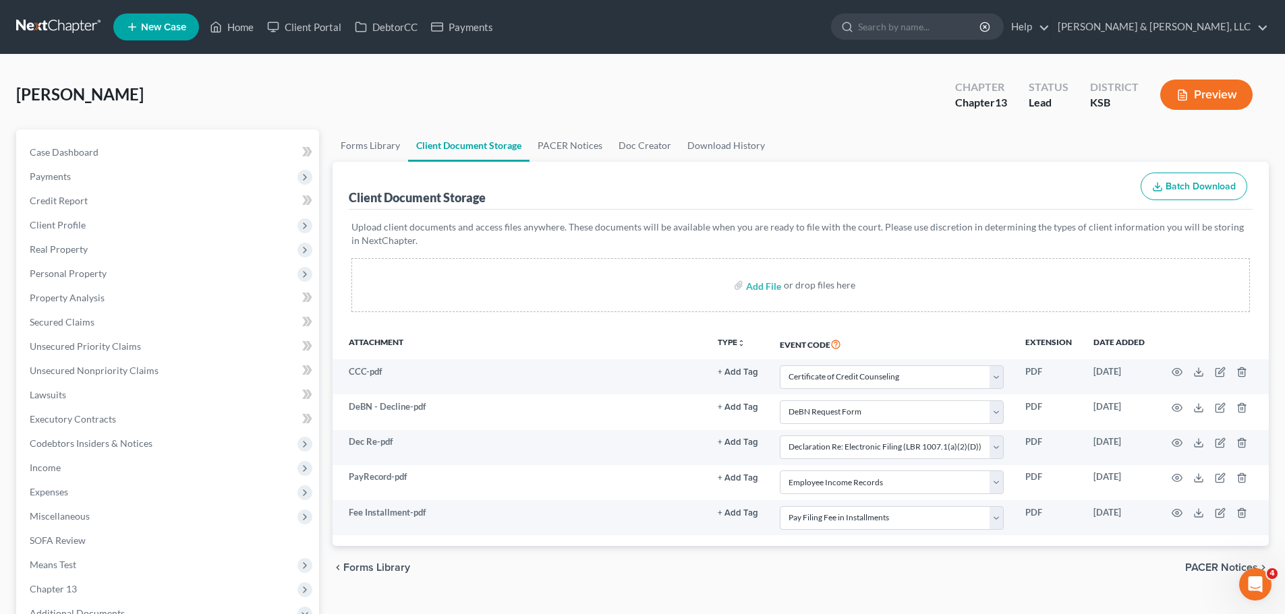
select select "0"
select select "2"
select select "3"
select select "4"
select select "5"
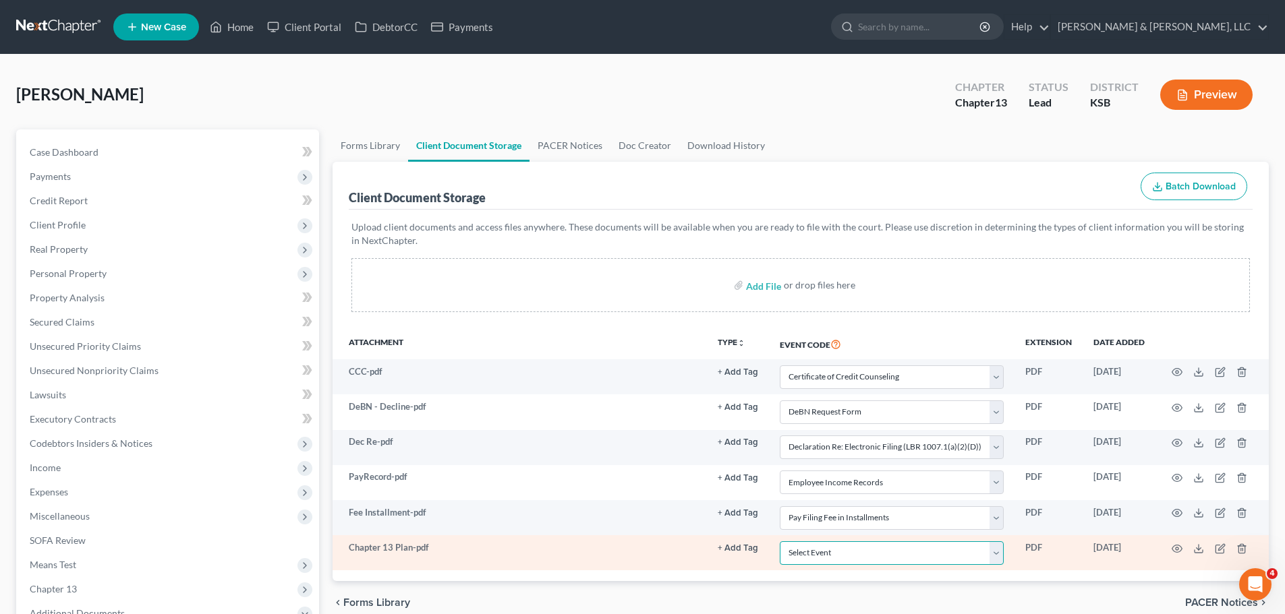
click at [850, 548] on select "Select Event Certificate of Credit Counseling Chapter 13 Plan DeBN Request Form…" at bounding box center [892, 554] width 224 height 24
select select "1"
click at [783, 542] on select "Select Event Certificate of Credit Counseling Chapter 13 Plan DeBN Request Form…" at bounding box center [892, 554] width 224 height 24
click at [1172, 550] on icon "button" at bounding box center [1177, 549] width 11 height 11
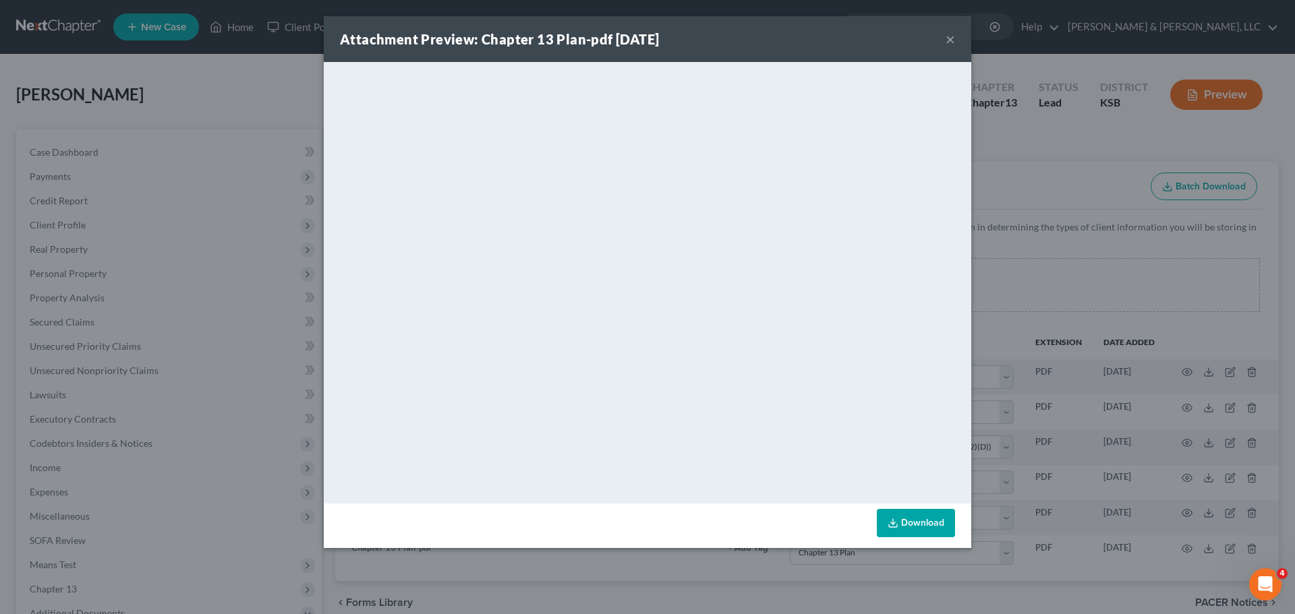
click at [950, 39] on button "×" at bounding box center [950, 39] width 9 height 16
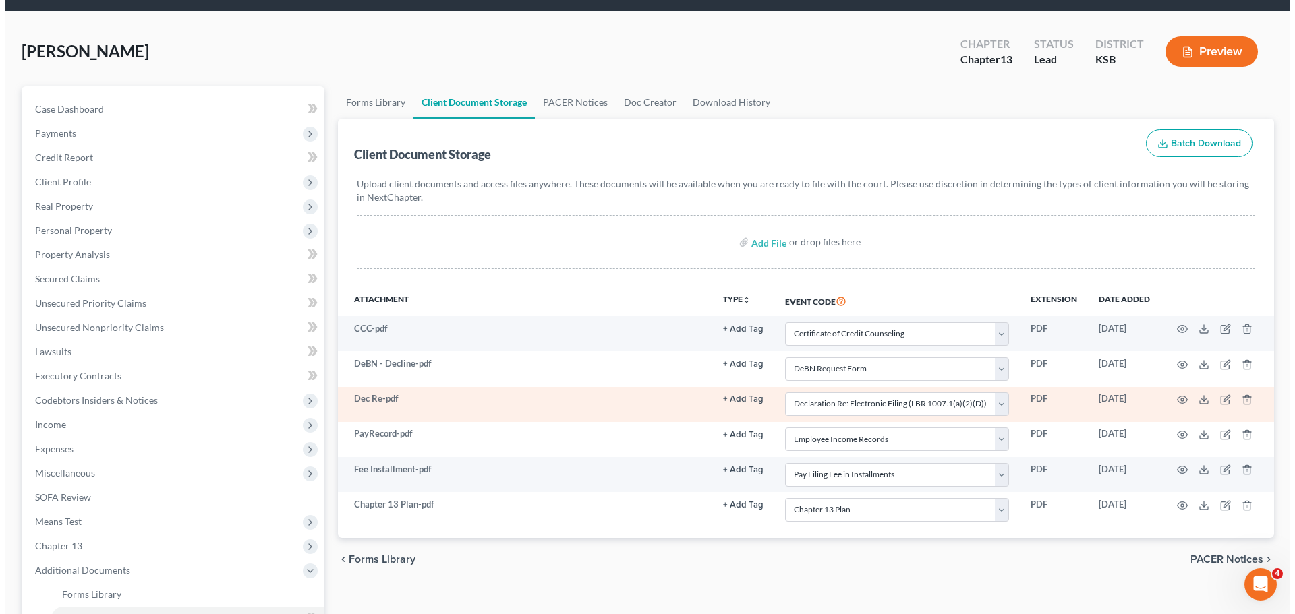
scroll to position [67, 0]
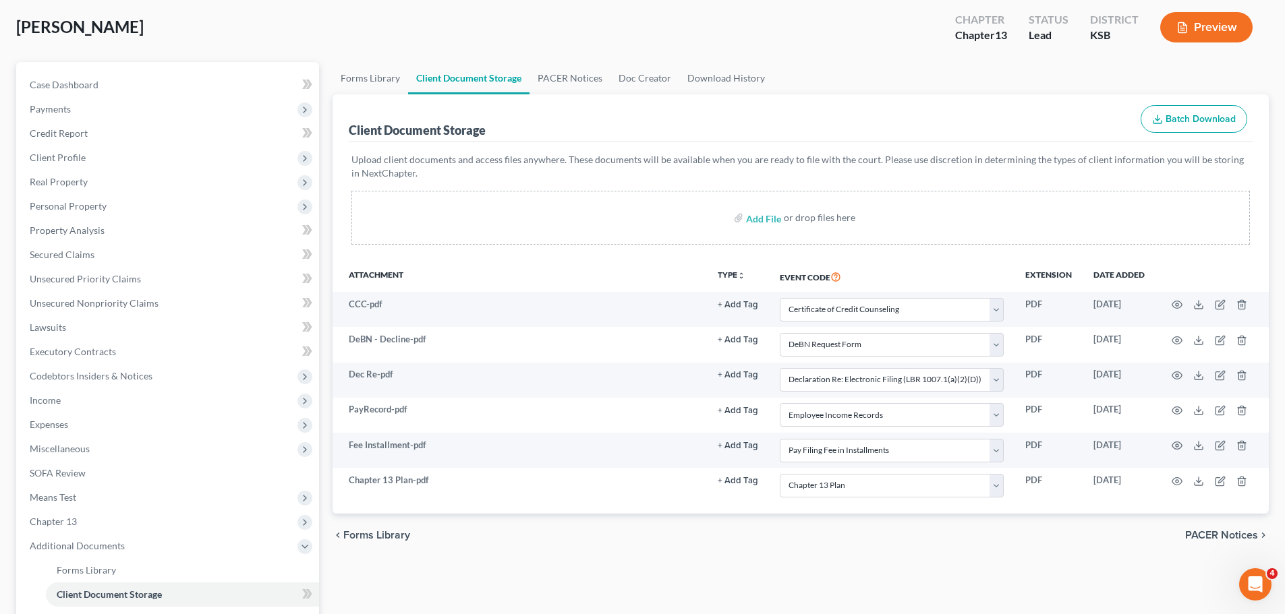
click at [1176, 28] on icon "button" at bounding box center [1182, 28] width 12 height 12
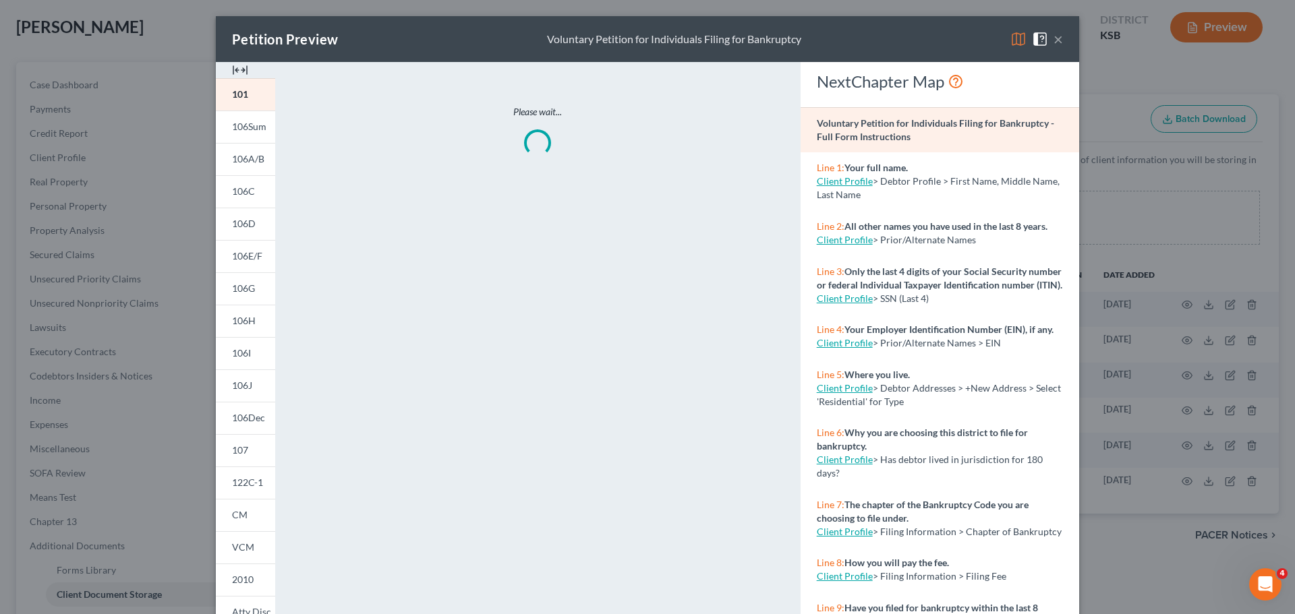
click at [1018, 35] on img at bounding box center [1018, 39] width 16 height 16
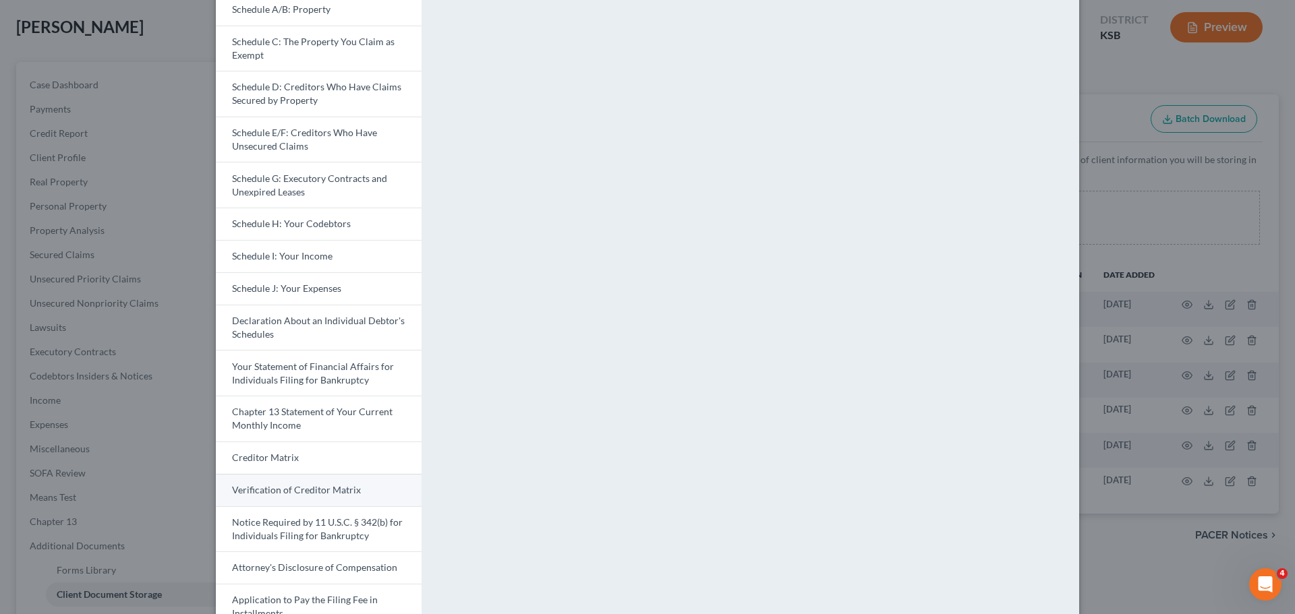
scroll to position [237, 0]
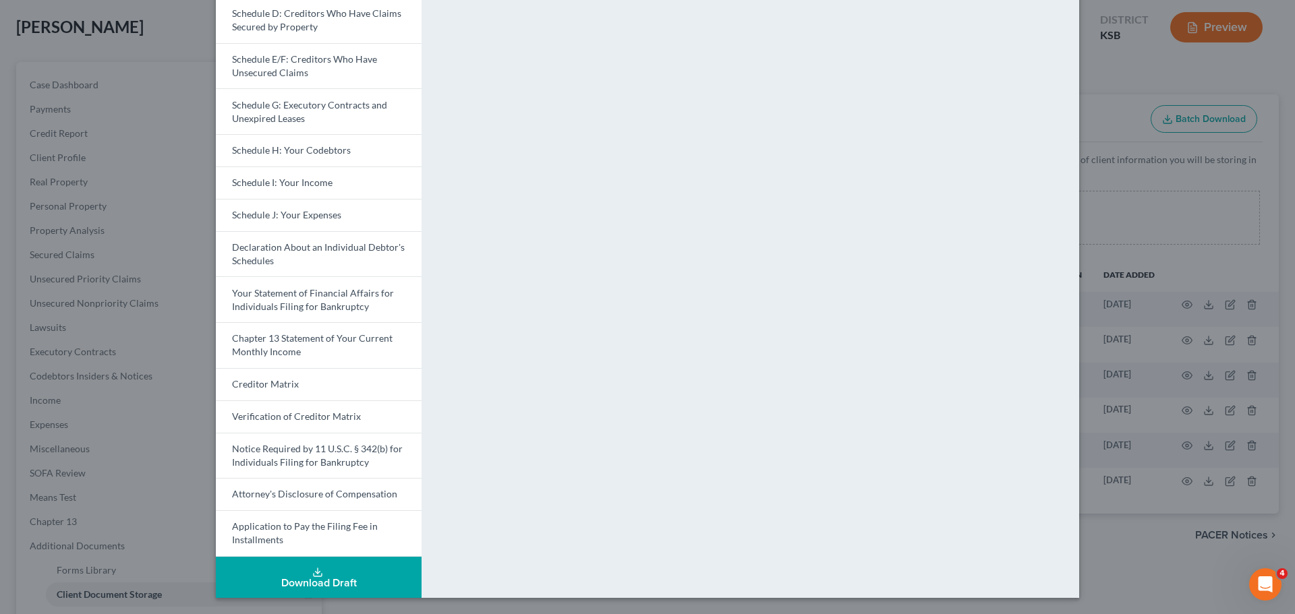
click at [343, 568] on button "Download Draft" at bounding box center [319, 577] width 206 height 41
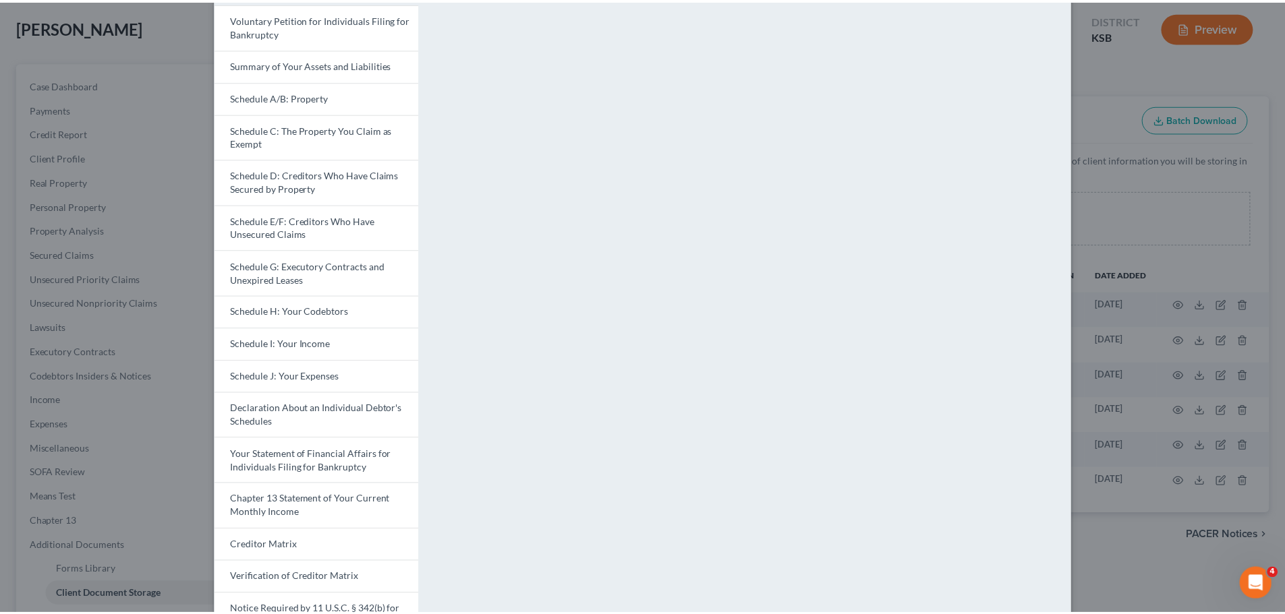
scroll to position [0, 0]
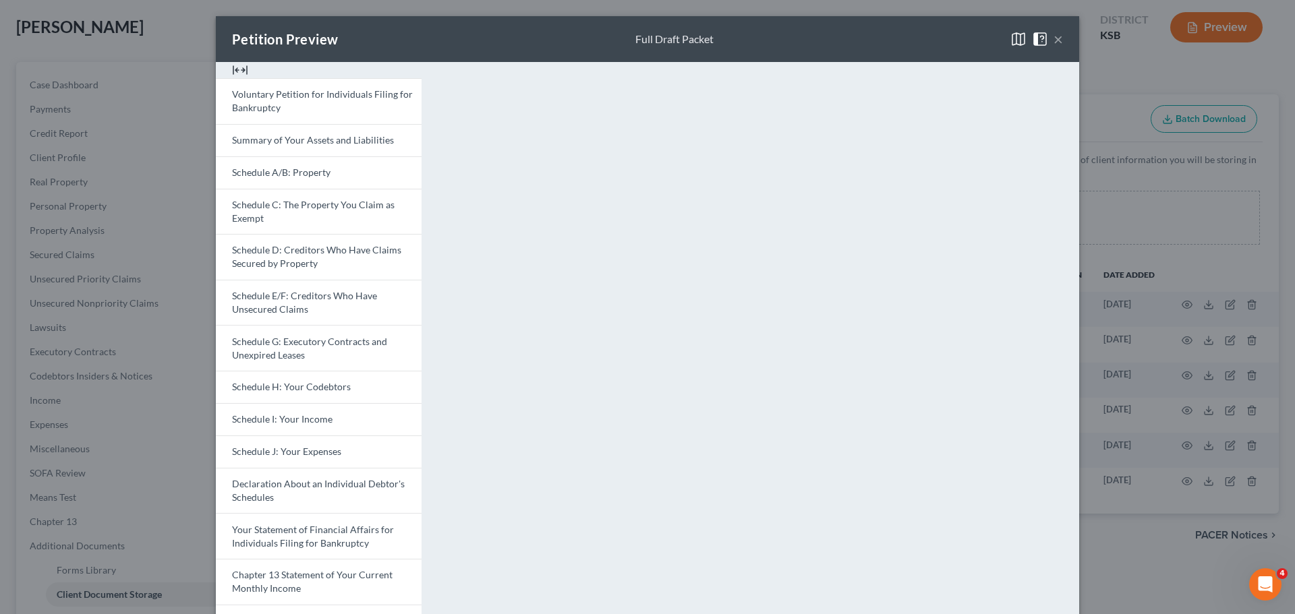
click at [1056, 36] on button "×" at bounding box center [1058, 39] width 9 height 16
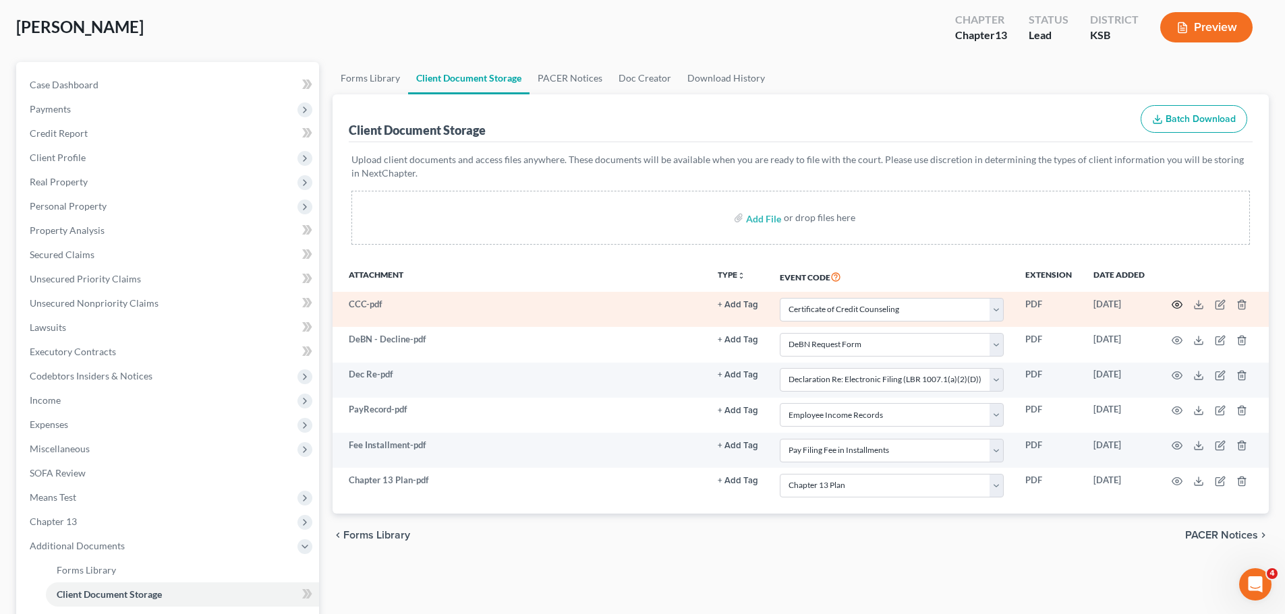
click at [1178, 305] on circle "button" at bounding box center [1177, 305] width 3 height 3
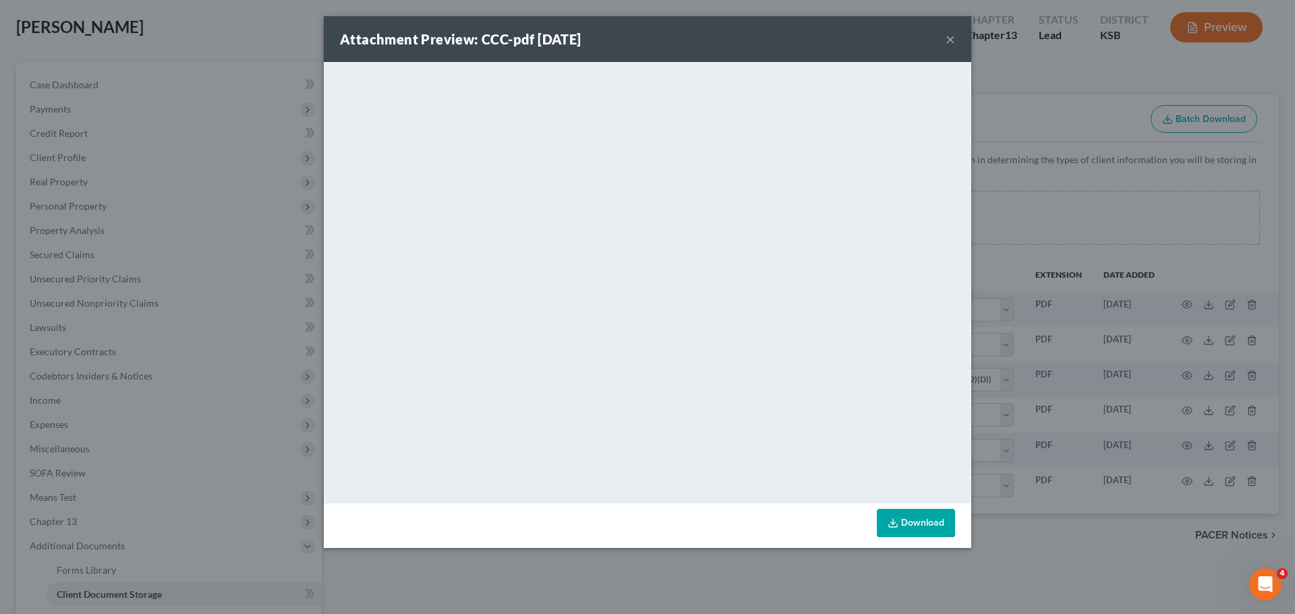
click at [953, 37] on button "×" at bounding box center [950, 39] width 9 height 16
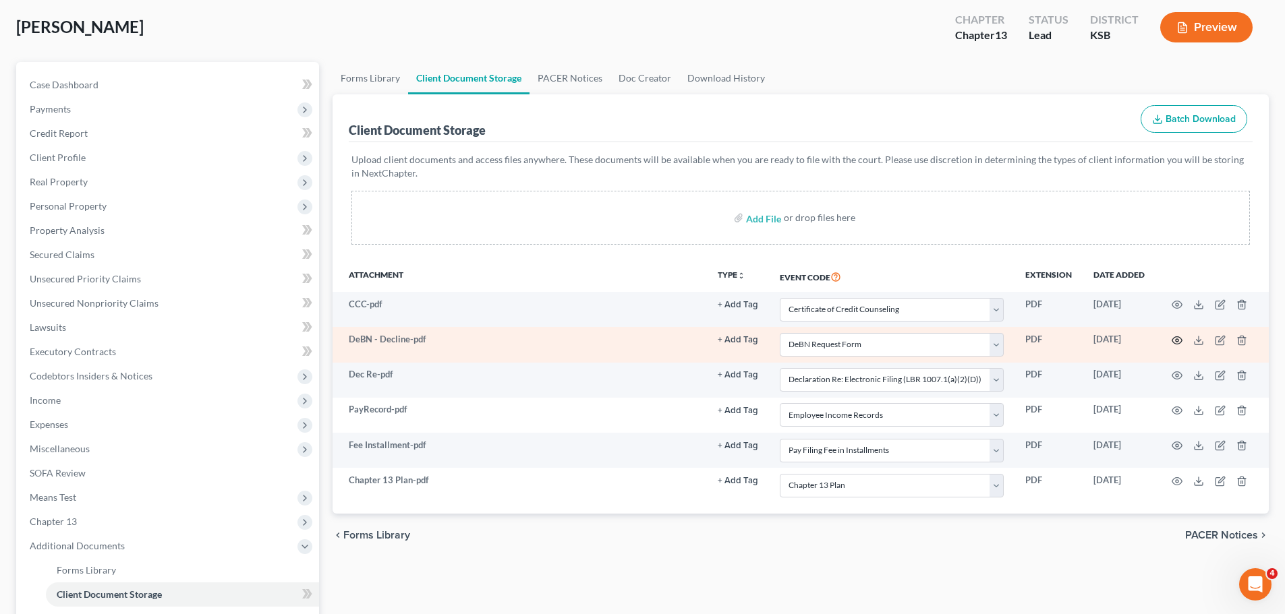
click at [1176, 341] on circle "button" at bounding box center [1177, 340] width 3 height 3
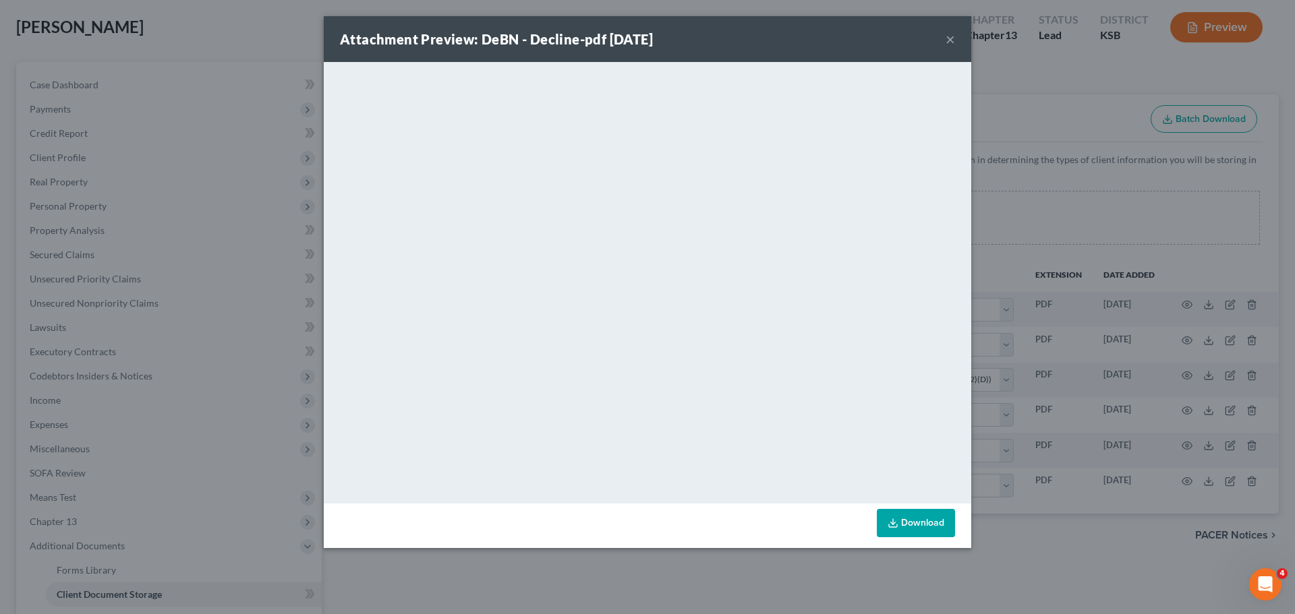
click at [951, 40] on button "×" at bounding box center [950, 39] width 9 height 16
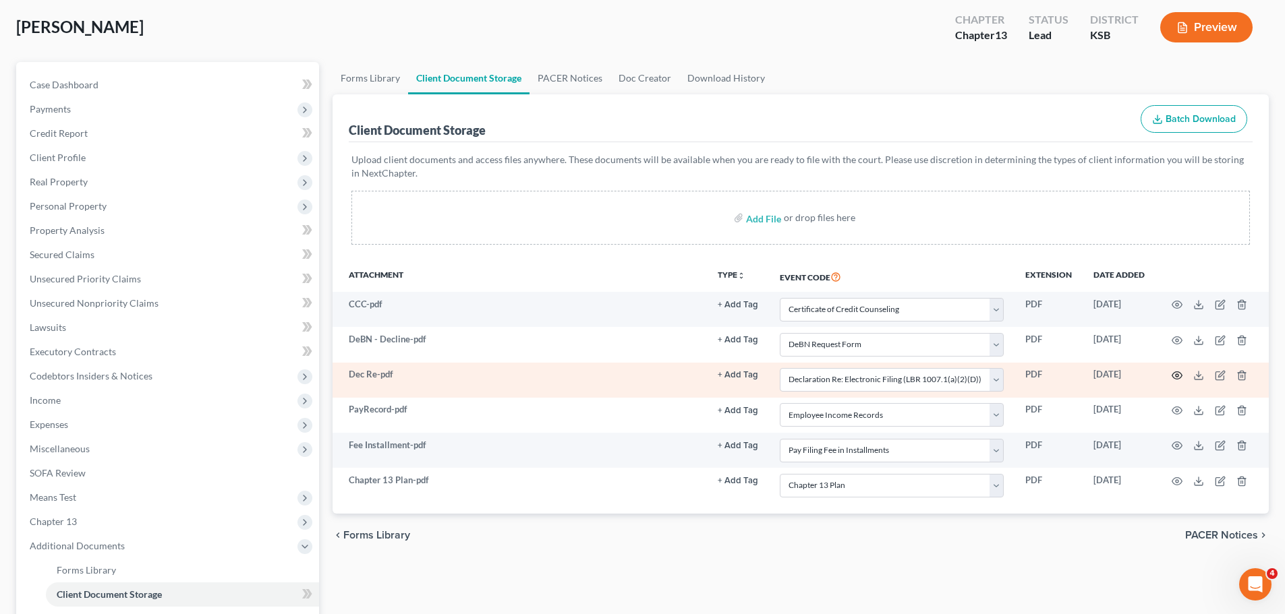
click at [1177, 376] on icon "button" at bounding box center [1177, 375] width 11 height 11
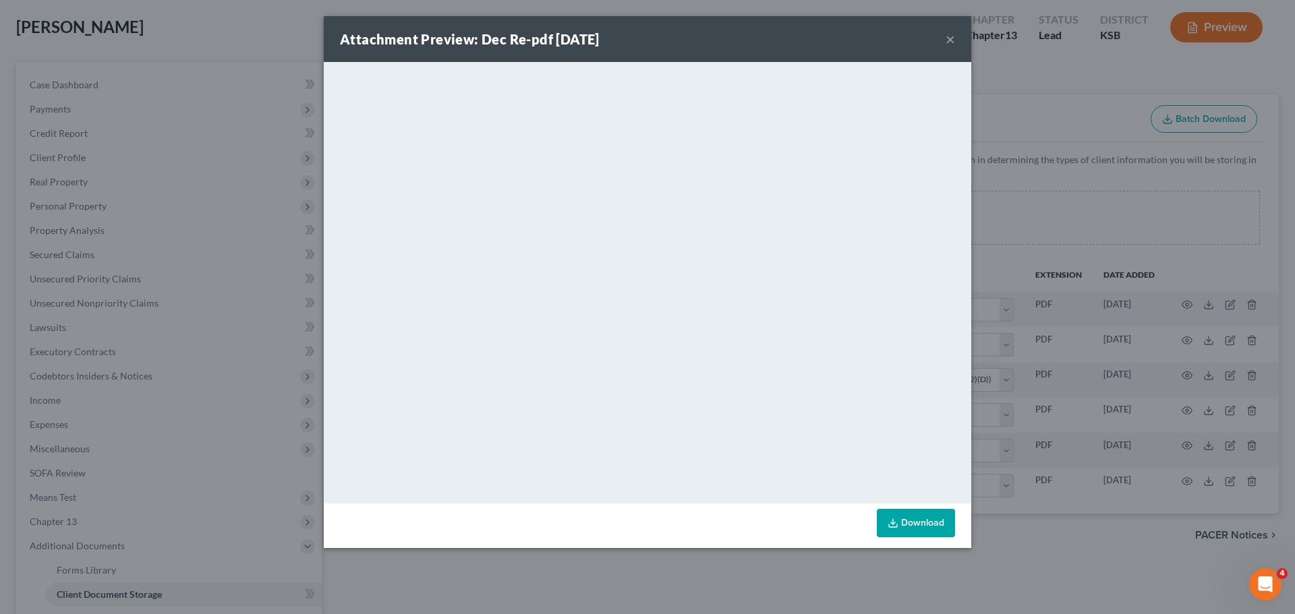
click at [952, 35] on button "×" at bounding box center [950, 39] width 9 height 16
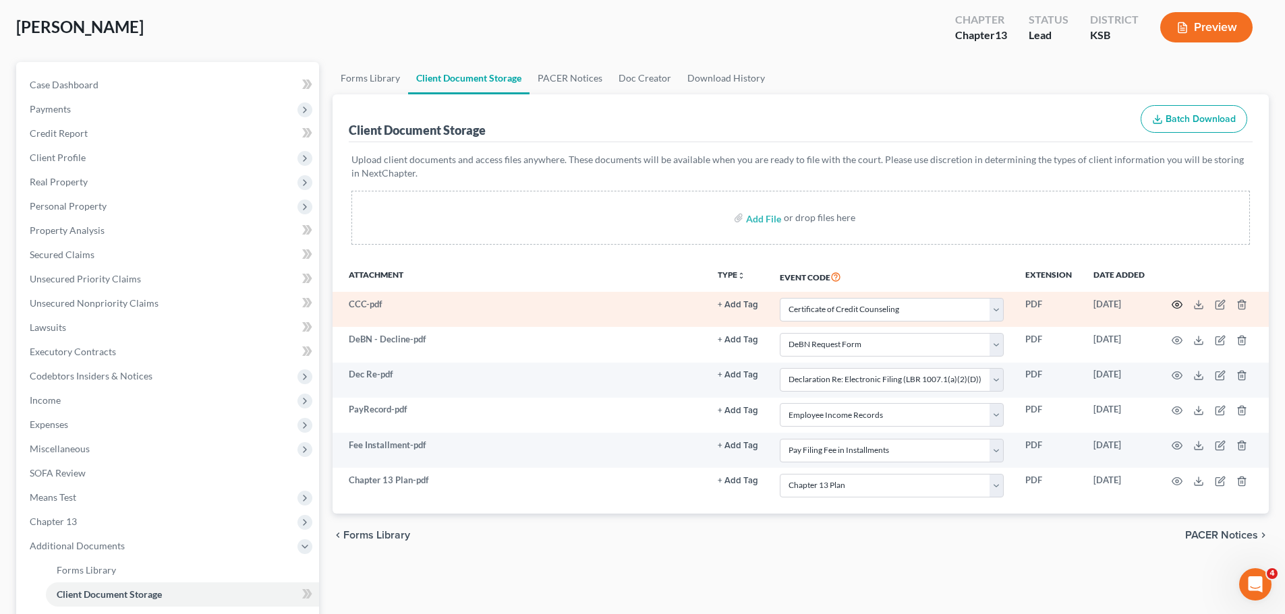
click at [1173, 307] on icon "button" at bounding box center [1177, 304] width 10 height 7
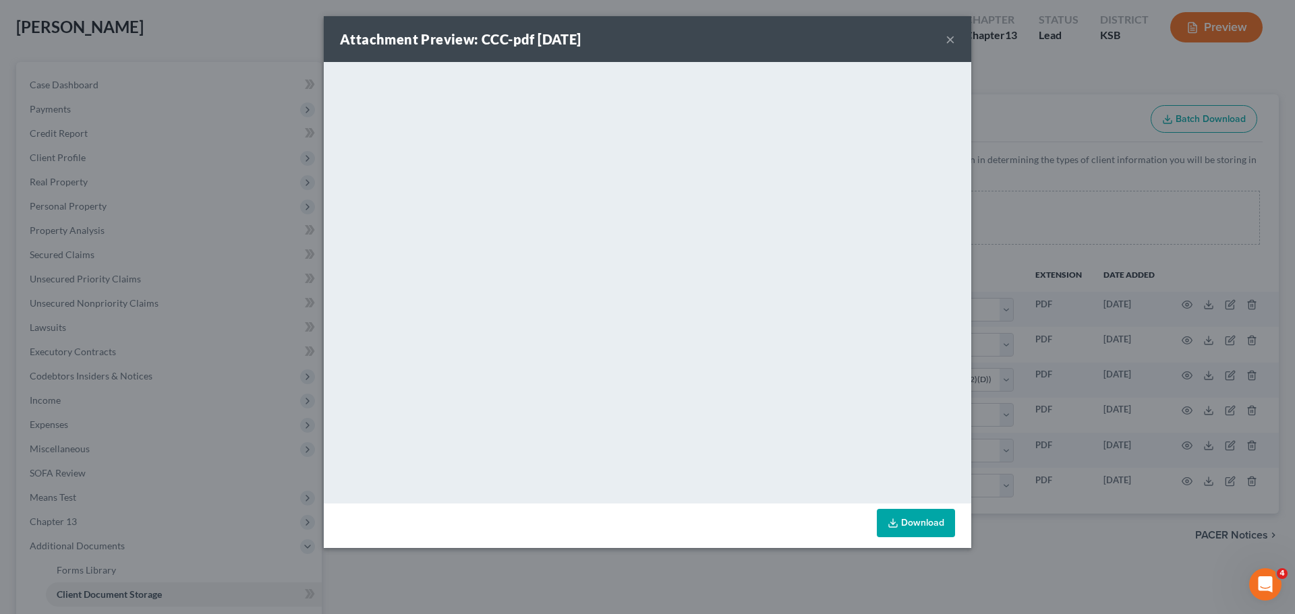
click at [946, 36] on button "×" at bounding box center [950, 39] width 9 height 16
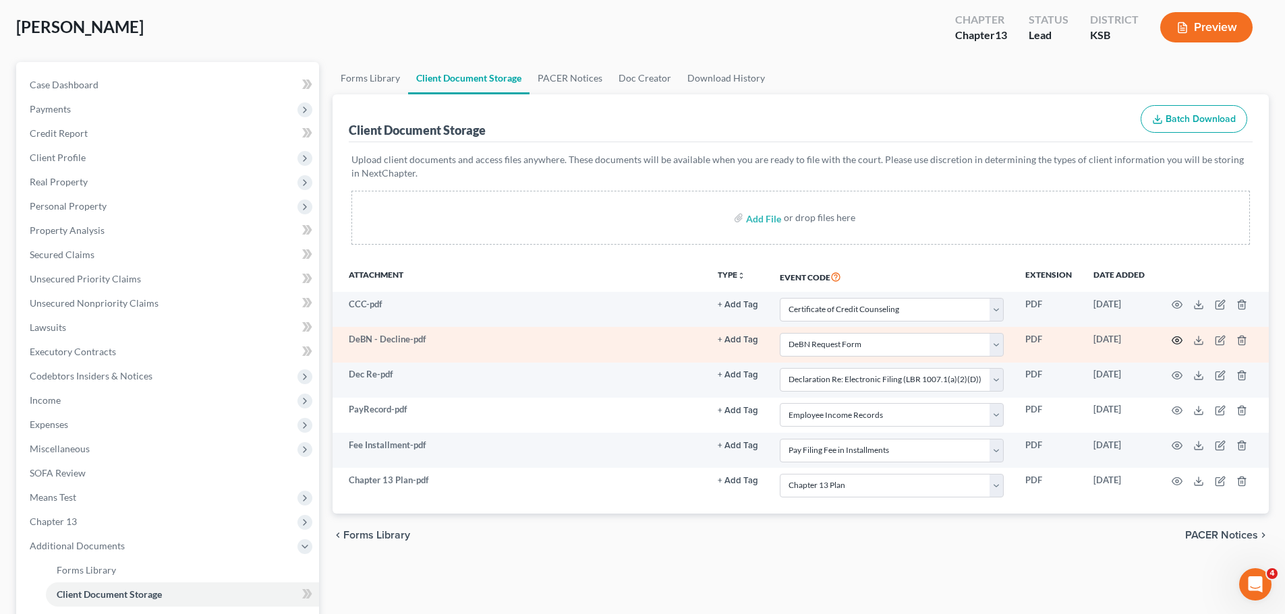
click at [1175, 336] on icon "button" at bounding box center [1177, 340] width 11 height 11
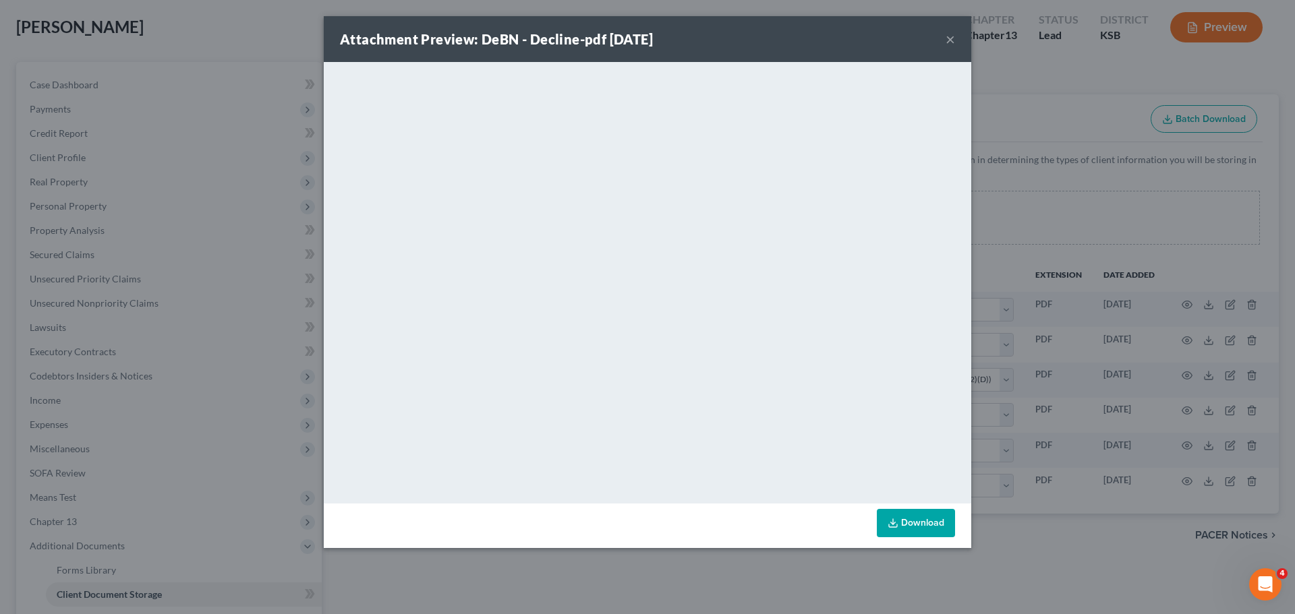
click at [948, 40] on button "×" at bounding box center [950, 39] width 9 height 16
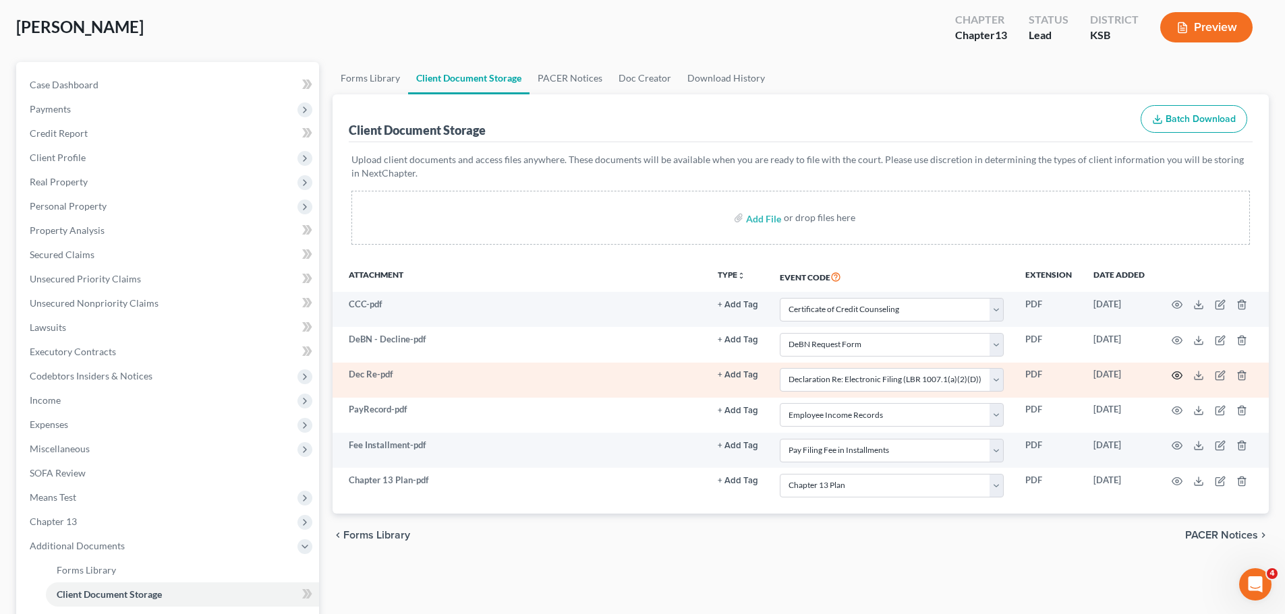
click at [1178, 372] on icon "button" at bounding box center [1177, 375] width 10 height 7
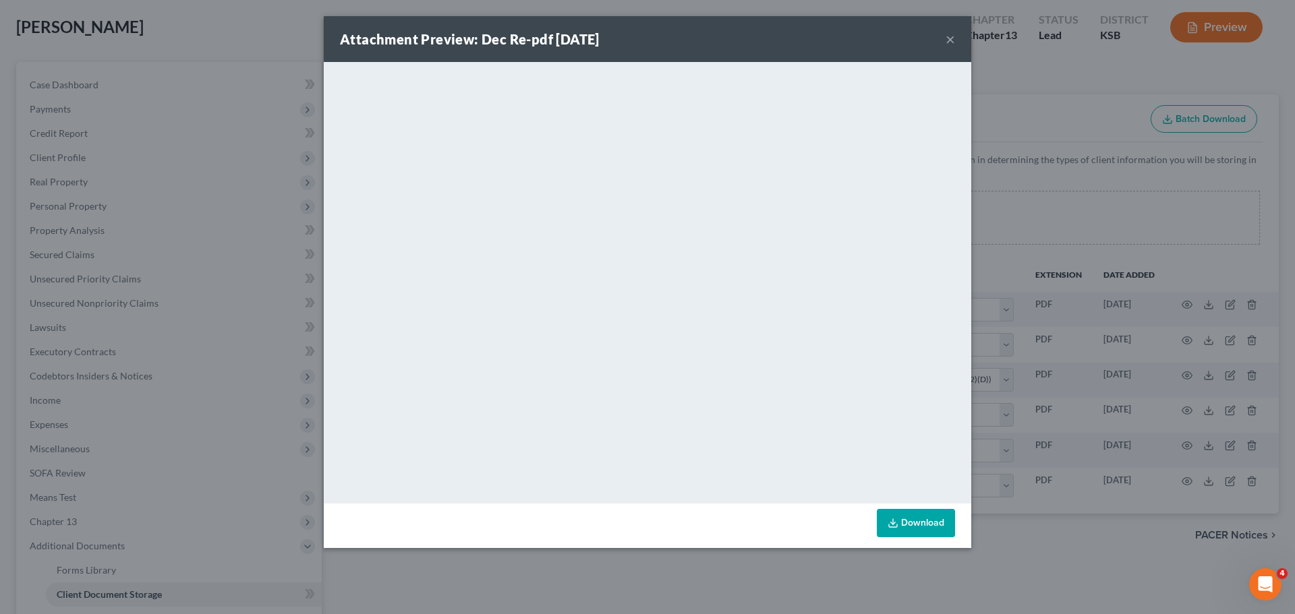
click at [950, 43] on button "×" at bounding box center [950, 39] width 9 height 16
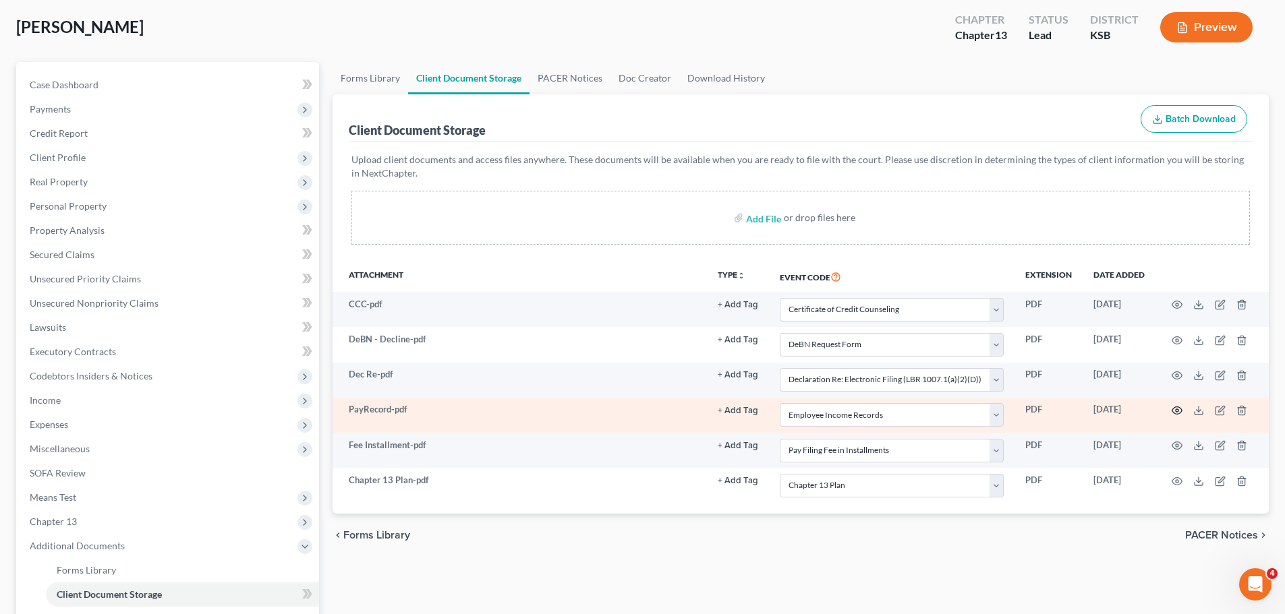
click at [1178, 411] on circle "button" at bounding box center [1177, 410] width 3 height 3
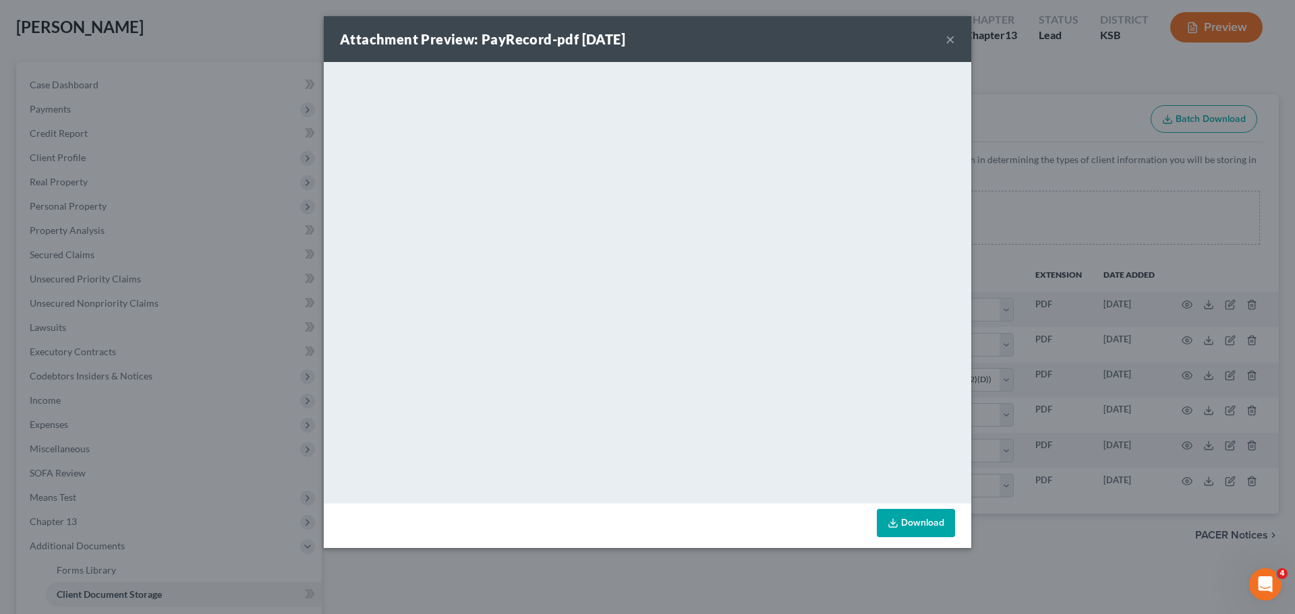
click at [951, 38] on button "×" at bounding box center [950, 39] width 9 height 16
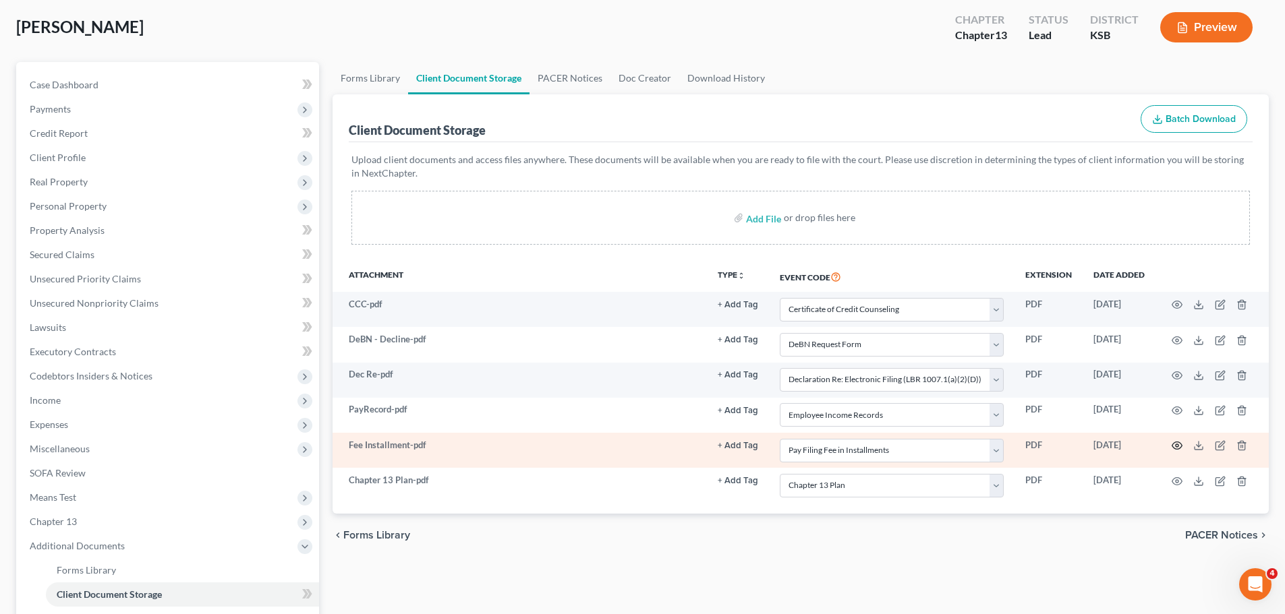
click at [1178, 444] on icon "button" at bounding box center [1177, 445] width 11 height 11
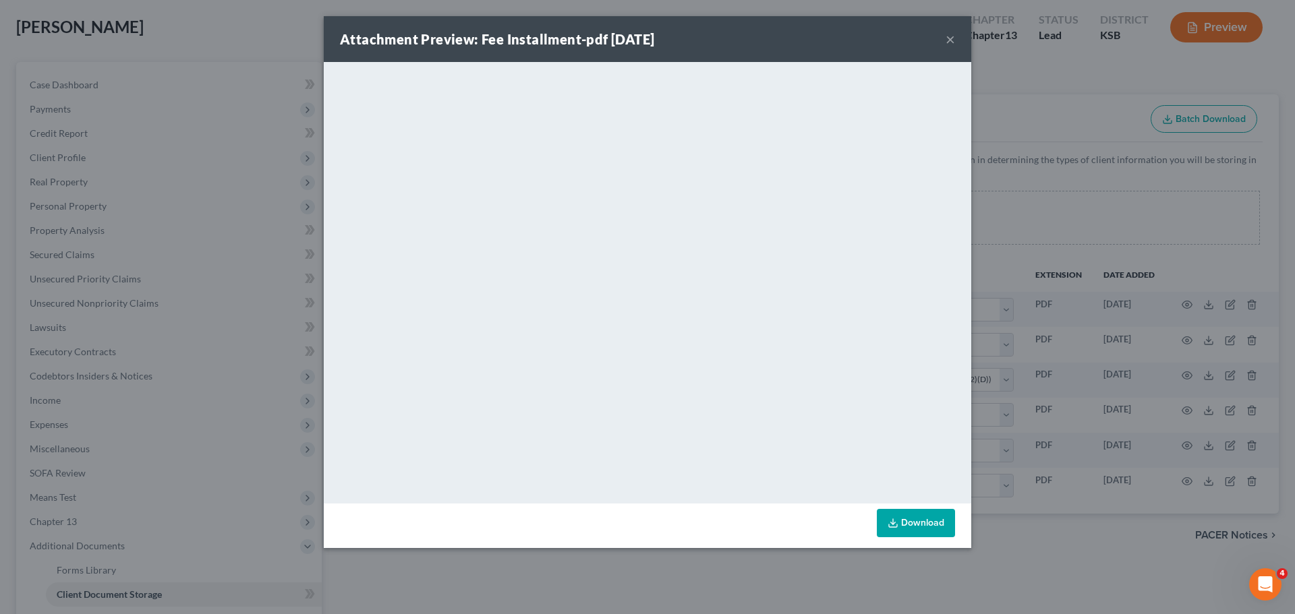
click at [946, 39] on button "×" at bounding box center [950, 39] width 9 height 16
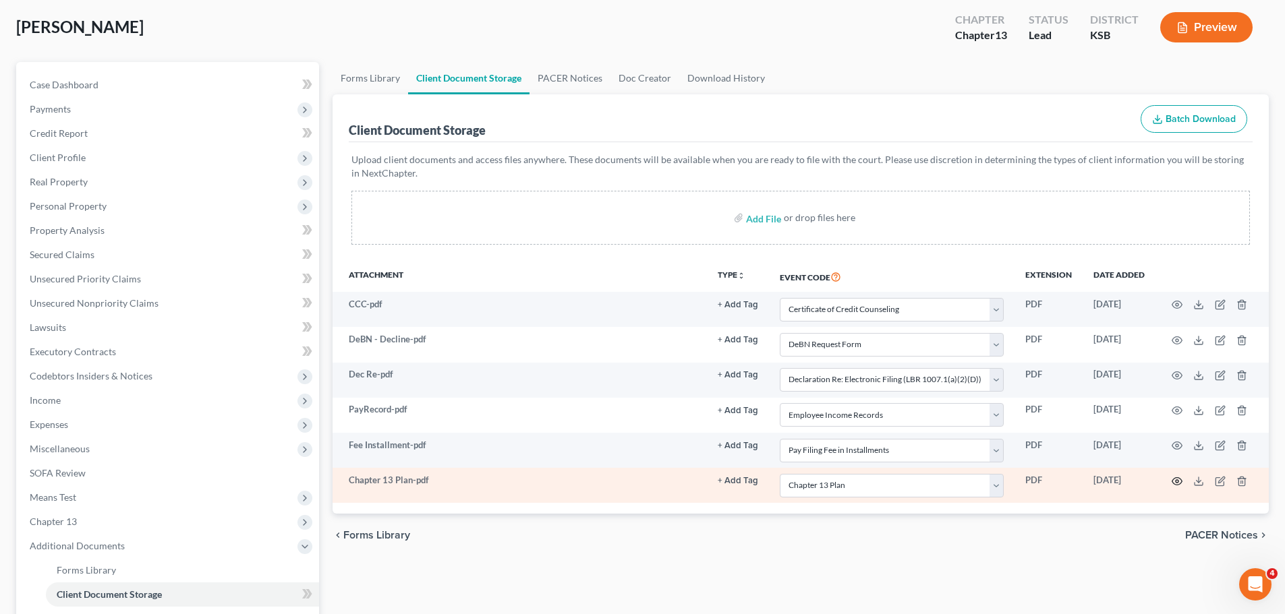
click at [1176, 480] on icon "button" at bounding box center [1177, 481] width 11 height 11
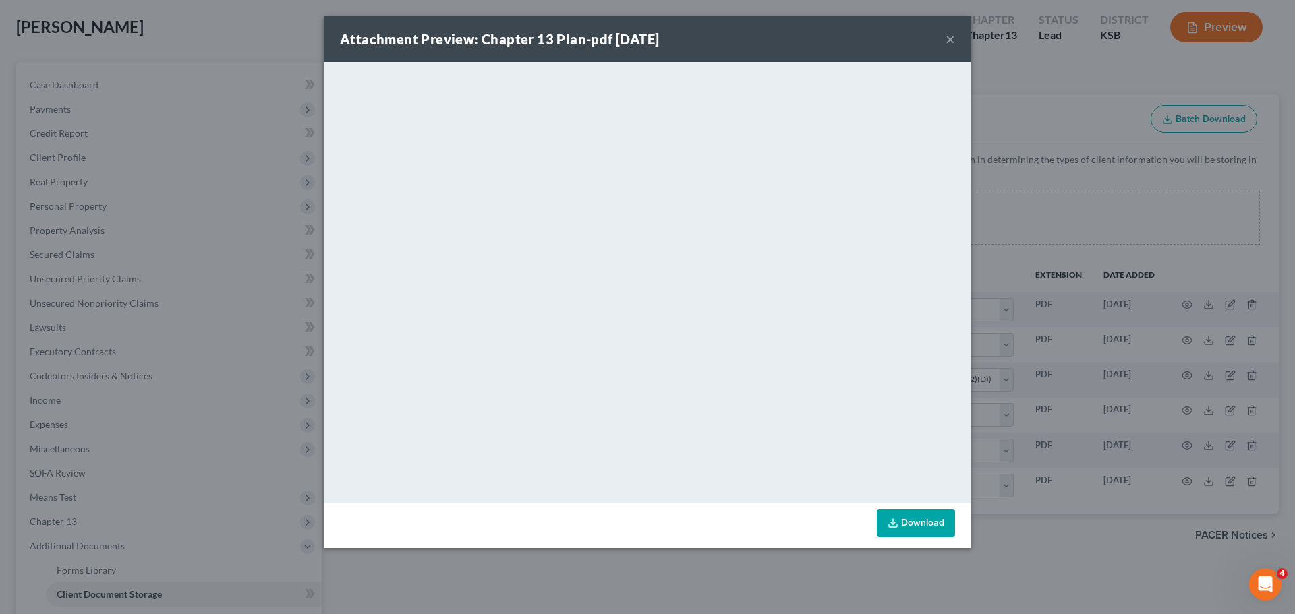
click at [954, 37] on button "×" at bounding box center [950, 39] width 9 height 16
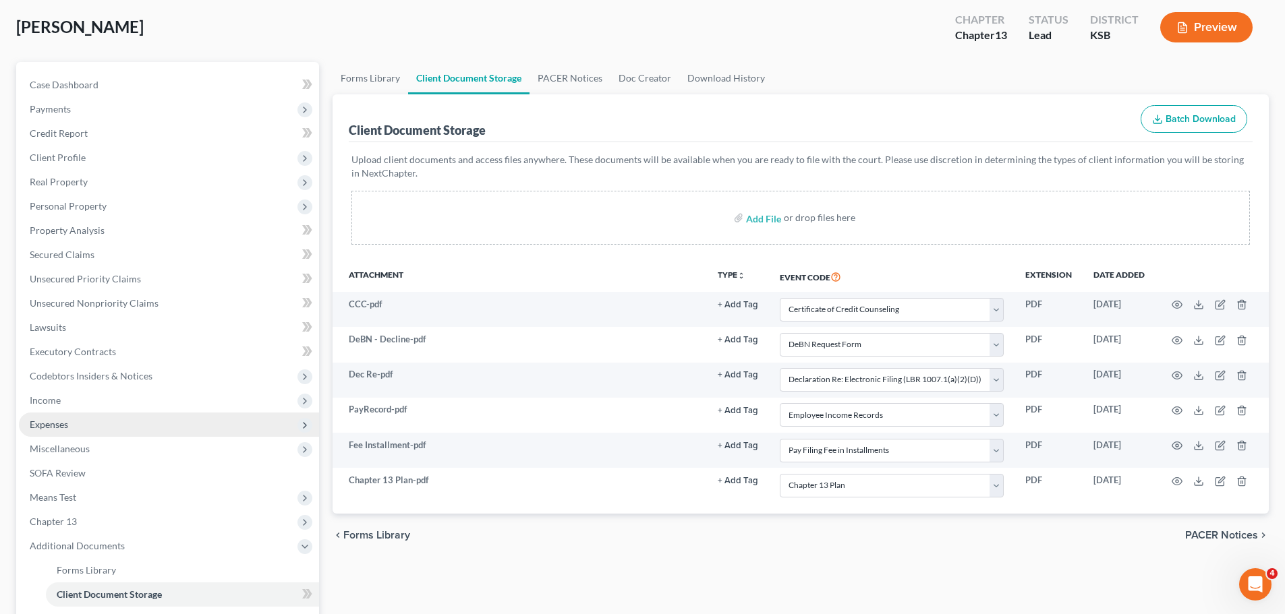
click at [60, 423] on span "Expenses" at bounding box center [49, 424] width 38 height 11
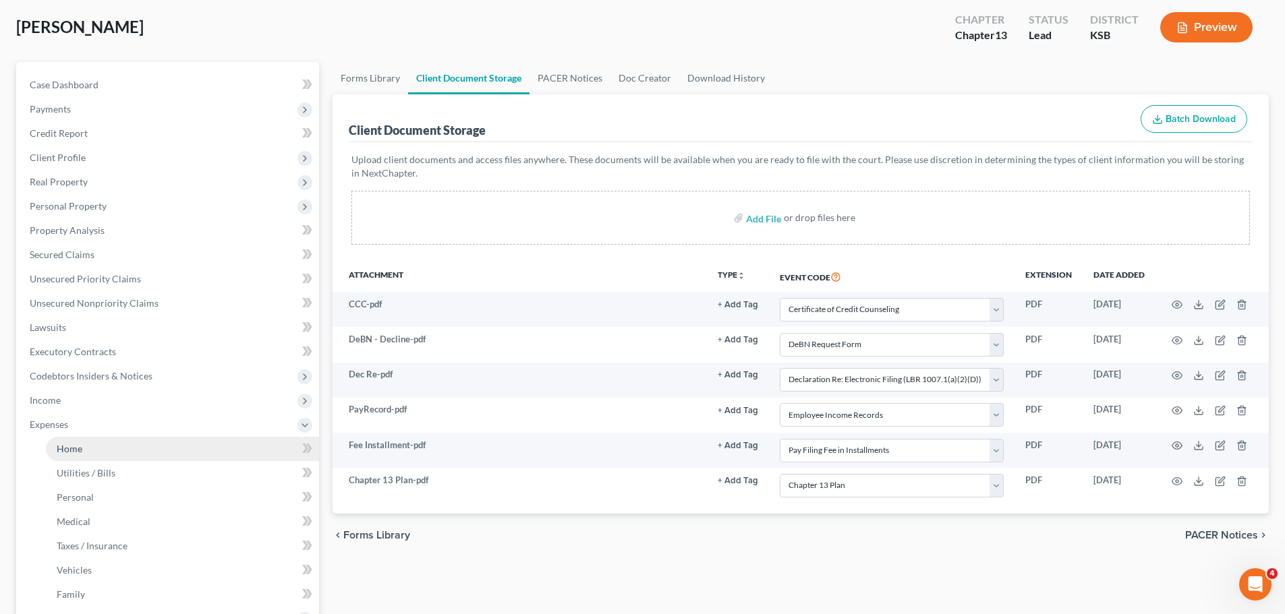
click at [82, 442] on link "Home" at bounding box center [182, 449] width 273 height 24
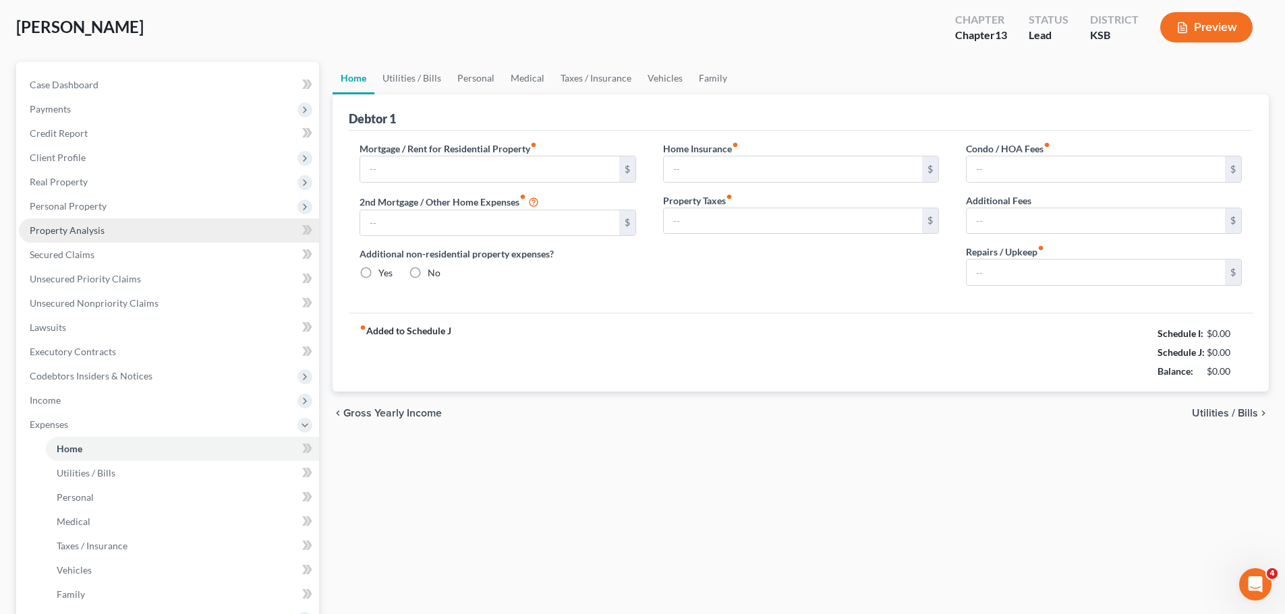
scroll to position [5, 0]
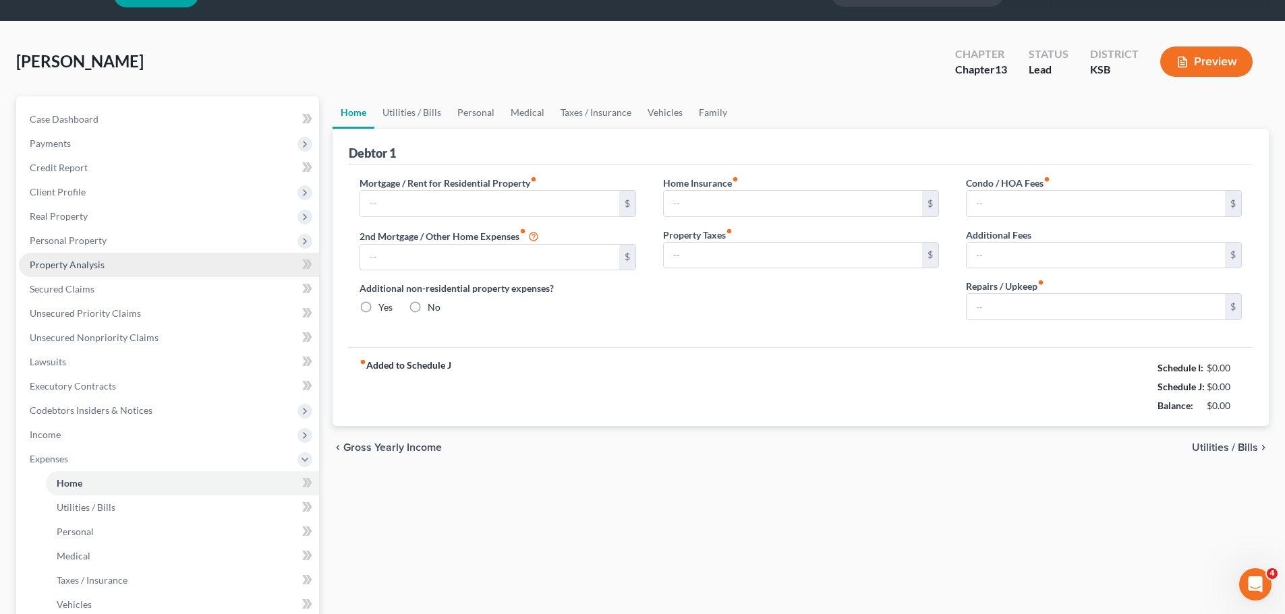
type input "800.00"
type input "0.00"
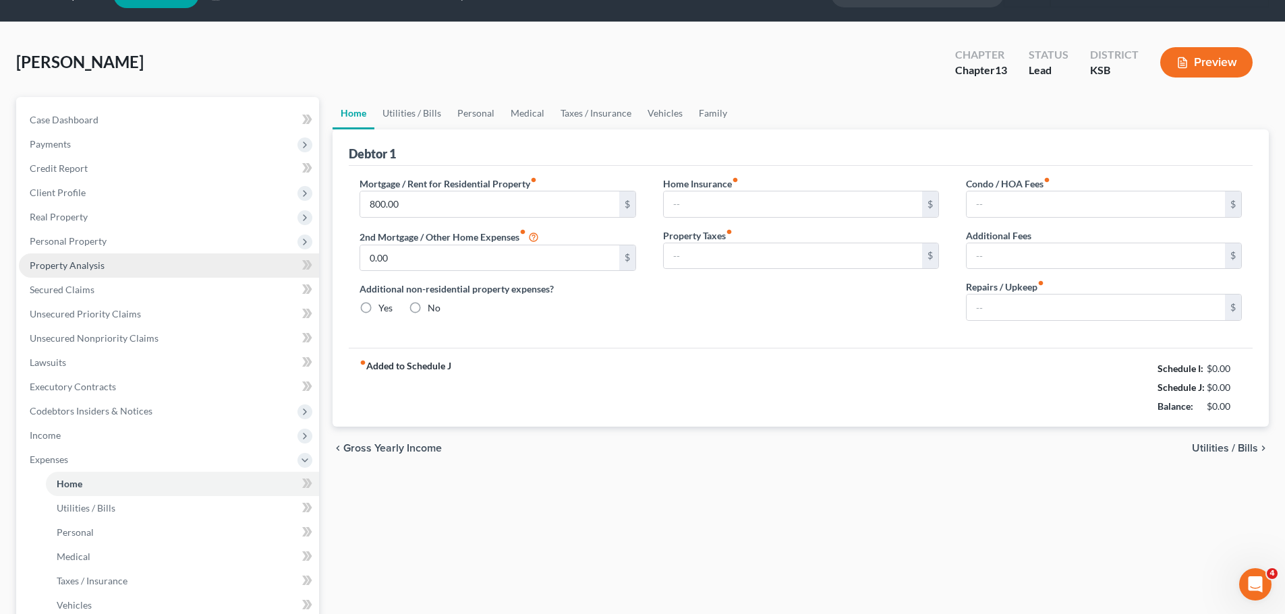
radio input "true"
type input "0.00"
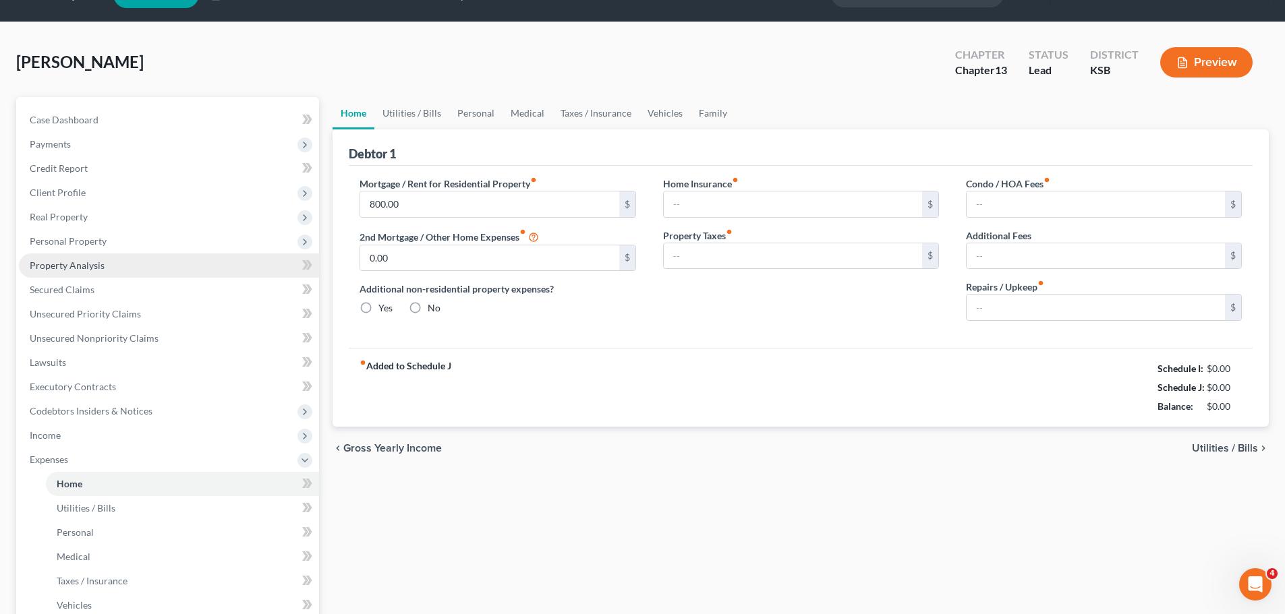
type input "30.00"
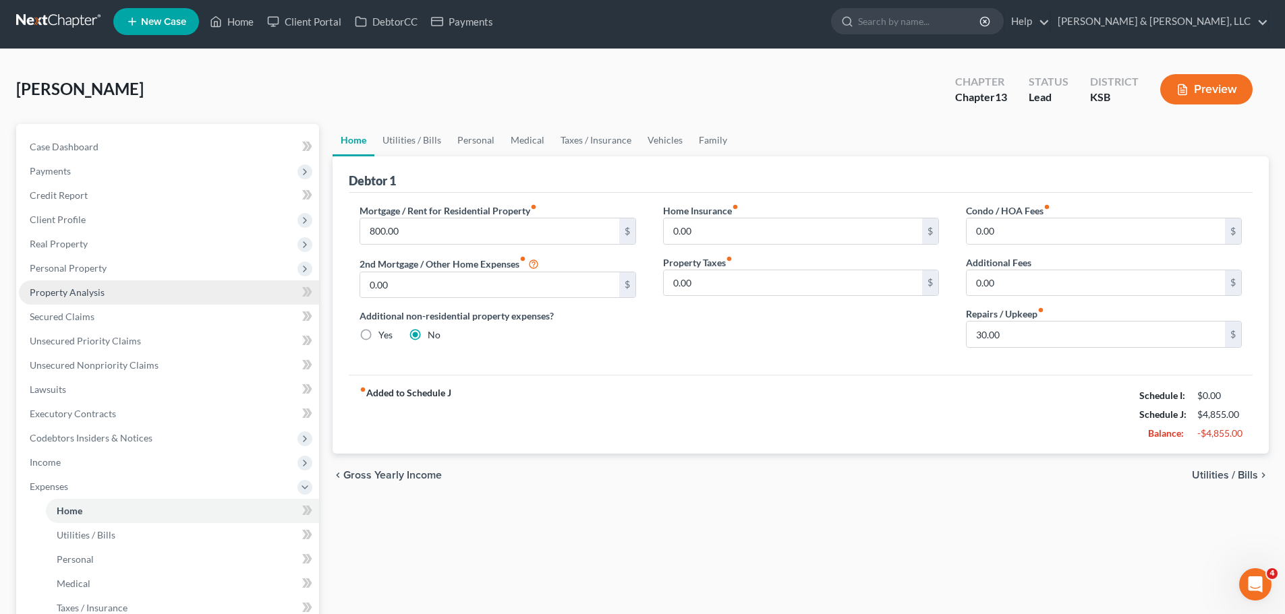
scroll to position [0, 0]
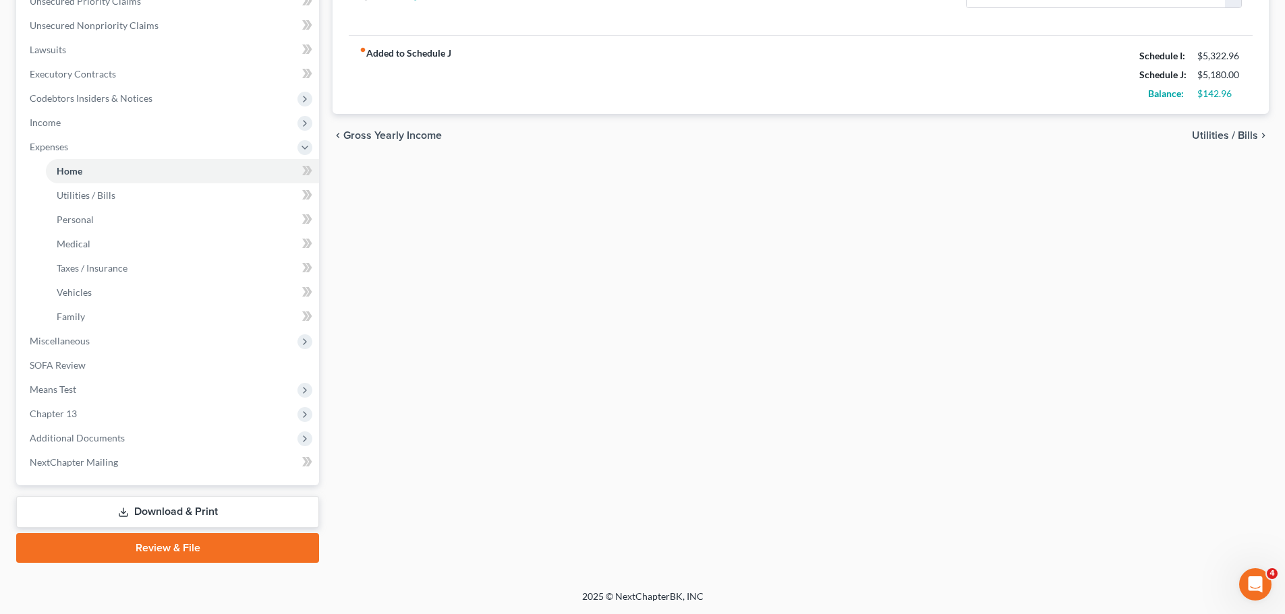
click at [177, 509] on link "Download & Print" at bounding box center [167, 512] width 303 height 32
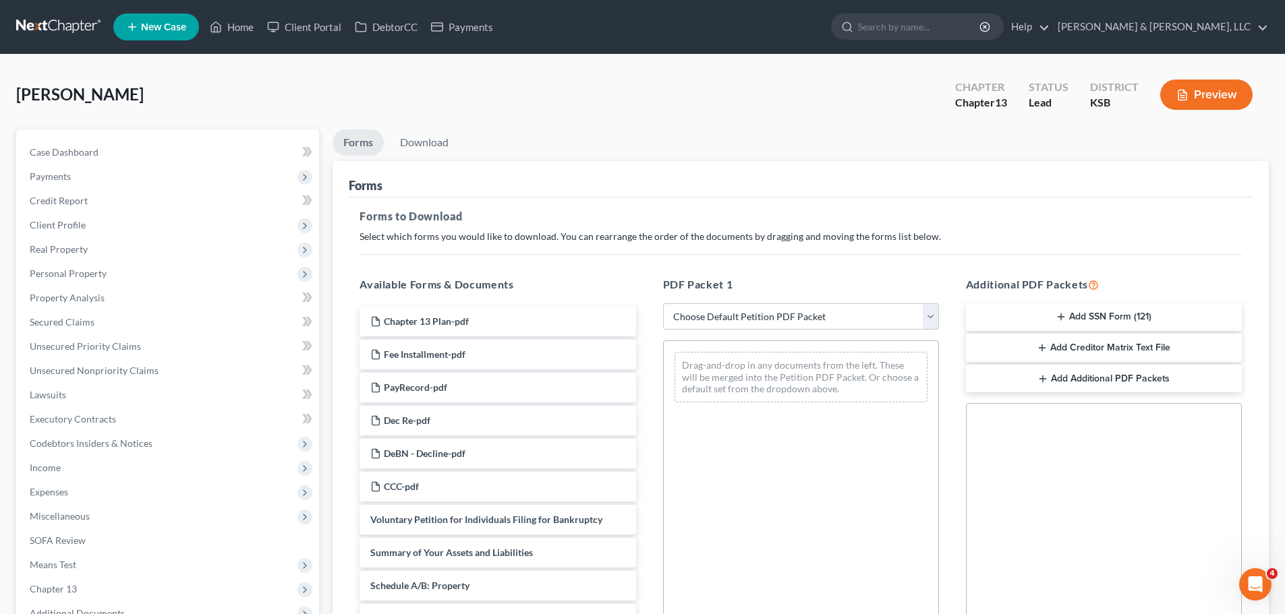
click at [695, 315] on select "Choose Default Petition PDF Packet Complete Bankruptcy Petition (all forms and …" at bounding box center [801, 317] width 276 height 27
select select "0"
click at [663, 304] on select "Choose Default Petition PDF Packet Complete Bankruptcy Petition (all forms and …" at bounding box center [801, 317] width 276 height 27
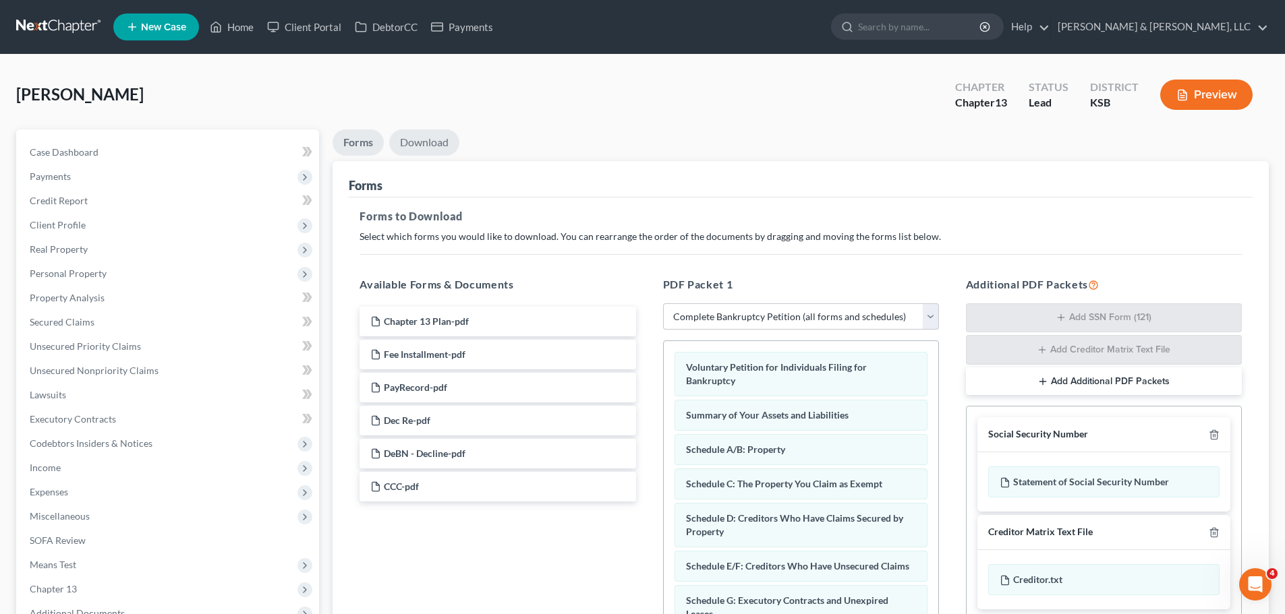
click at [417, 139] on link "Download" at bounding box center [424, 142] width 70 height 26
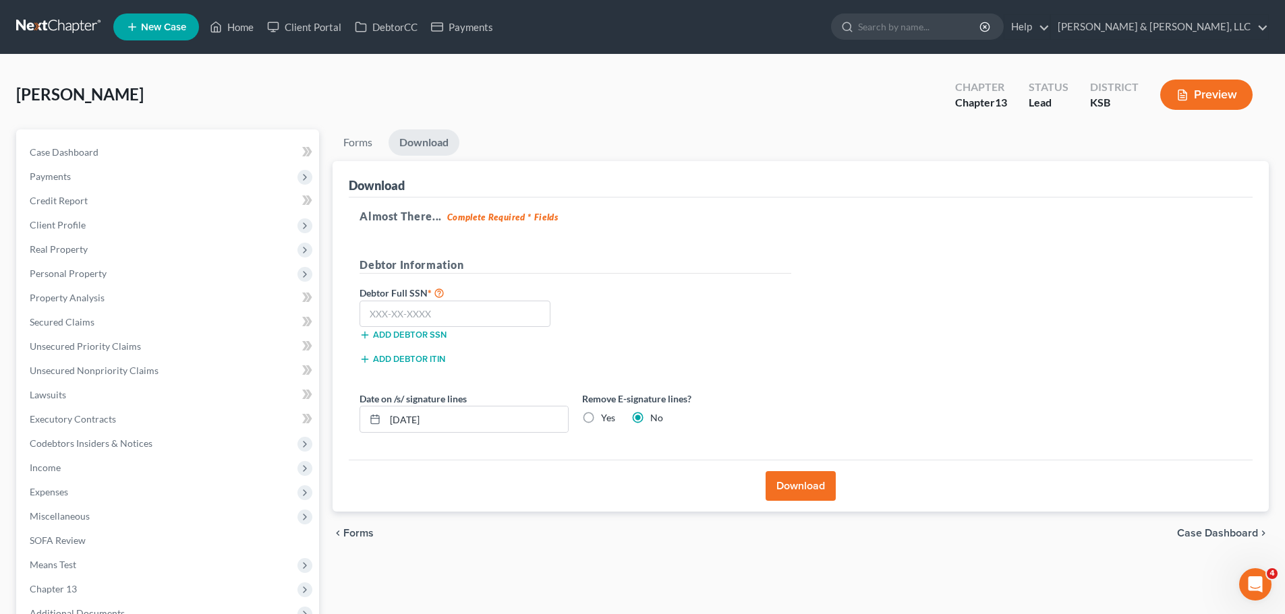
click at [782, 479] on button "Download" at bounding box center [801, 486] width 70 height 30
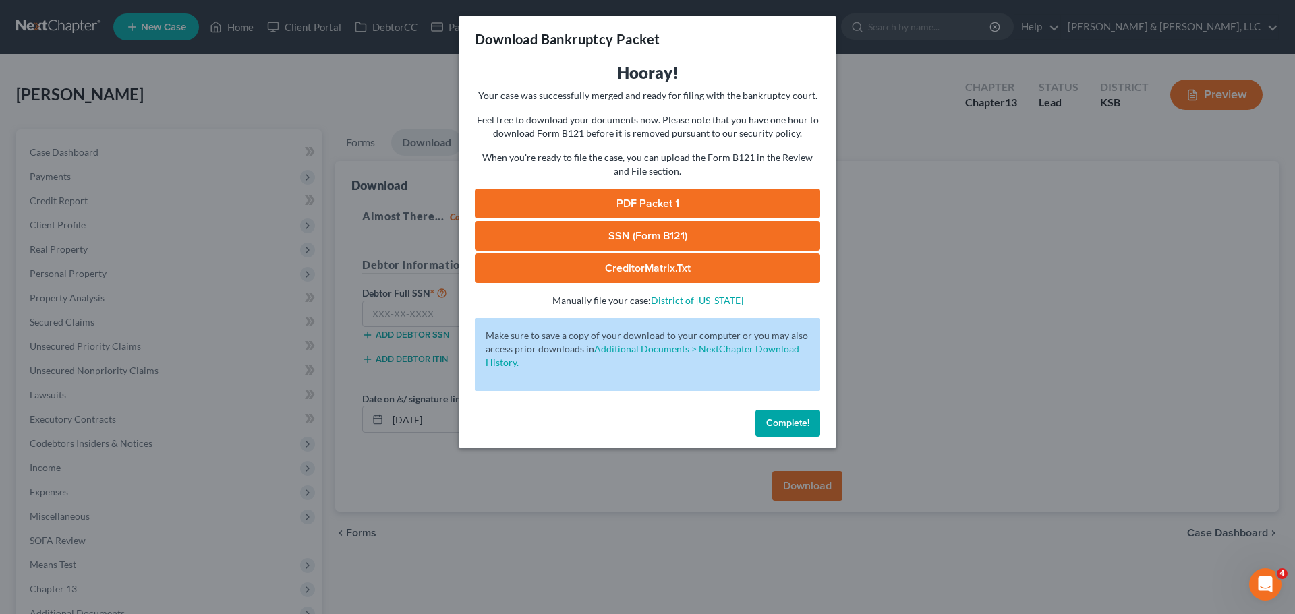
click at [809, 431] on button "Complete!" at bounding box center [787, 423] width 65 height 27
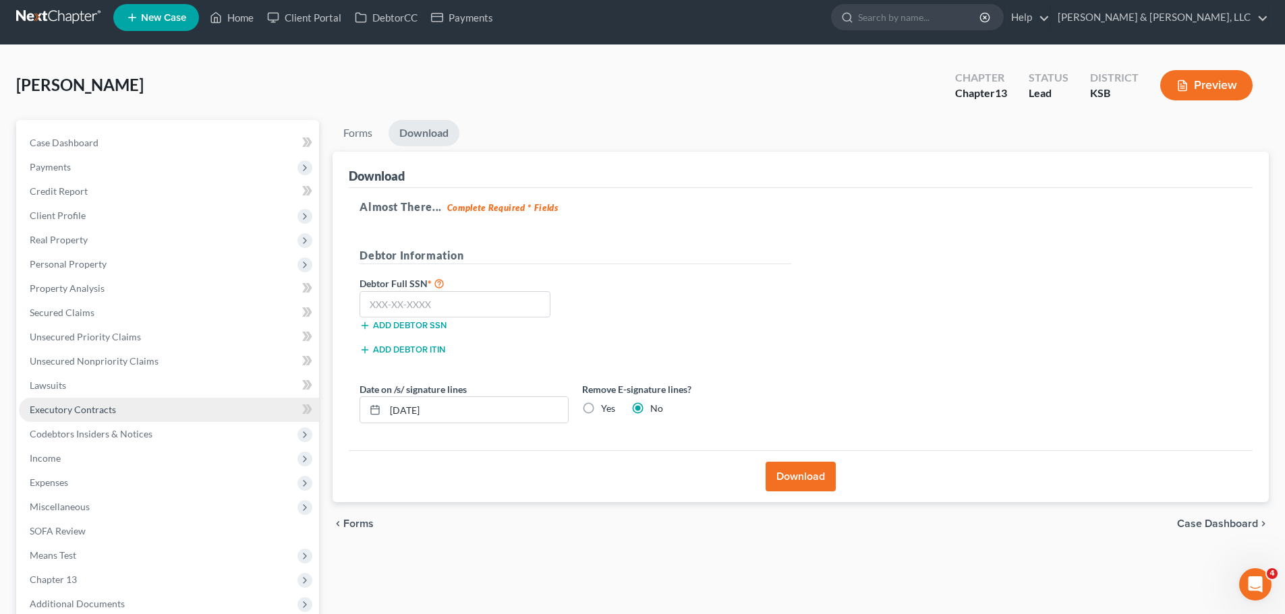
scroll to position [175, 0]
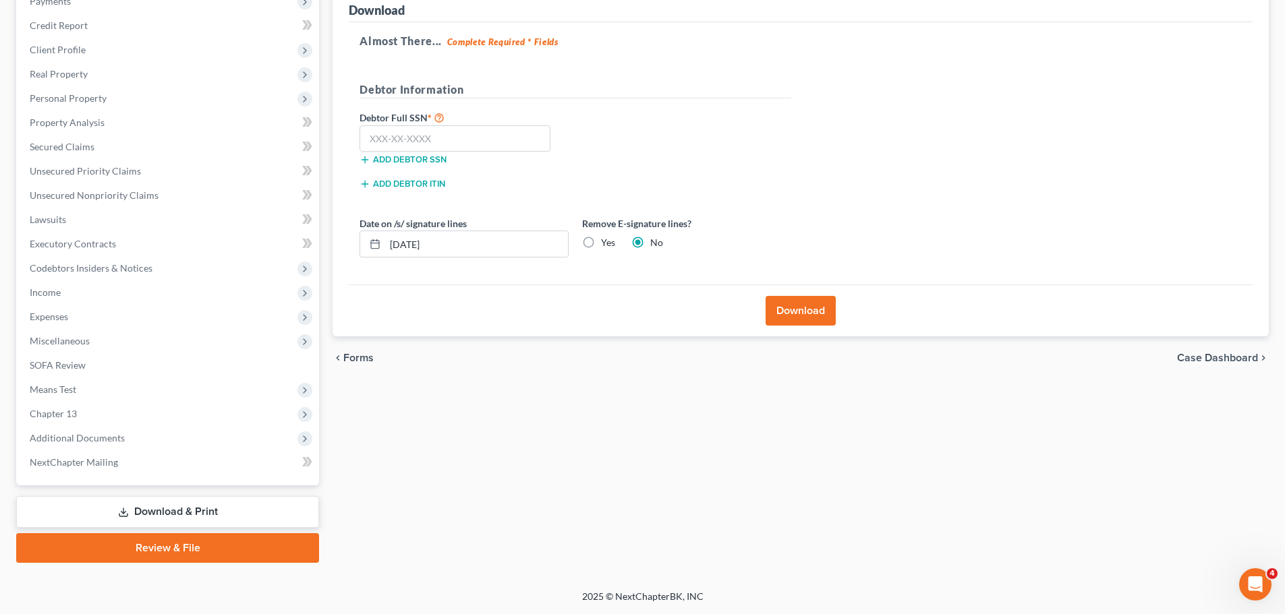
drag, startPoint x: 176, startPoint y: 545, endPoint x: 279, endPoint y: 475, distance: 123.8
click at [177, 546] on link "Review & File" at bounding box center [167, 548] width 303 height 30
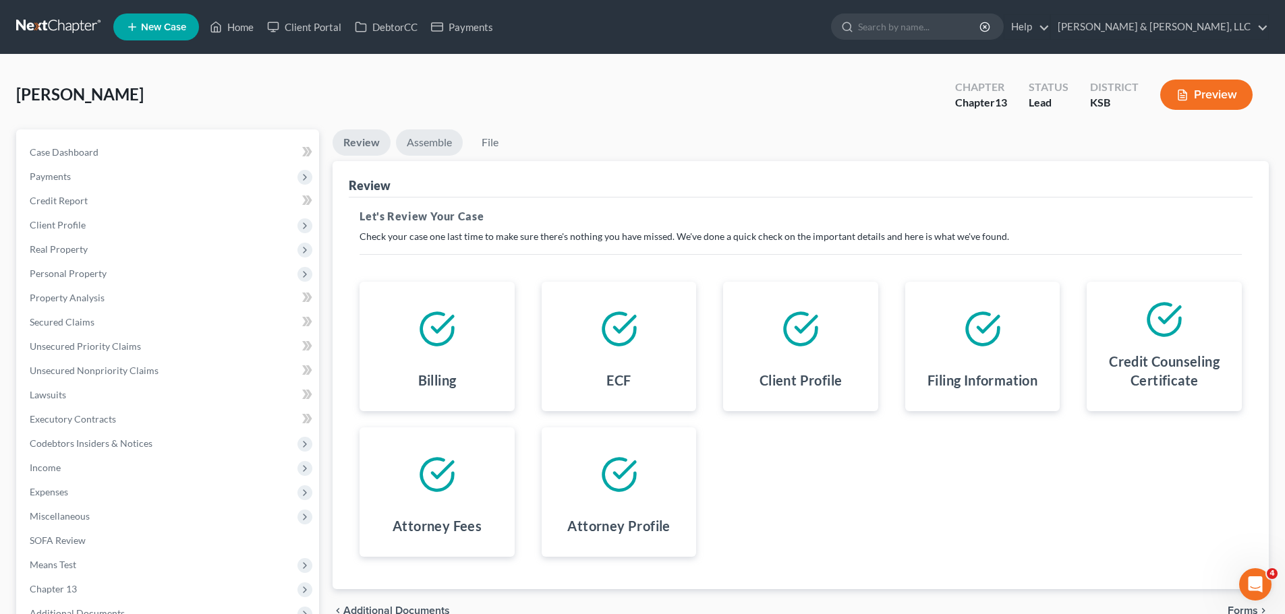
click at [443, 146] on link "Assemble" at bounding box center [429, 142] width 67 height 26
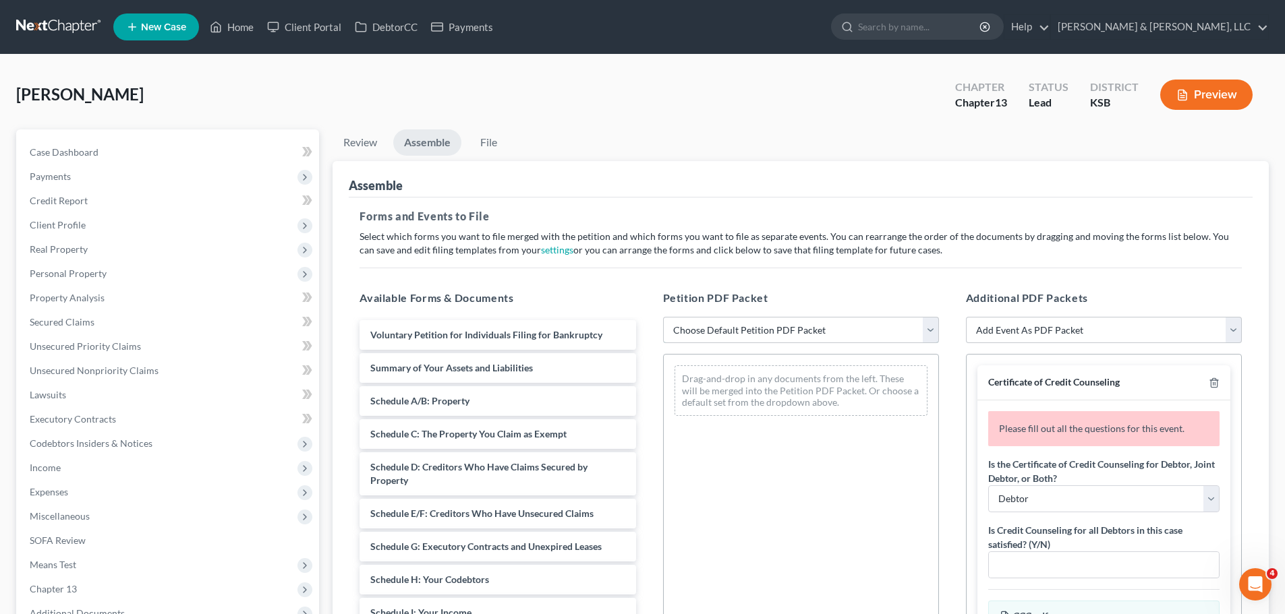
click at [799, 333] on select "Choose Default Petition PDF Packet Complete Bankruptcy Petition (all forms and …" at bounding box center [801, 330] width 276 height 27
select select "0"
click at [663, 317] on select "Choose Default Petition PDF Packet Complete Bankruptcy Petition (all forms and …" at bounding box center [801, 330] width 276 height 27
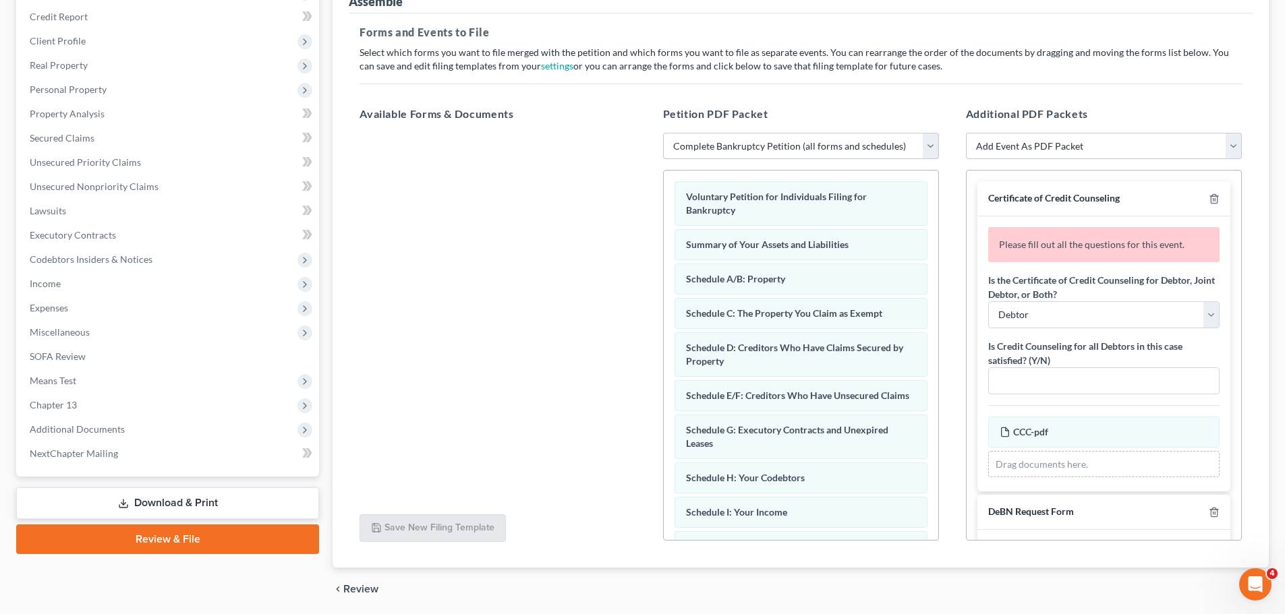
scroll to position [202, 0]
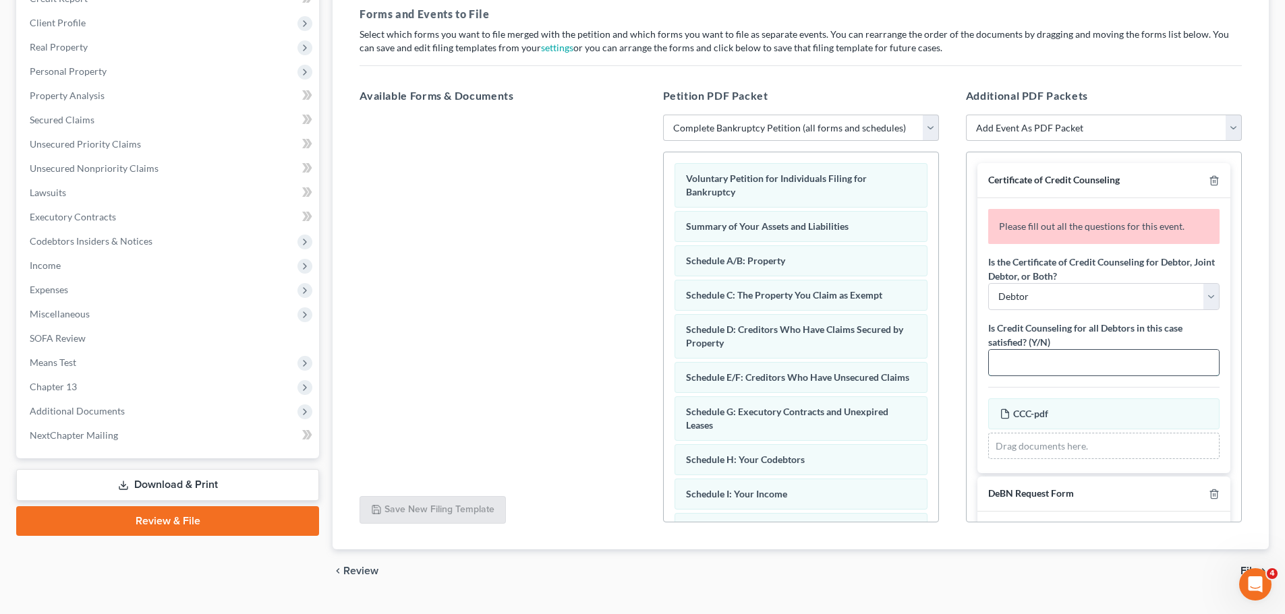
click at [1049, 355] on input "text" at bounding box center [1104, 363] width 230 height 26
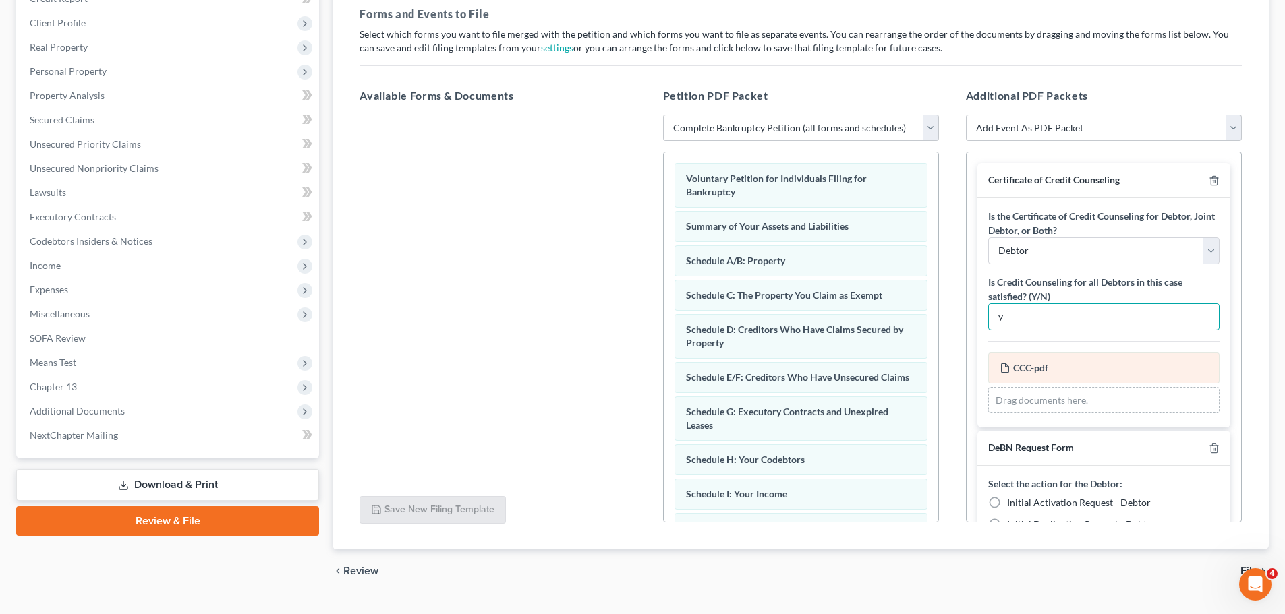
scroll to position [67, 0]
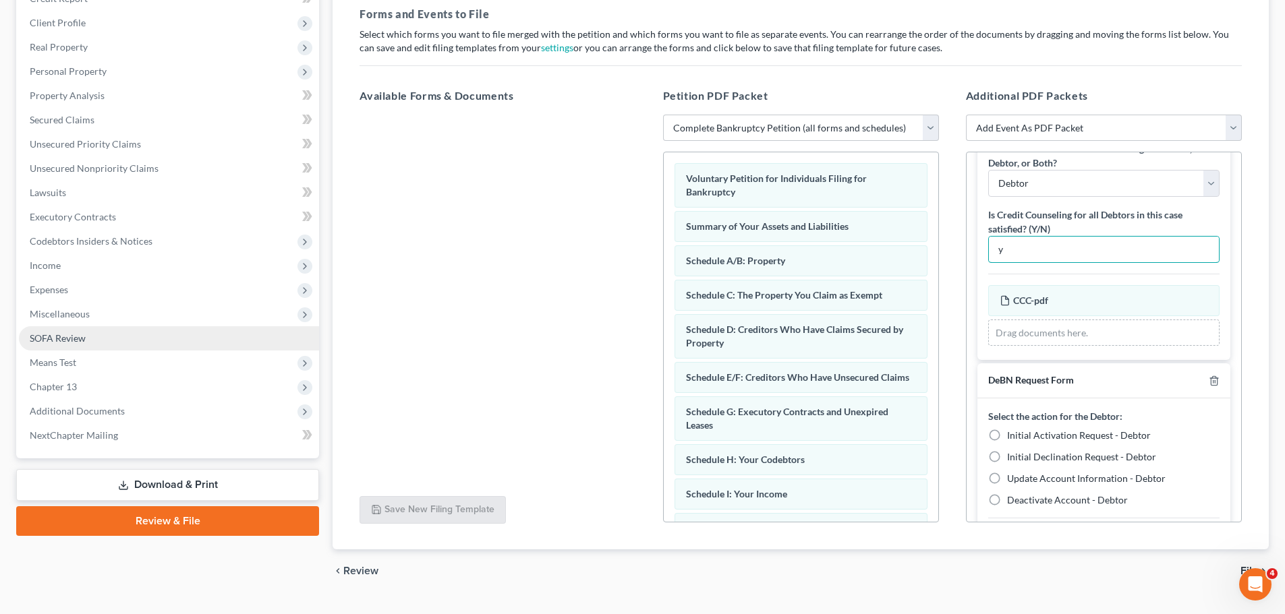
type input "y"
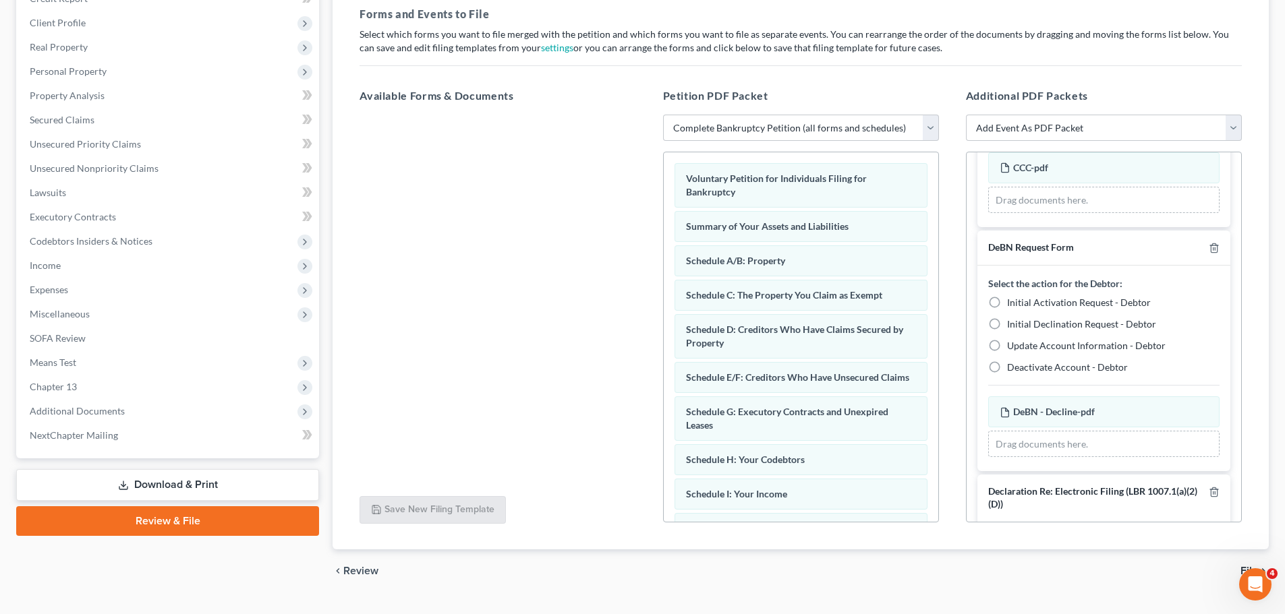
scroll to position [202, 0]
click at [1007, 318] on label "Initial Declination Request - Debtor" at bounding box center [1081, 322] width 149 height 13
click at [1012, 318] on input "Initial Declination Request - Debtor" at bounding box center [1016, 320] width 9 height 9
radio input "true"
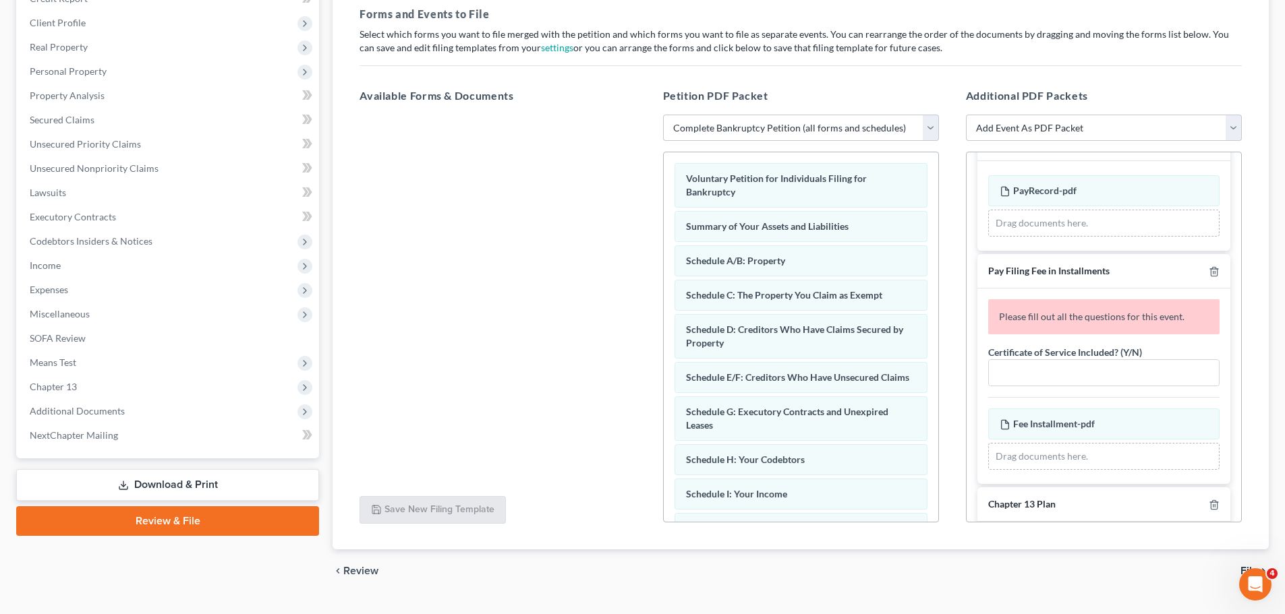
scroll to position [674, 0]
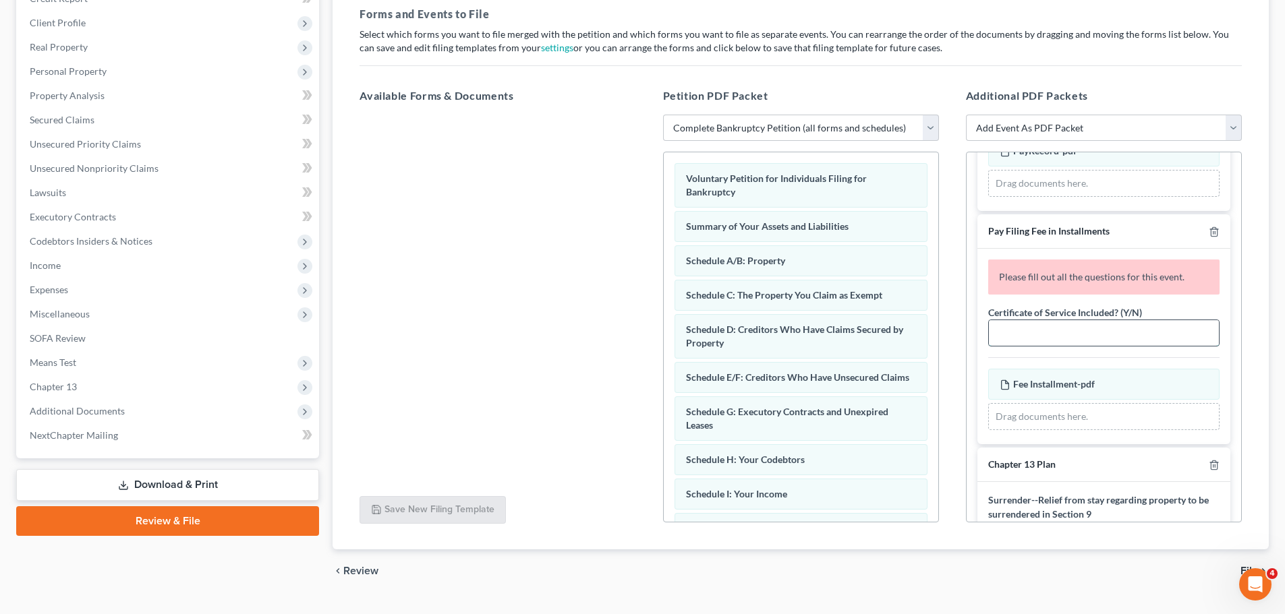
click at [1083, 333] on input "text" at bounding box center [1104, 333] width 230 height 26
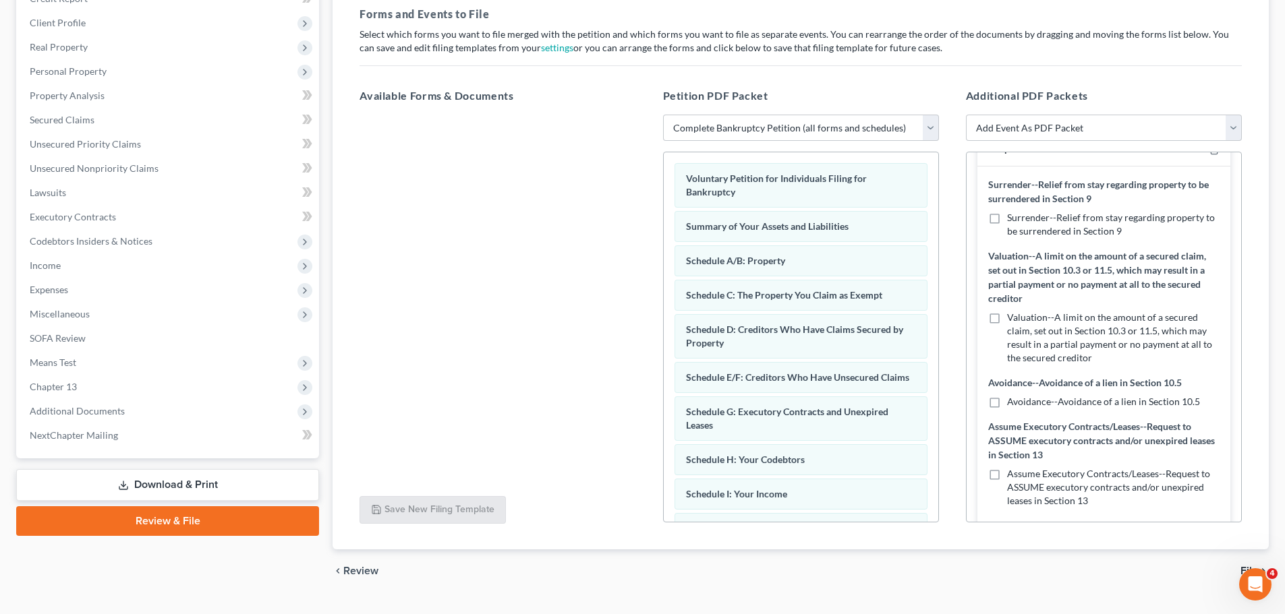
scroll to position [1012, 0]
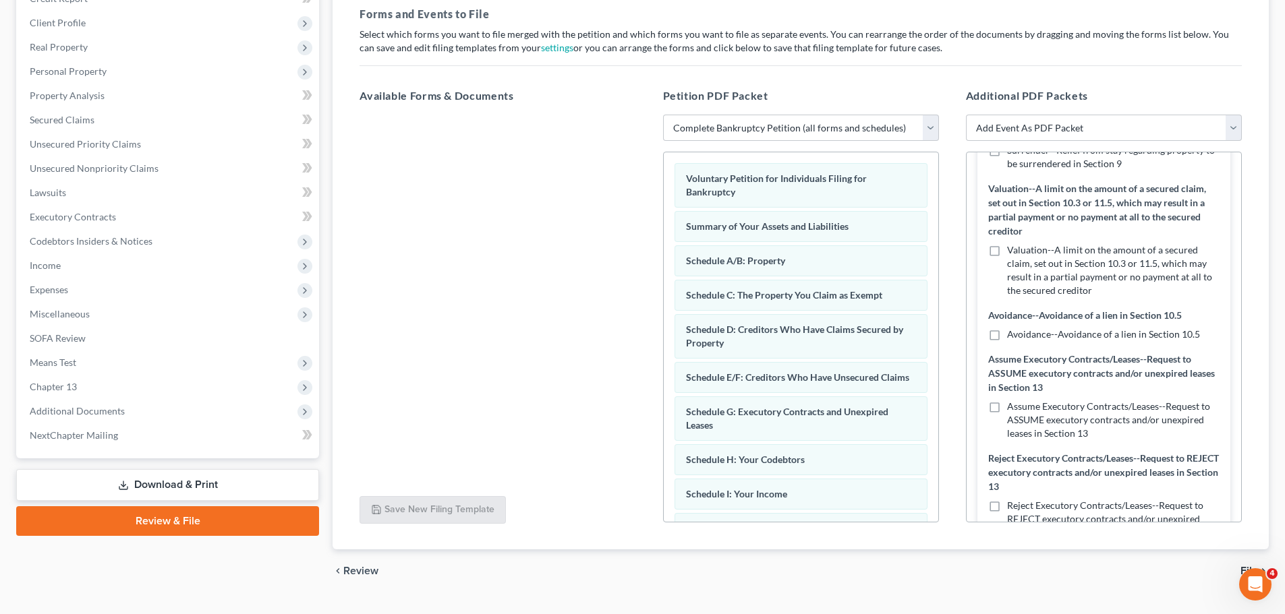
type input "n"
click at [1007, 408] on label "Assume Executory Contracts/Leases--Request to ASSUME executory contracts and/or…" at bounding box center [1113, 420] width 212 height 40
click at [1012, 408] on input "Assume Executory Contracts/Leases--Request to ASSUME executory contracts and/or…" at bounding box center [1016, 404] width 9 height 9
checkbox input "true"
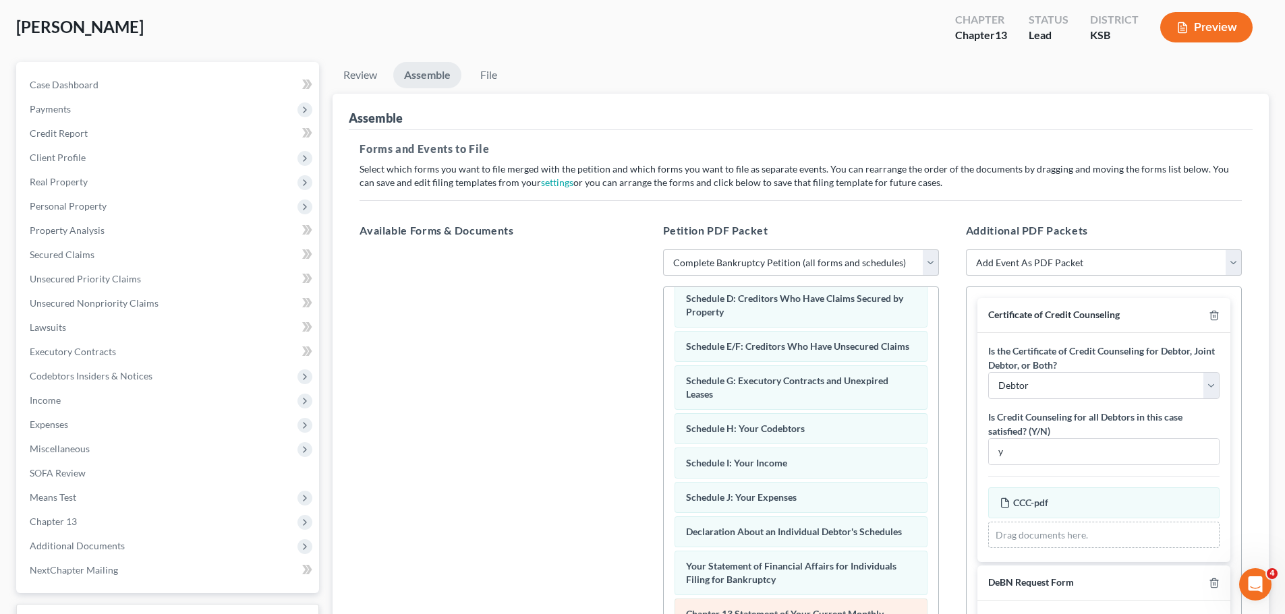
scroll to position [382, 0]
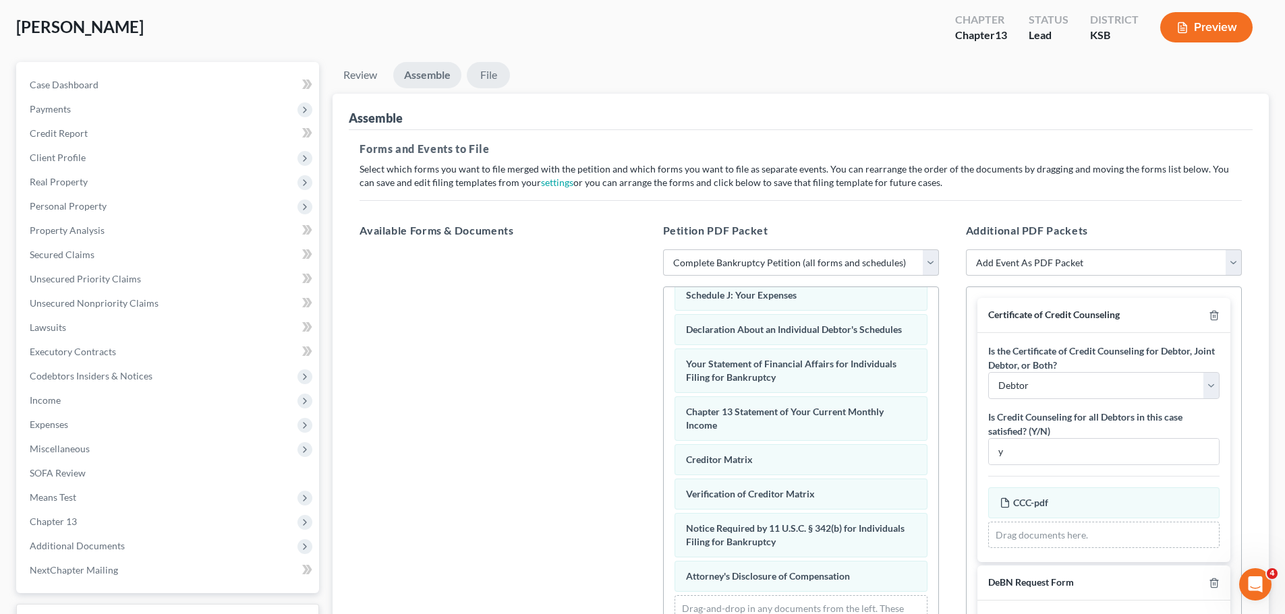
click at [491, 82] on link "File" at bounding box center [488, 75] width 43 height 26
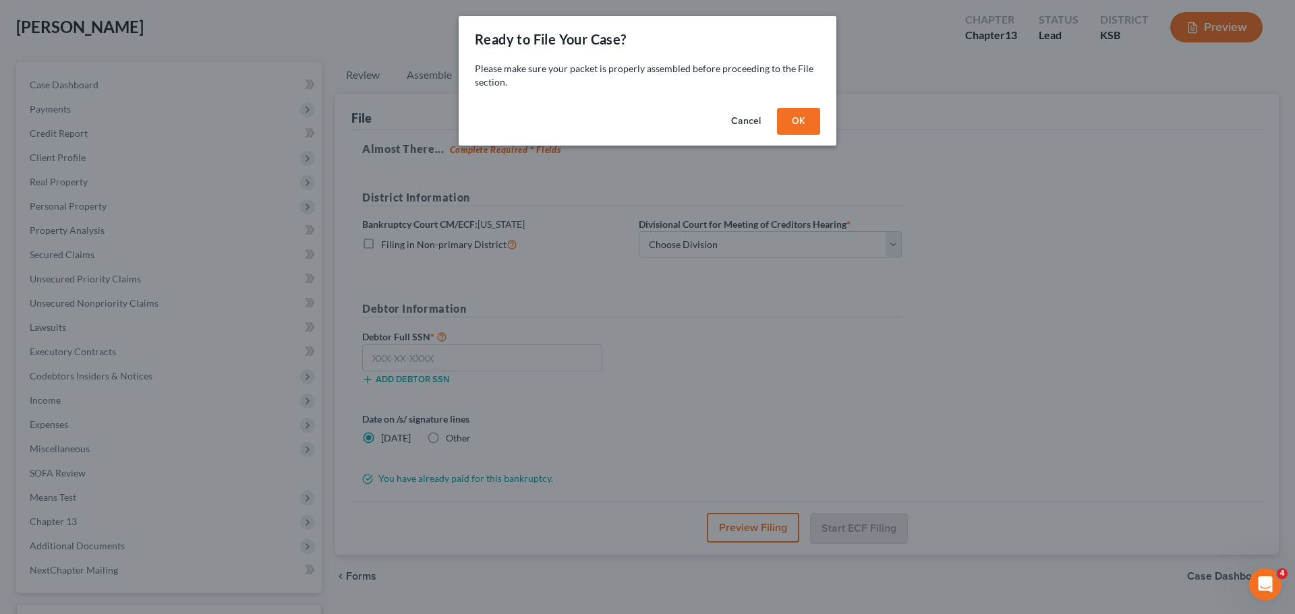
click at [790, 126] on button "OK" at bounding box center [798, 121] width 43 height 27
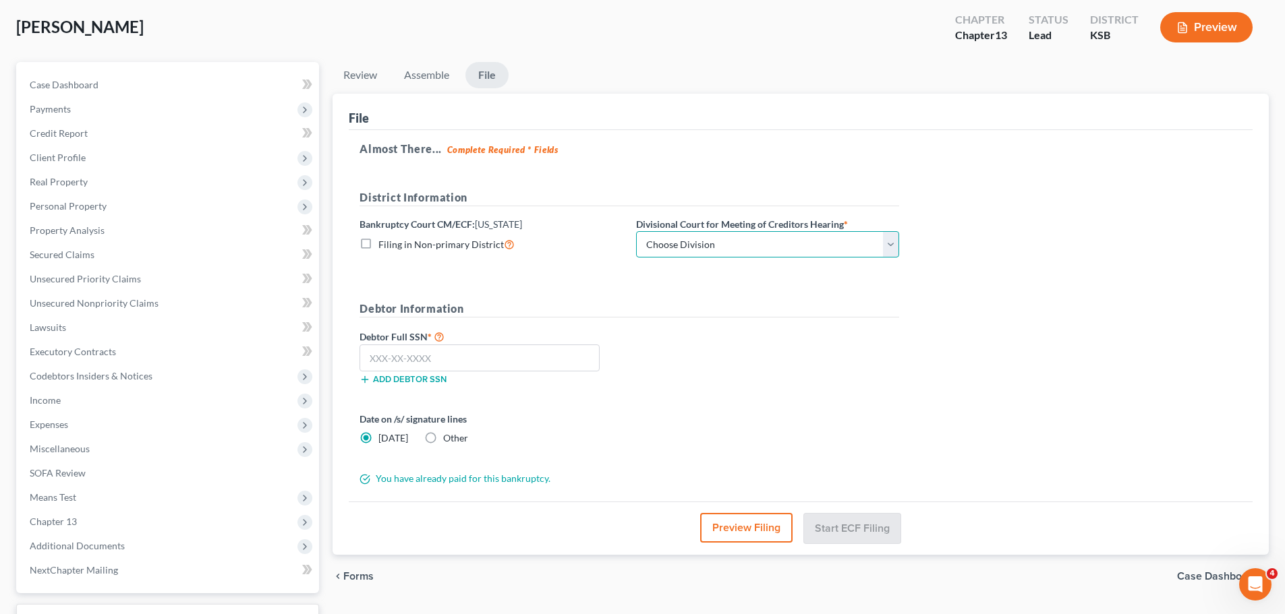
click at [699, 238] on select "Choose Division [US_STATE][GEOGRAPHIC_DATA] [GEOGRAPHIC_DATA] [GEOGRAPHIC_DATA]" at bounding box center [767, 244] width 263 height 27
select select "0"
click at [636, 231] on select "Choose Division [US_STATE][GEOGRAPHIC_DATA] [GEOGRAPHIC_DATA] [GEOGRAPHIC_DATA]" at bounding box center [767, 244] width 263 height 27
click at [499, 353] on input "text" at bounding box center [479, 358] width 240 height 27
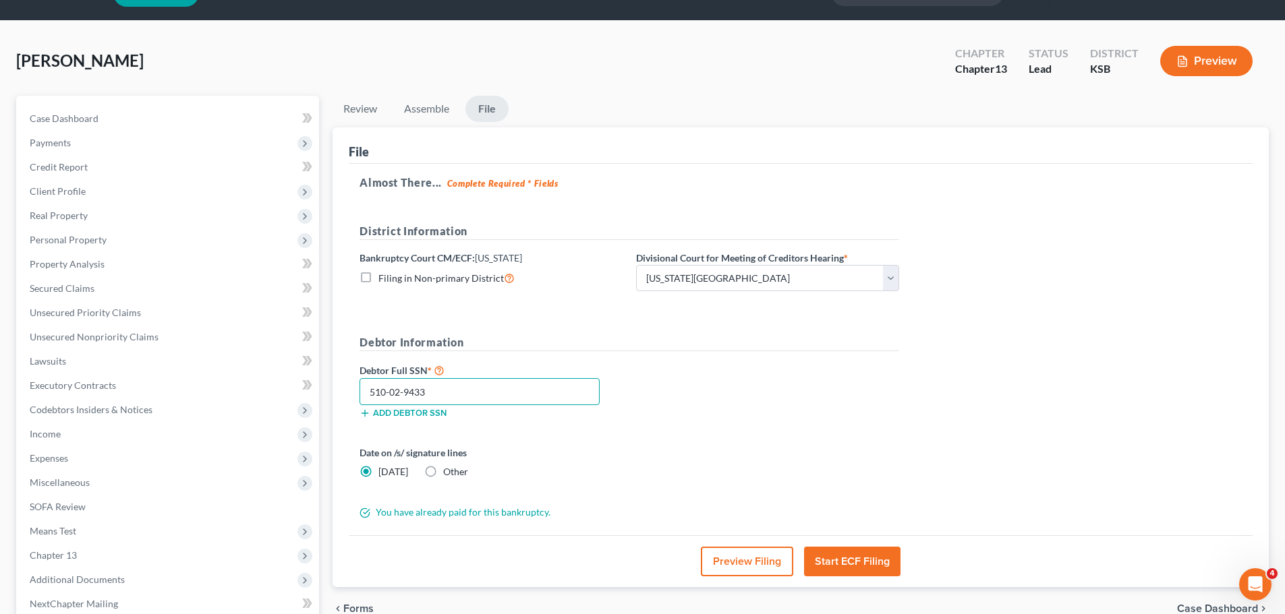
scroll to position [67, 0]
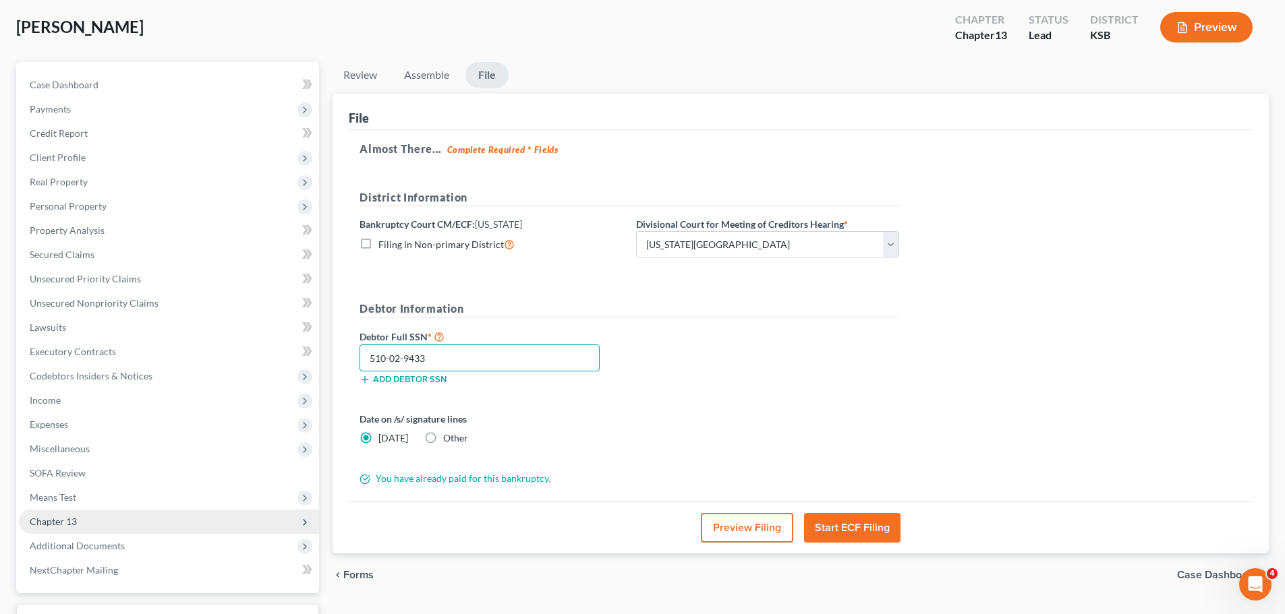
type input "510-02-9433"
click at [858, 526] on button "Start ECF Filing" at bounding box center [852, 528] width 96 height 30
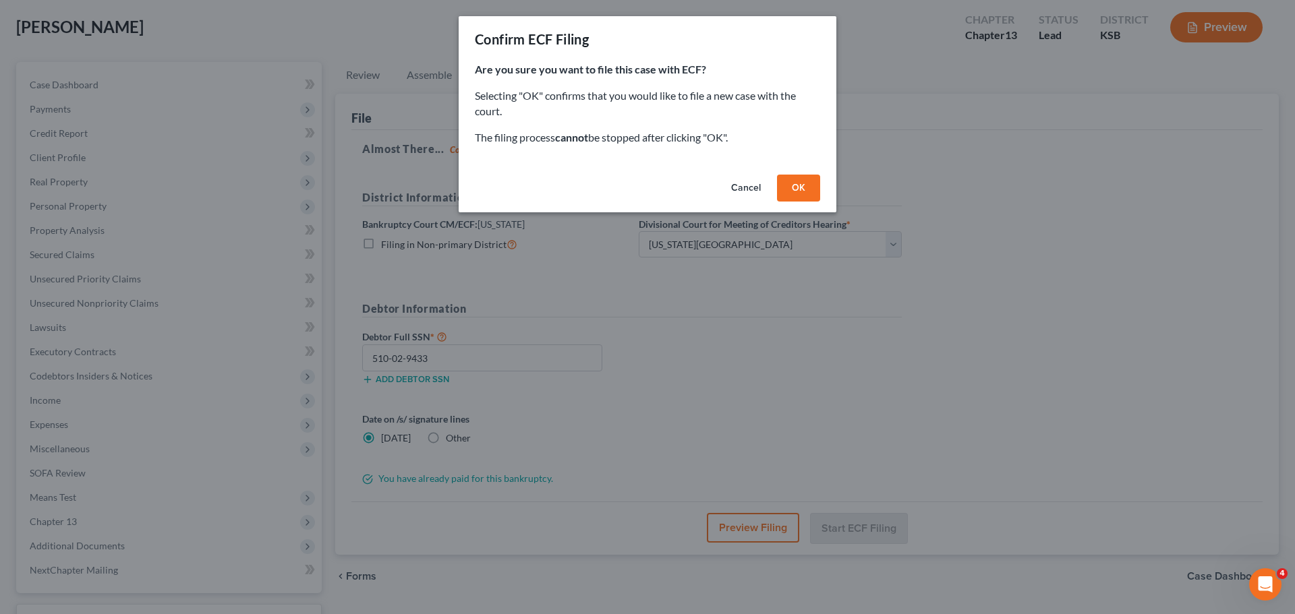
click at [793, 188] on button "OK" at bounding box center [798, 188] width 43 height 27
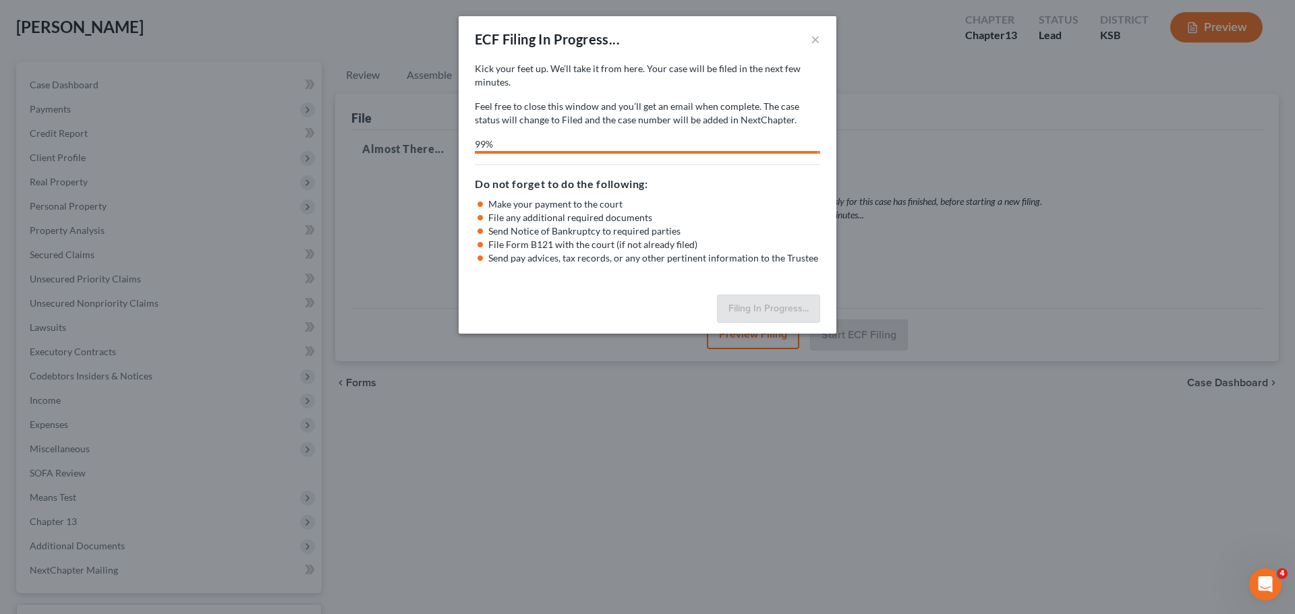
select select "0"
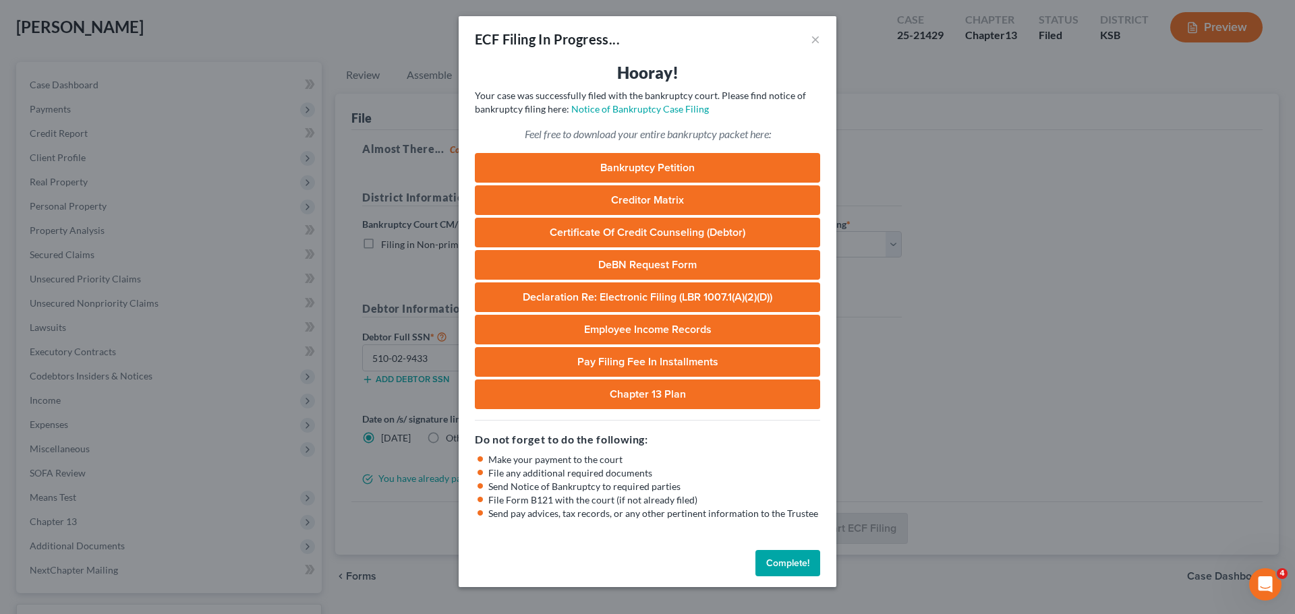
click at [784, 567] on button "Complete!" at bounding box center [787, 563] width 65 height 27
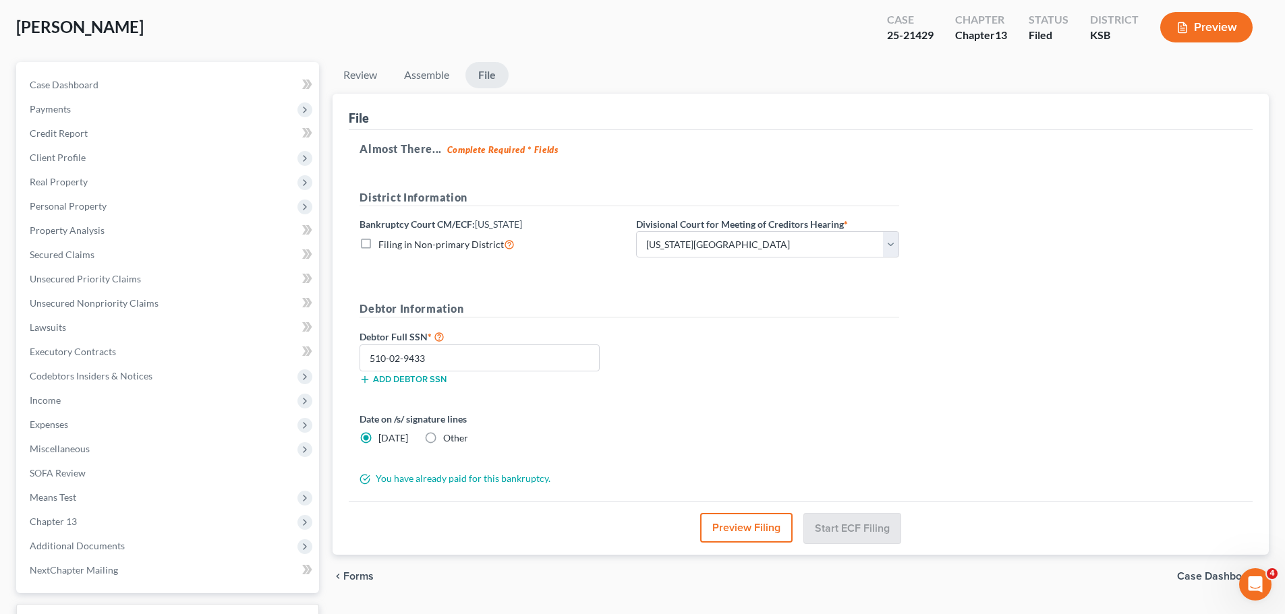
scroll to position [0, 0]
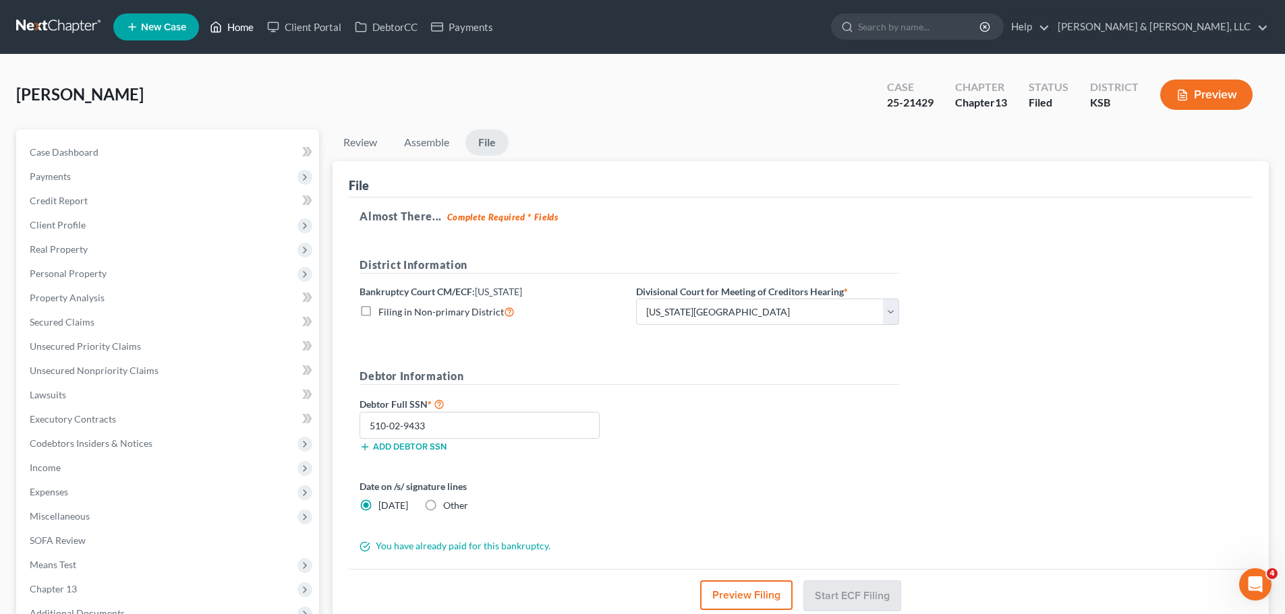
click at [251, 28] on link "Home" at bounding box center [231, 27] width 57 height 24
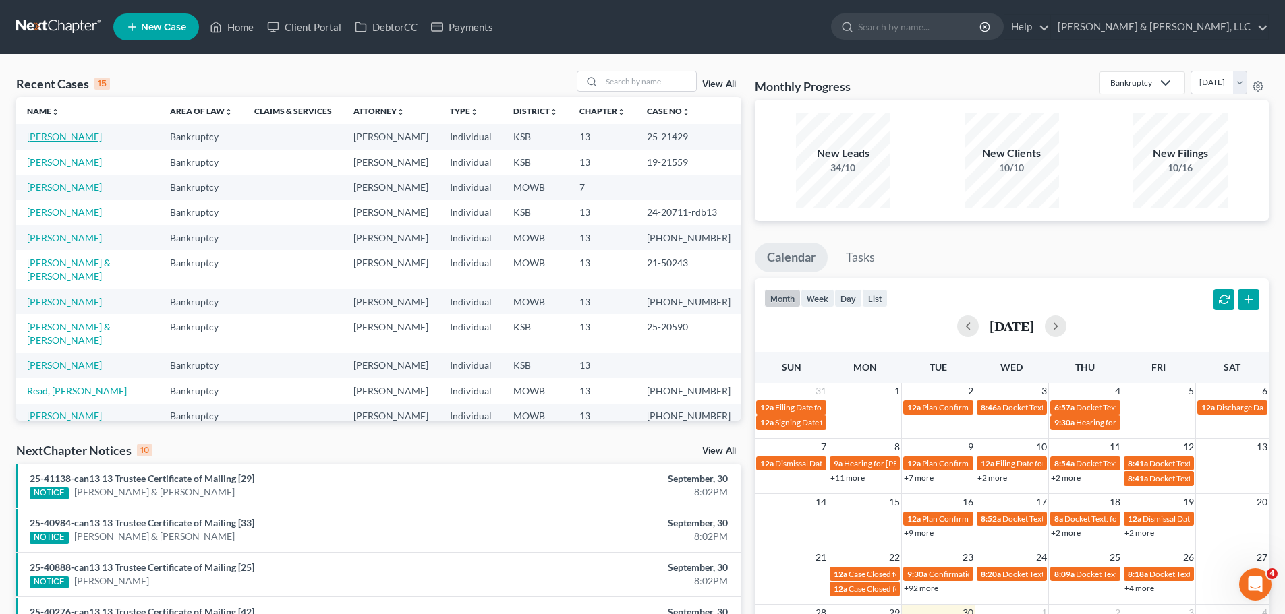
click at [90, 134] on link "Gosser, Konstance" at bounding box center [64, 136] width 75 height 11
select select "2"
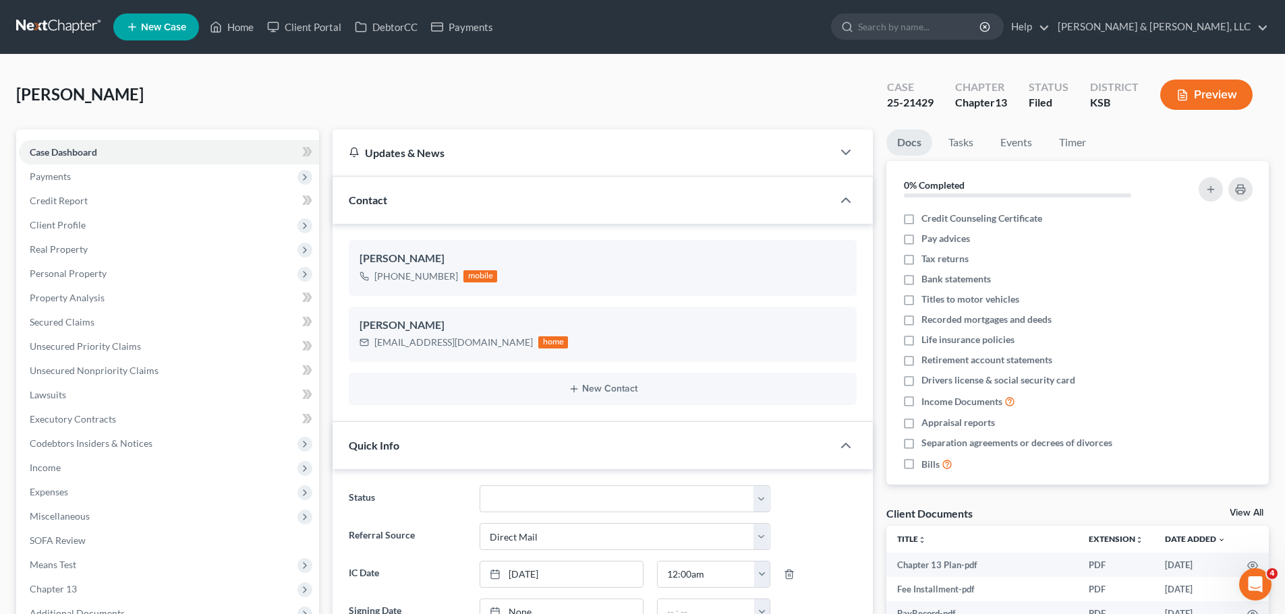
scroll to position [811, 0]
